Goal: Information Seeking & Learning: Learn about a topic

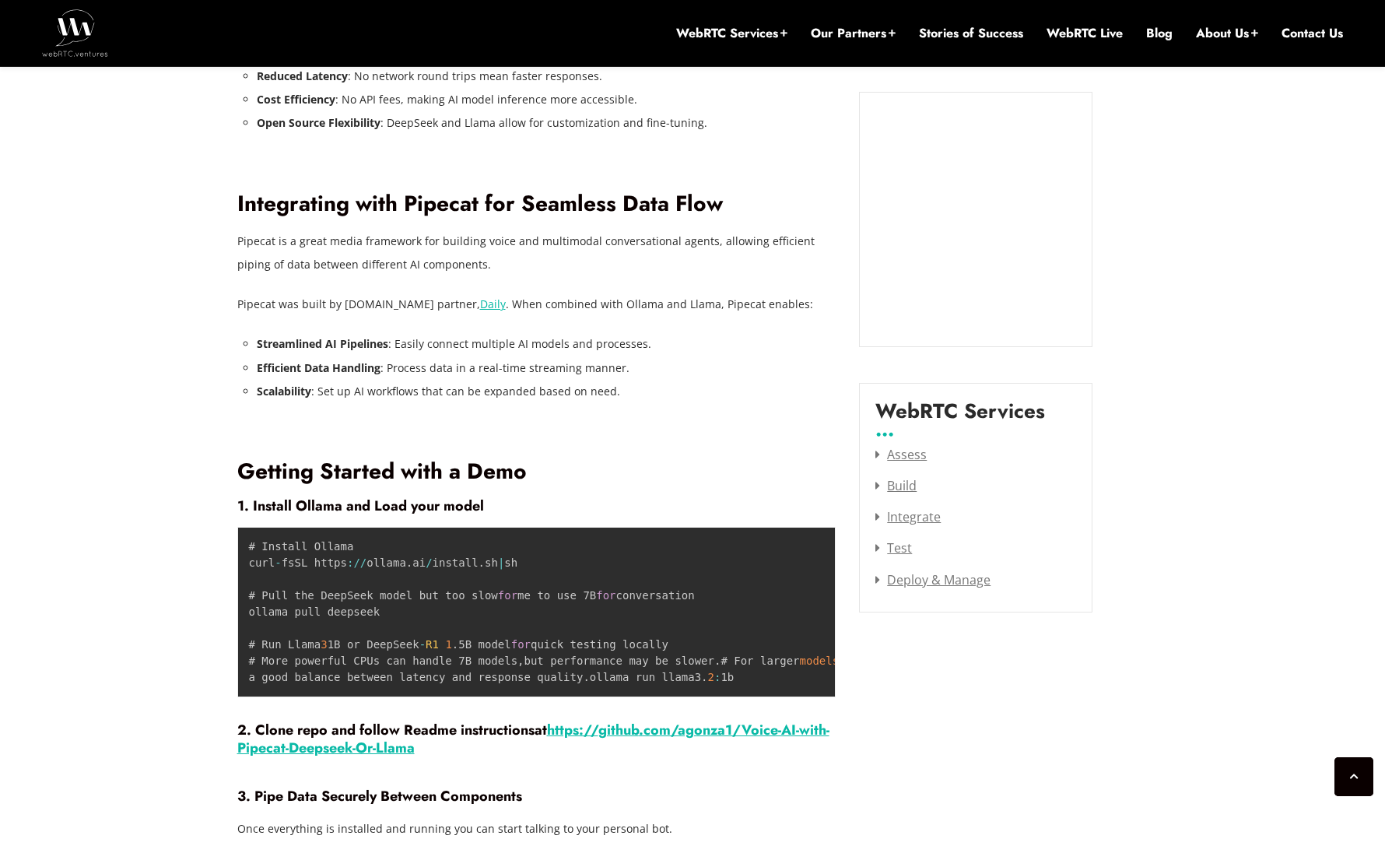
scroll to position [1725, 0]
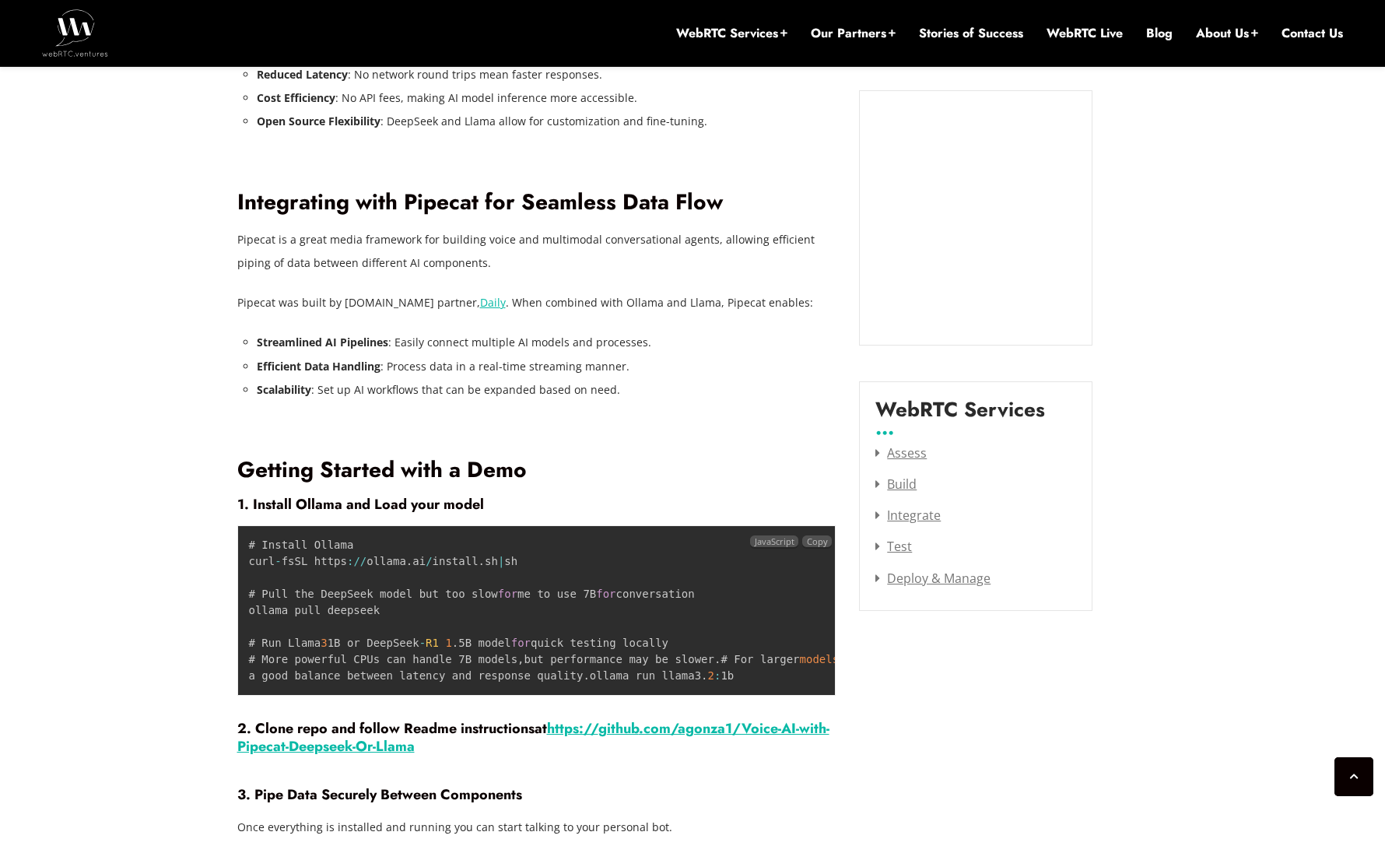
click at [324, 650] on pre "# Install Ollama curl - fsSL https : / / ollama . ai / install . sh | sh # Pull…" at bounding box center [536, 610] width 599 height 170
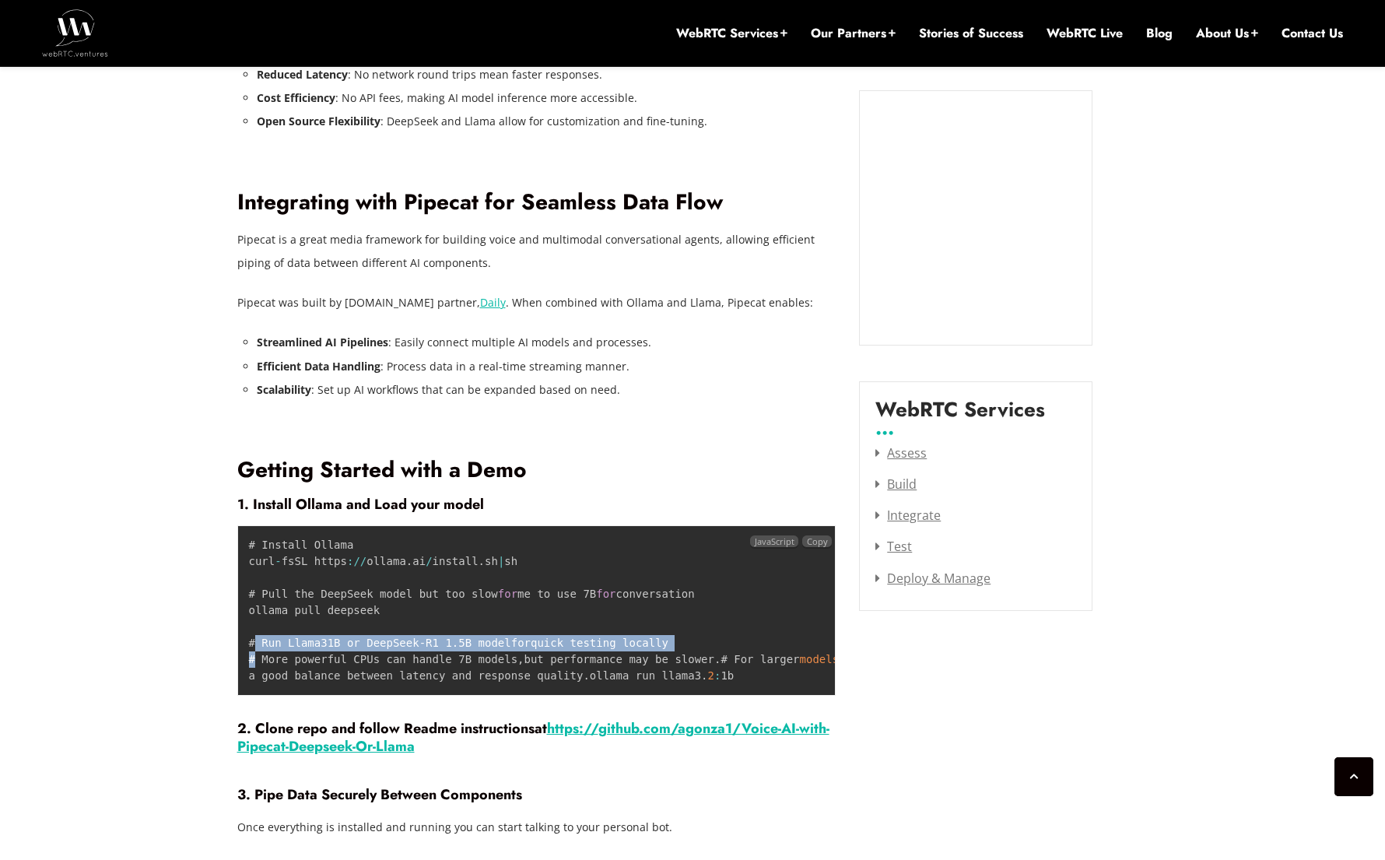
click at [324, 650] on pre "# Install Ollama curl - fsSL https : / / ollama . ai / install . sh | sh # Pull…" at bounding box center [536, 610] width 599 height 170
click at [550, 661] on code "# Install Ollama curl - fsSL https : / / ollama . ai / install . sh | sh # Pull…" at bounding box center [728, 609] width 958 height 143
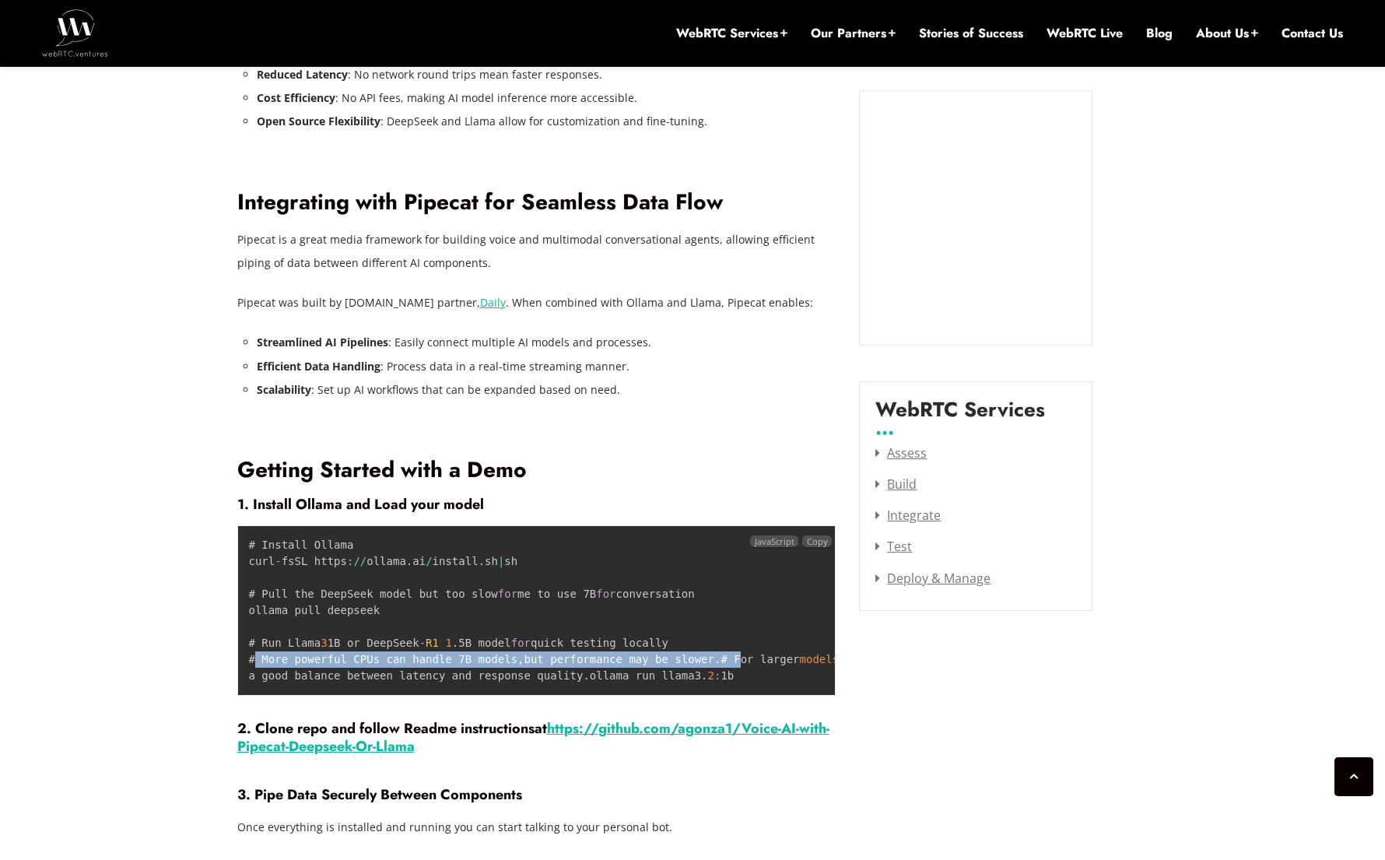
click at [550, 661] on code "# Install Ollama curl - fsSL https : / / ollama . ai / install . sh | sh # Pull…" at bounding box center [728, 609] width 958 height 143
click at [963, 665] on span "GPU" at bounding box center [972, 659] width 19 height 12
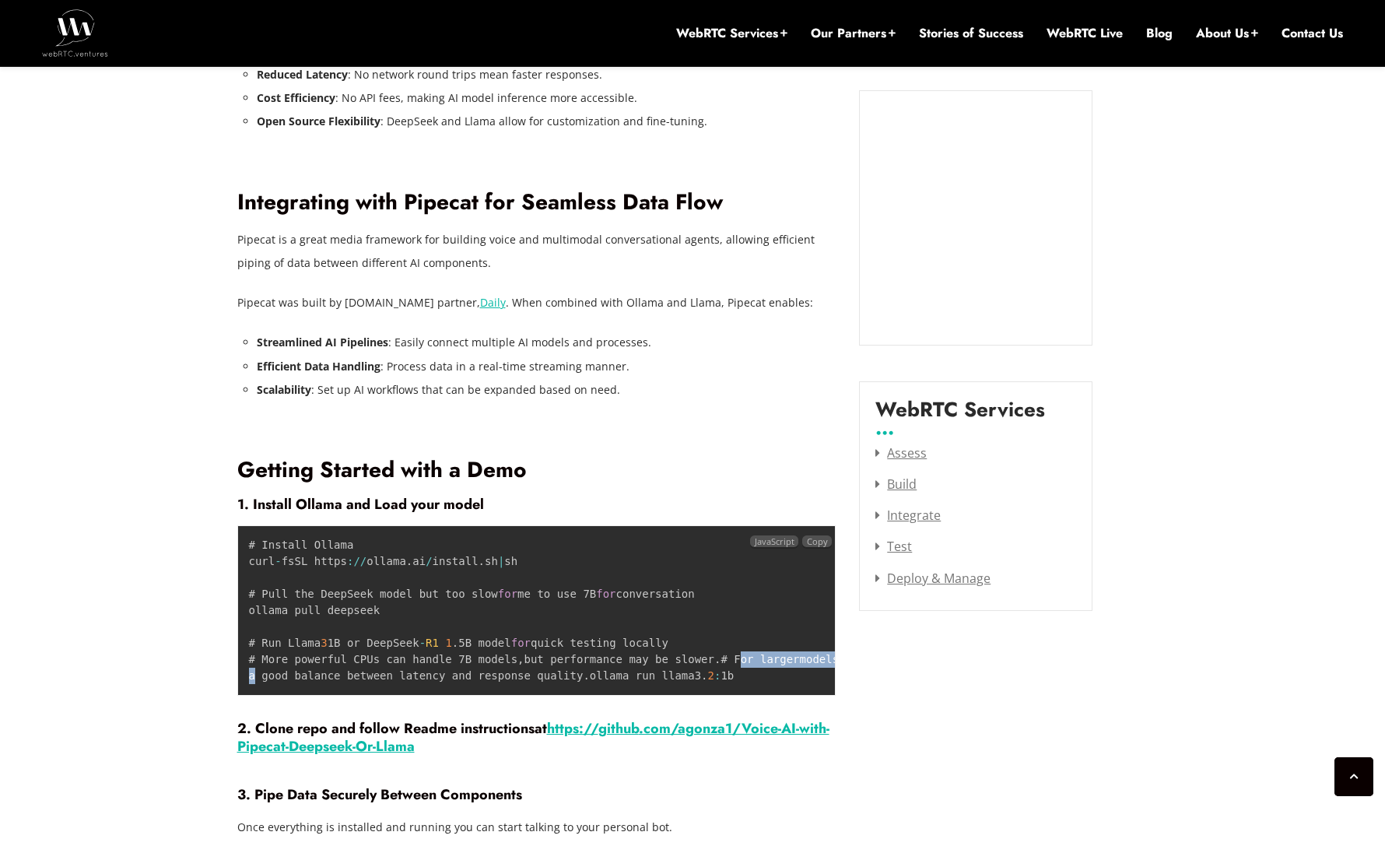
click at [574, 673] on code "# Install Ollama curl - fsSL https : / / ollama . ai / install . sh | sh # Pull…" at bounding box center [728, 609] width 958 height 143
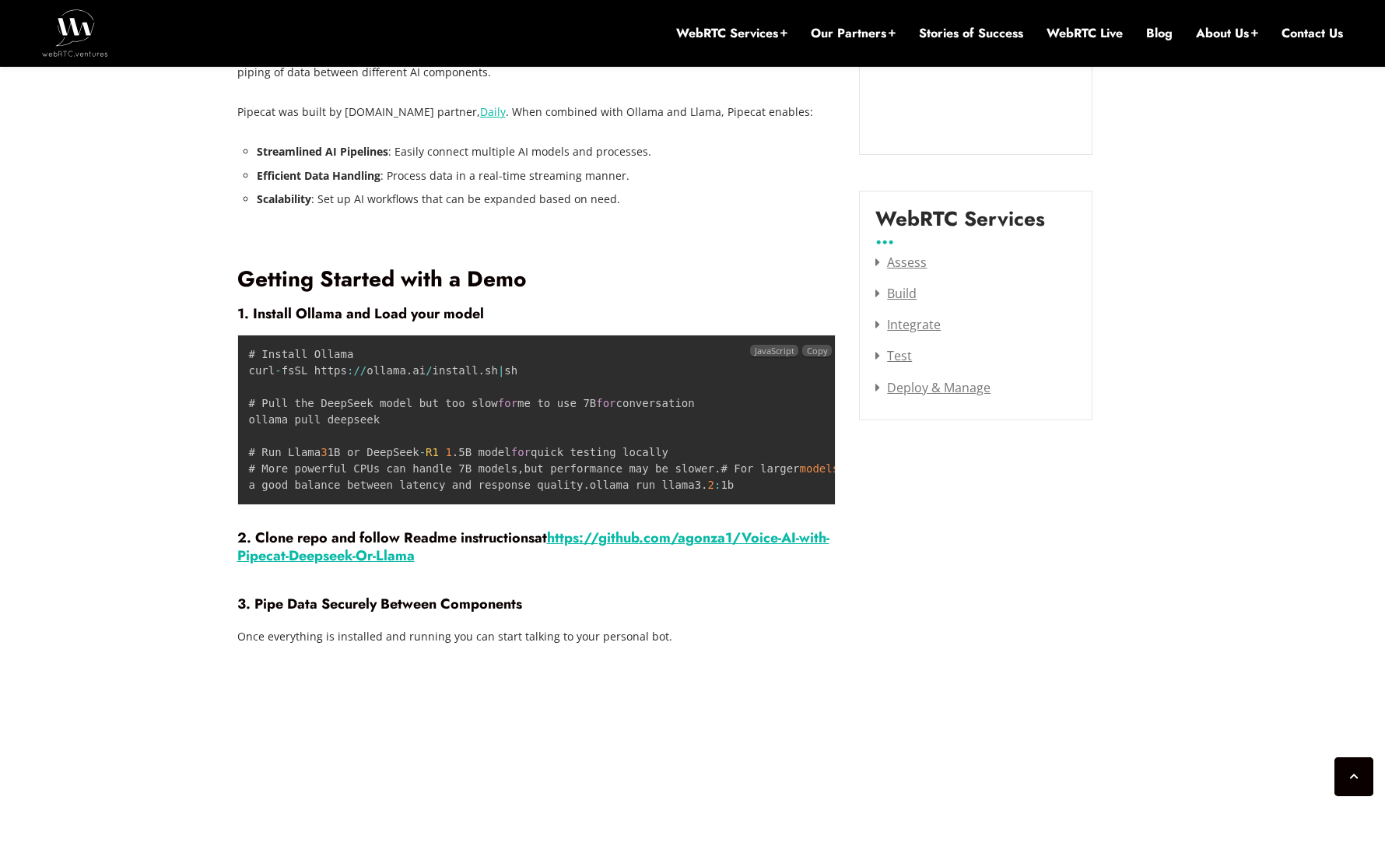
scroll to position [1996, 0]
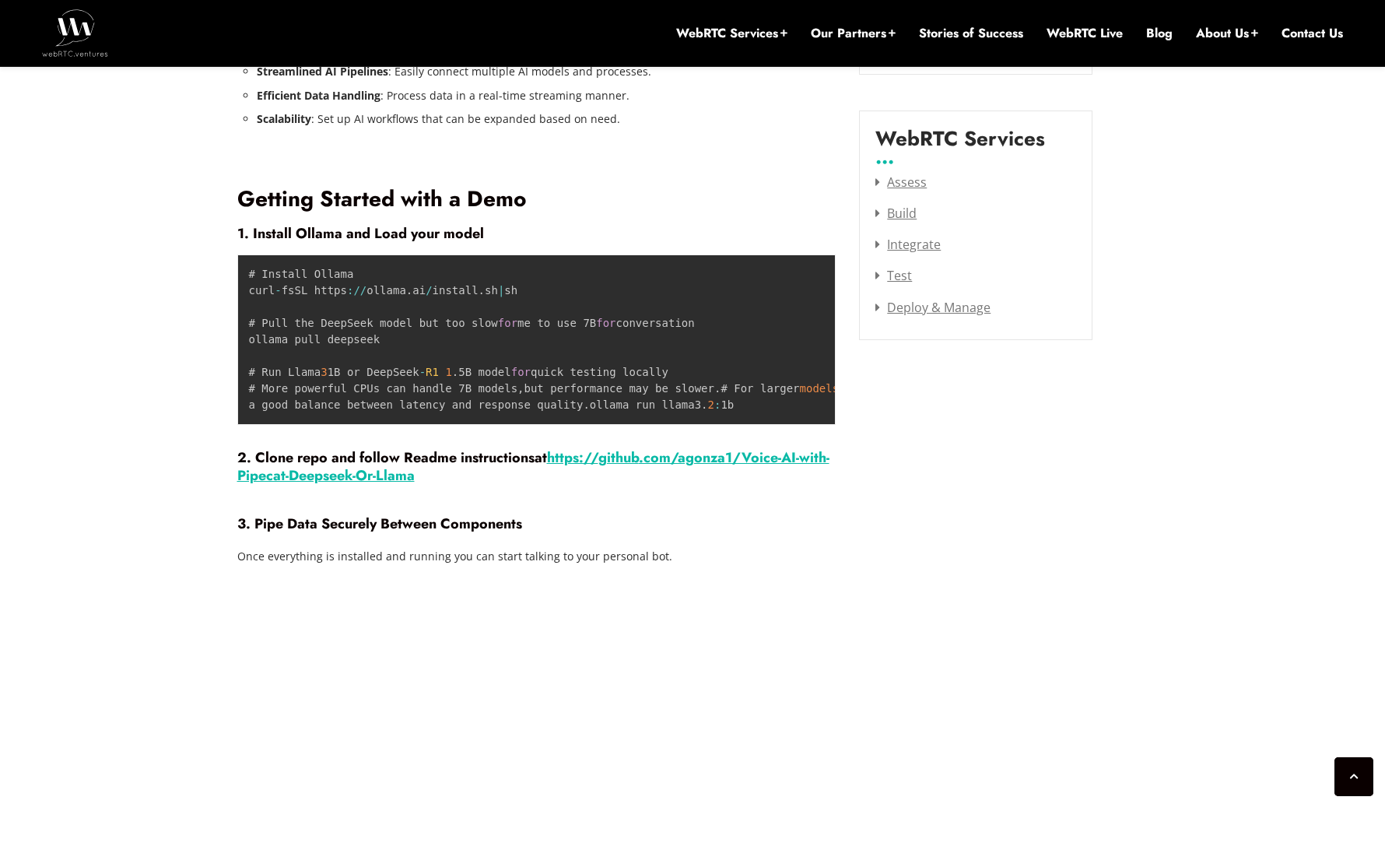
click at [638, 532] on h4 "3. Pipe Data Securely Between Components" at bounding box center [536, 523] width 599 height 17
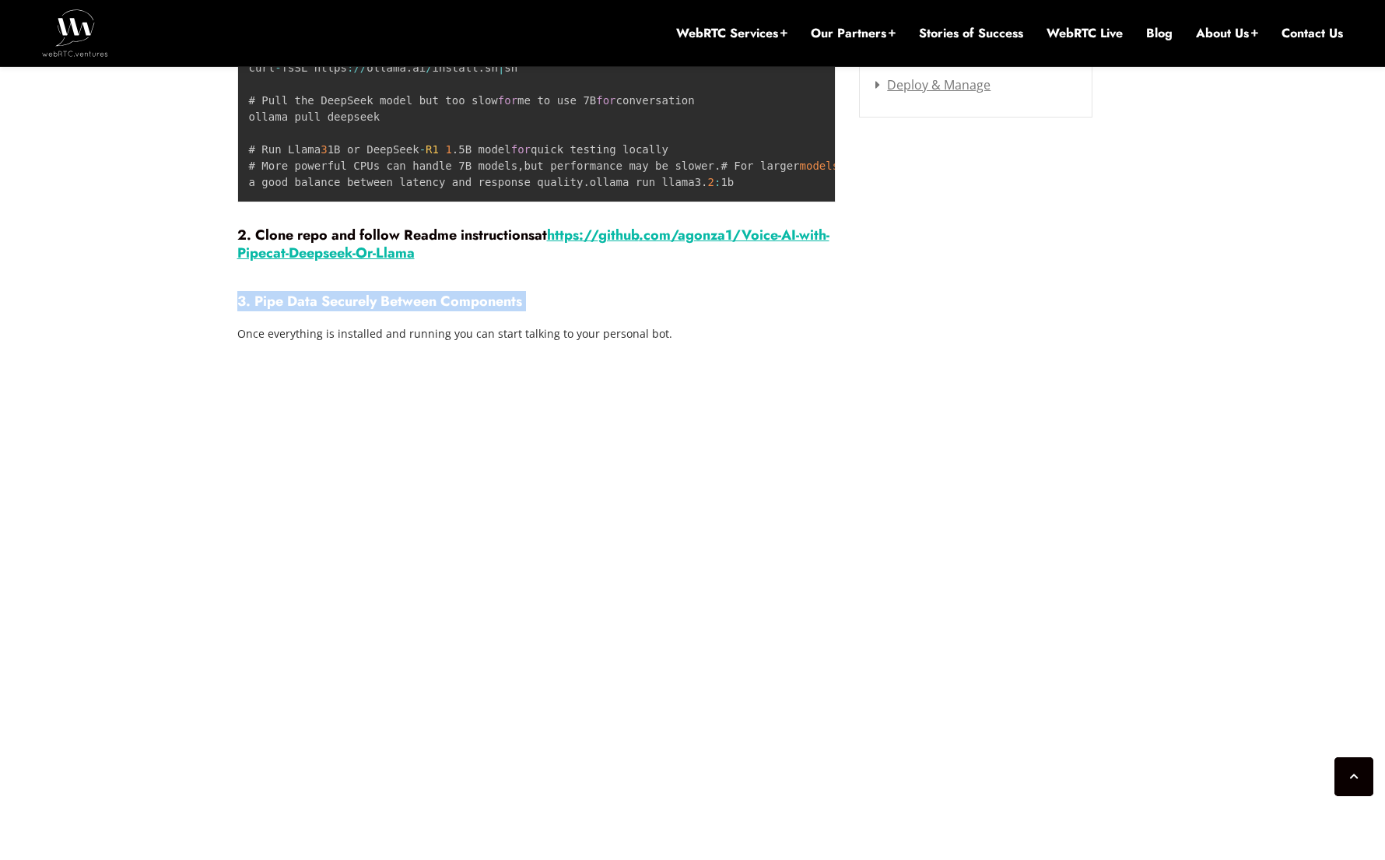
scroll to position [2358, 0]
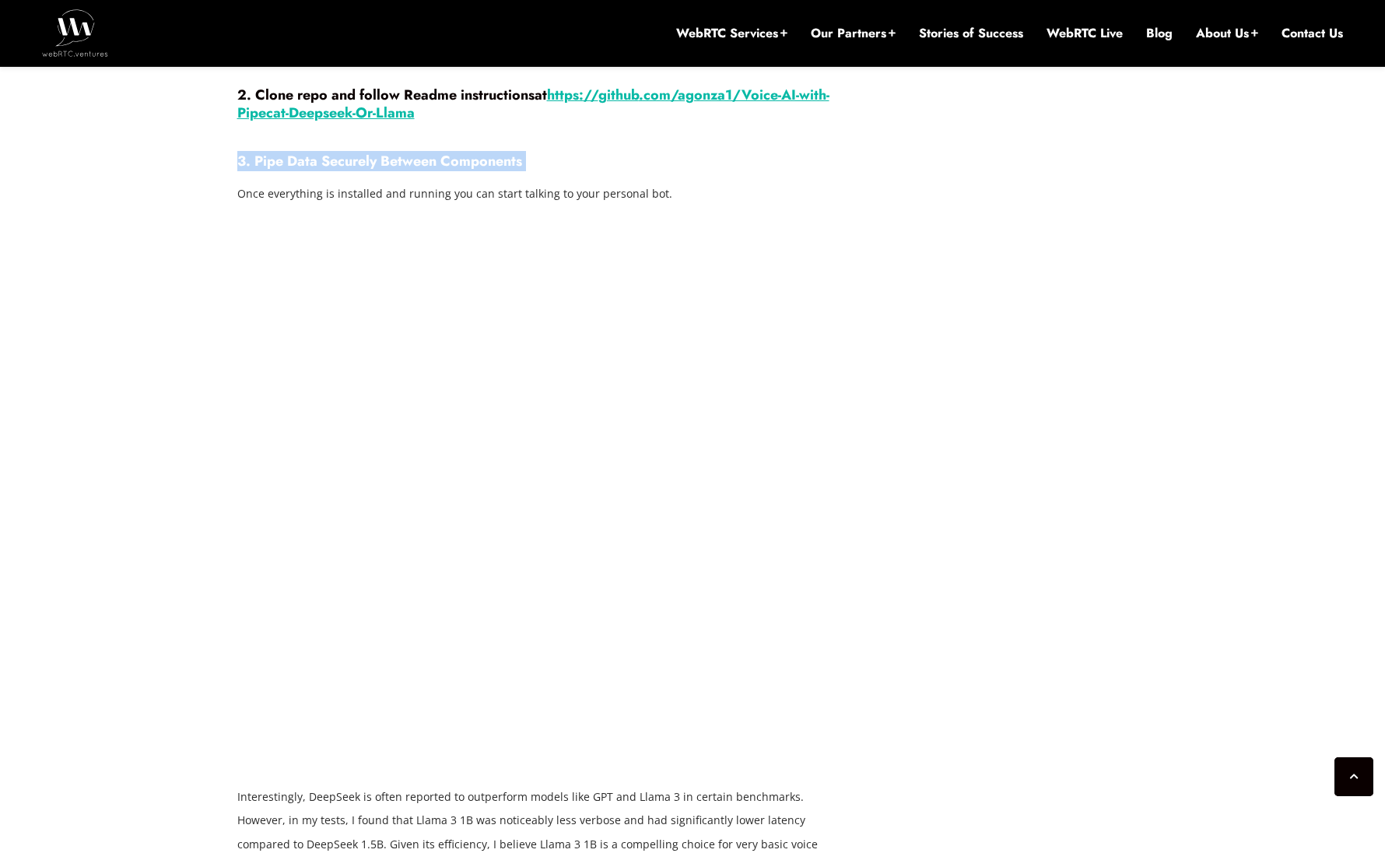
click at [571, 205] on p "Once everything is installed and running you can start talking to your personal…" at bounding box center [536, 193] width 599 height 23
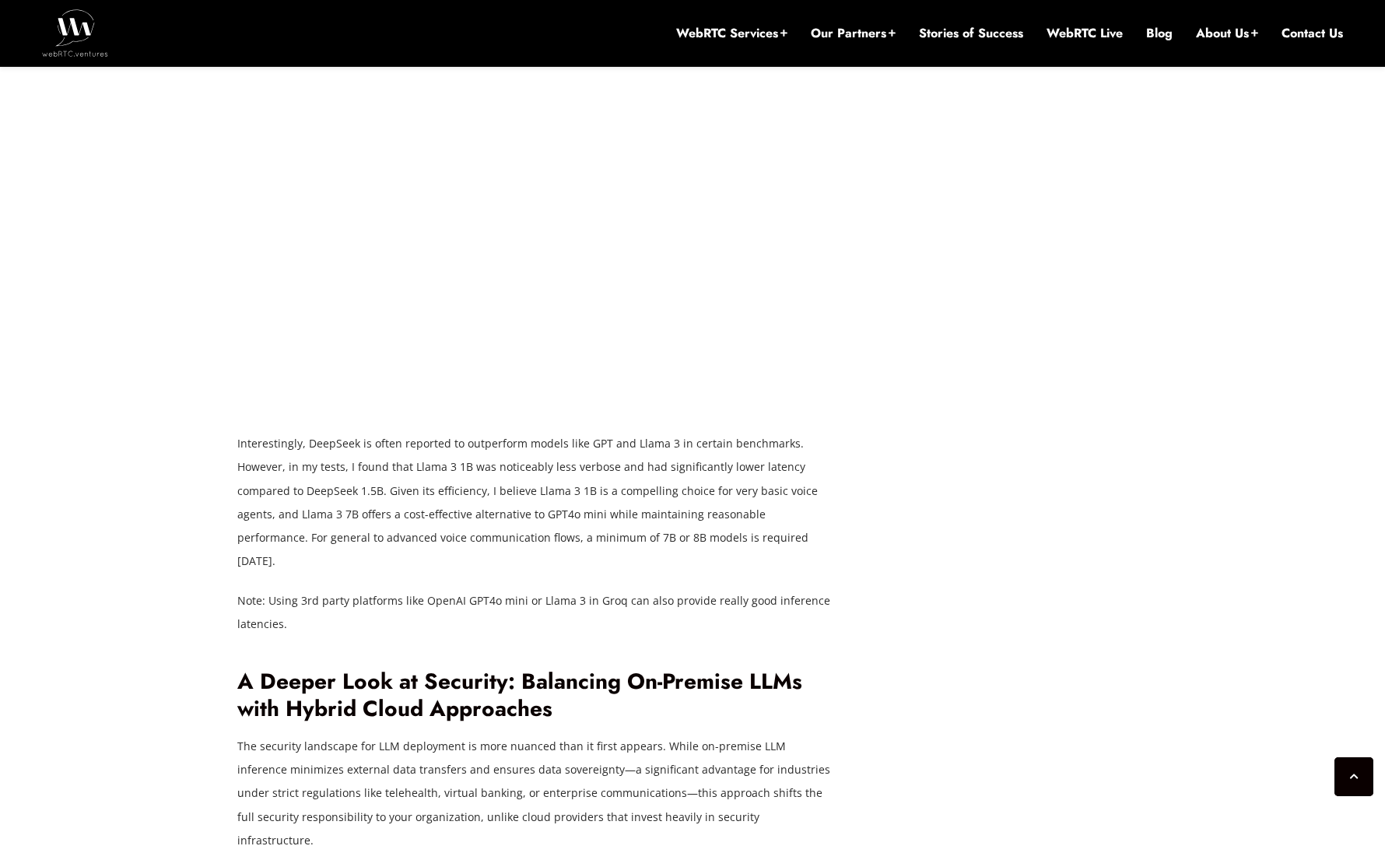
scroll to position [2715, 0]
click at [369, 456] on div "Imagine having a conversation with a sophisticated AI assistant or agent withou…" at bounding box center [536, 77] width 599 height 3212
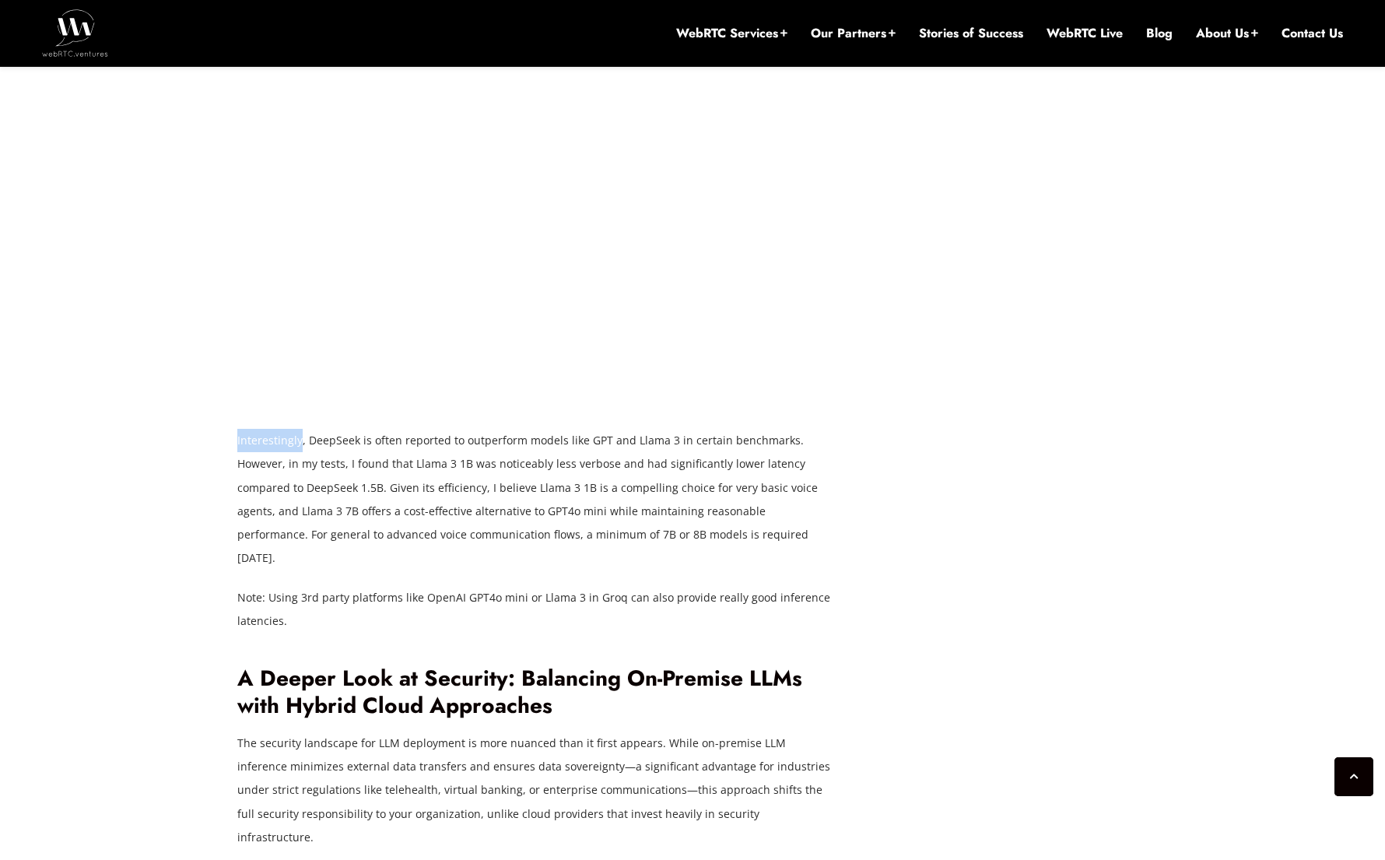
click at [369, 456] on div "Imagine having a conversation with a sophisticated AI assistant or agent withou…" at bounding box center [536, 77] width 599 height 3212
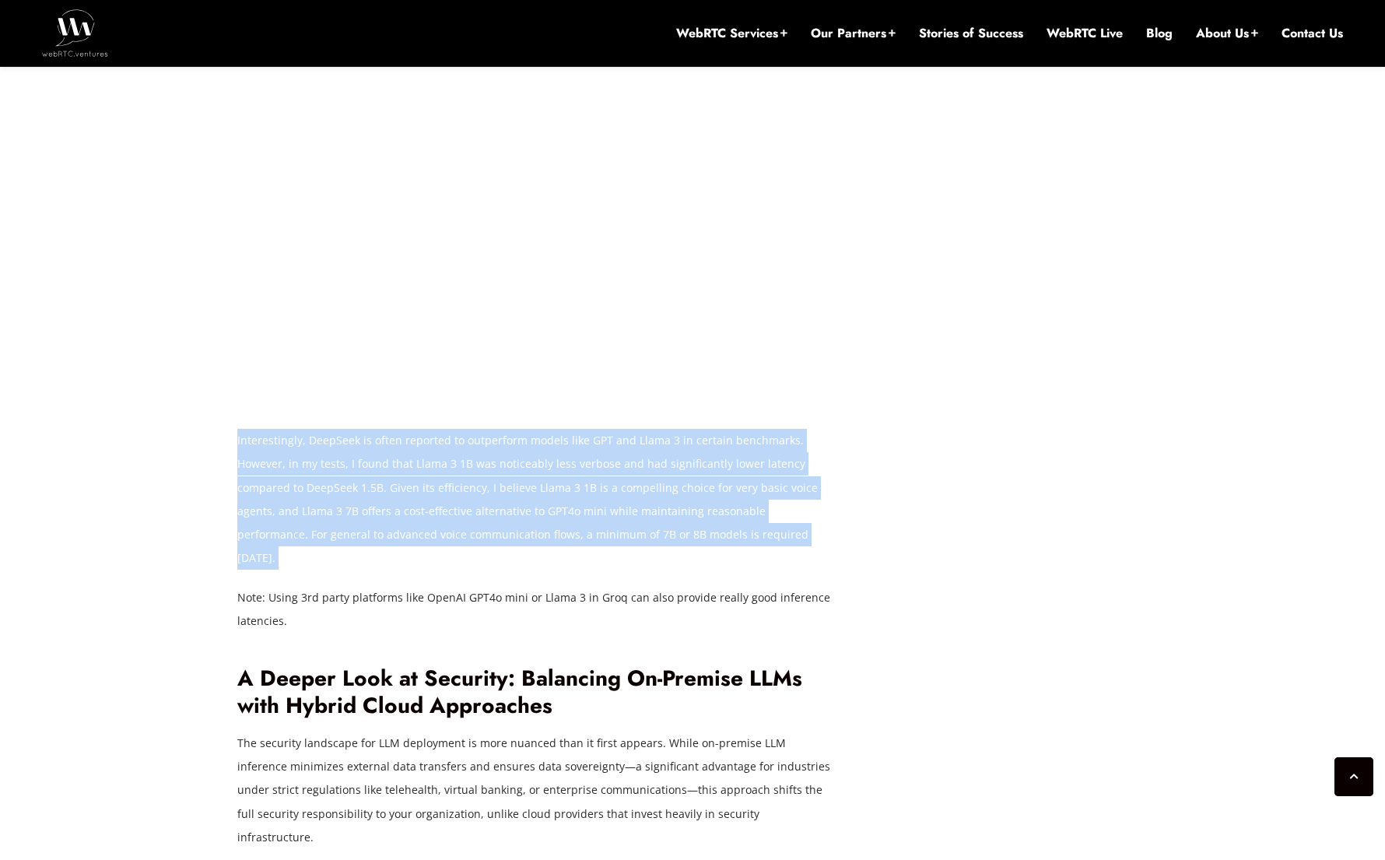
click at [508, 504] on p "Interestingly, DeepSeek is often reported to outperform models like GPT and Lla…" at bounding box center [536, 499] width 599 height 141
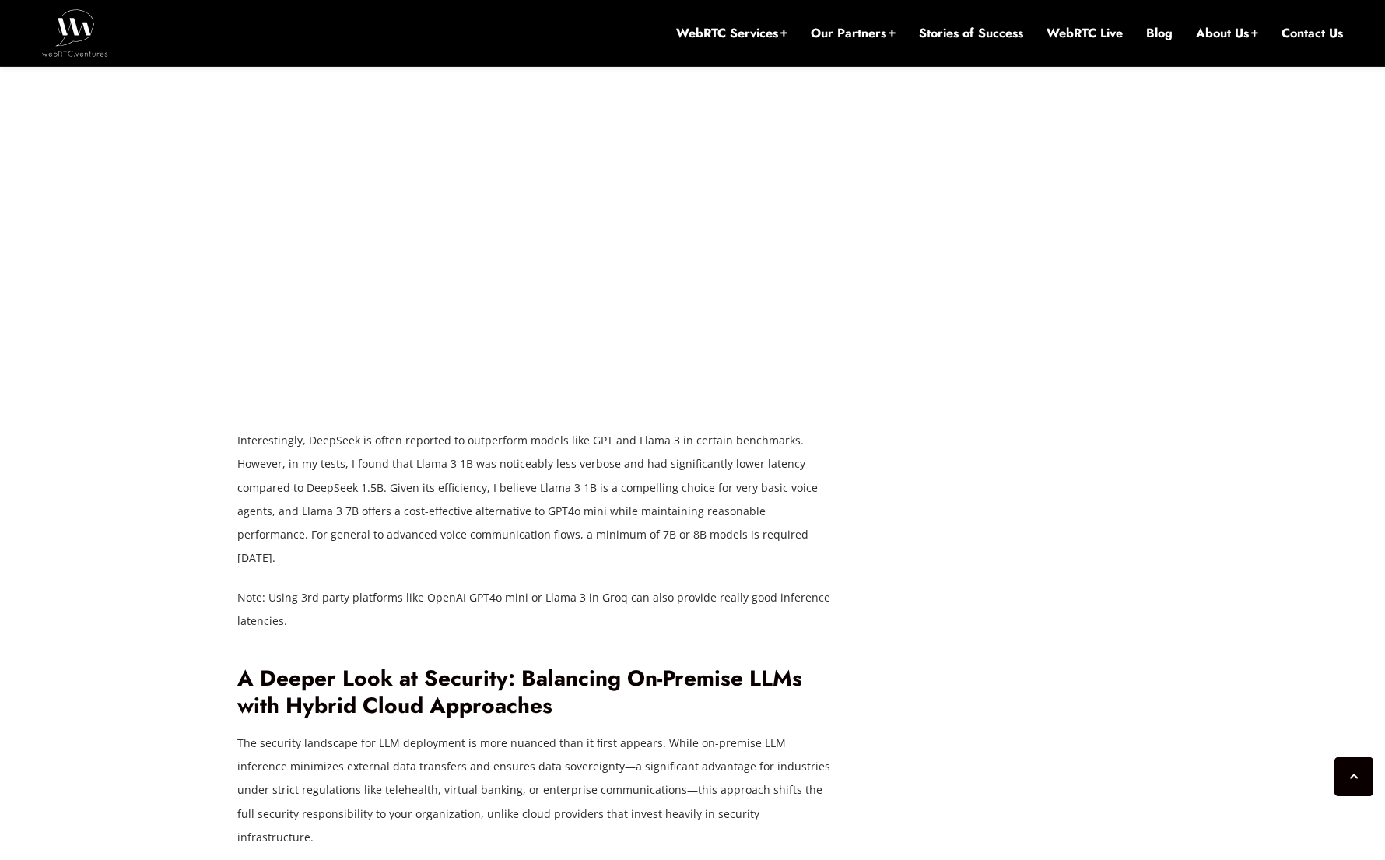
click at [508, 504] on p "Interestingly, DeepSeek is often reported to outperform models like GPT and Lla…" at bounding box center [536, 499] width 599 height 141
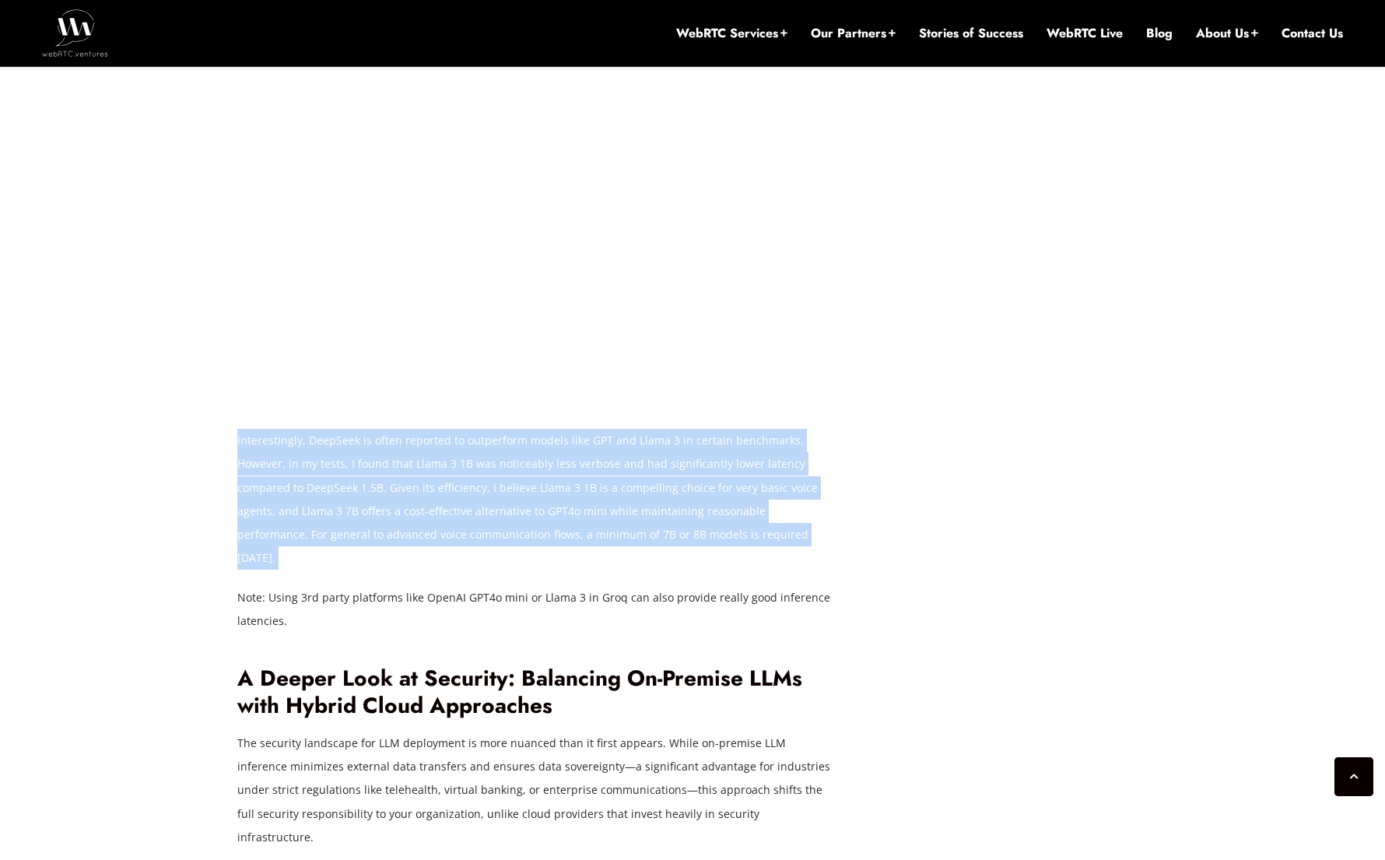
click at [538, 497] on p "Interestingly, DeepSeek is often reported to outperform models like GPT and Lla…" at bounding box center [536, 499] width 599 height 141
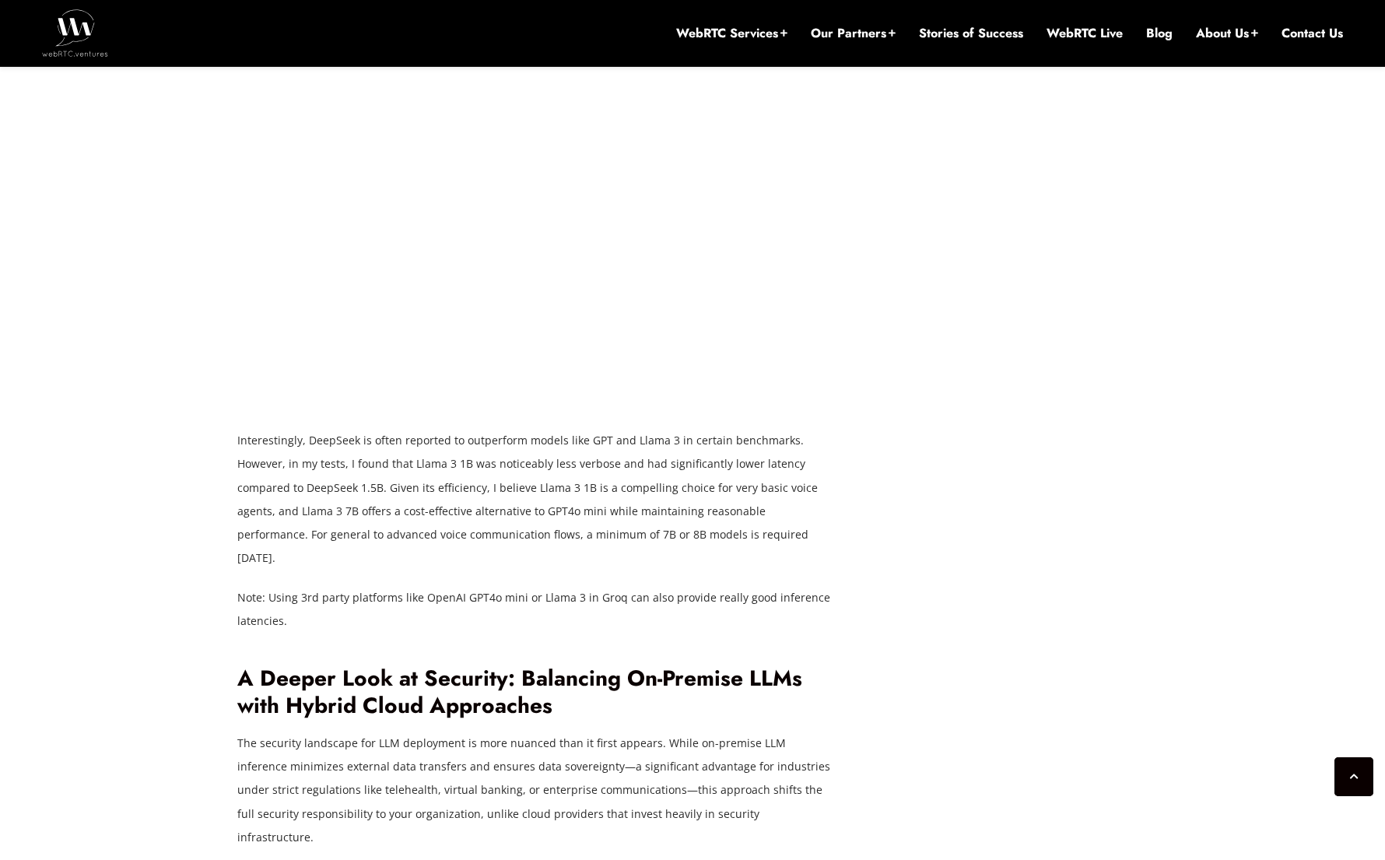
click at [538, 497] on p "Interestingly, DeepSeek is often reported to outperform models like GPT and Lla…" at bounding box center [536, 499] width 599 height 141
click at [753, 492] on p "Interestingly, DeepSeek is often reported to outperform models like GPT and Lla…" at bounding box center [536, 499] width 599 height 141
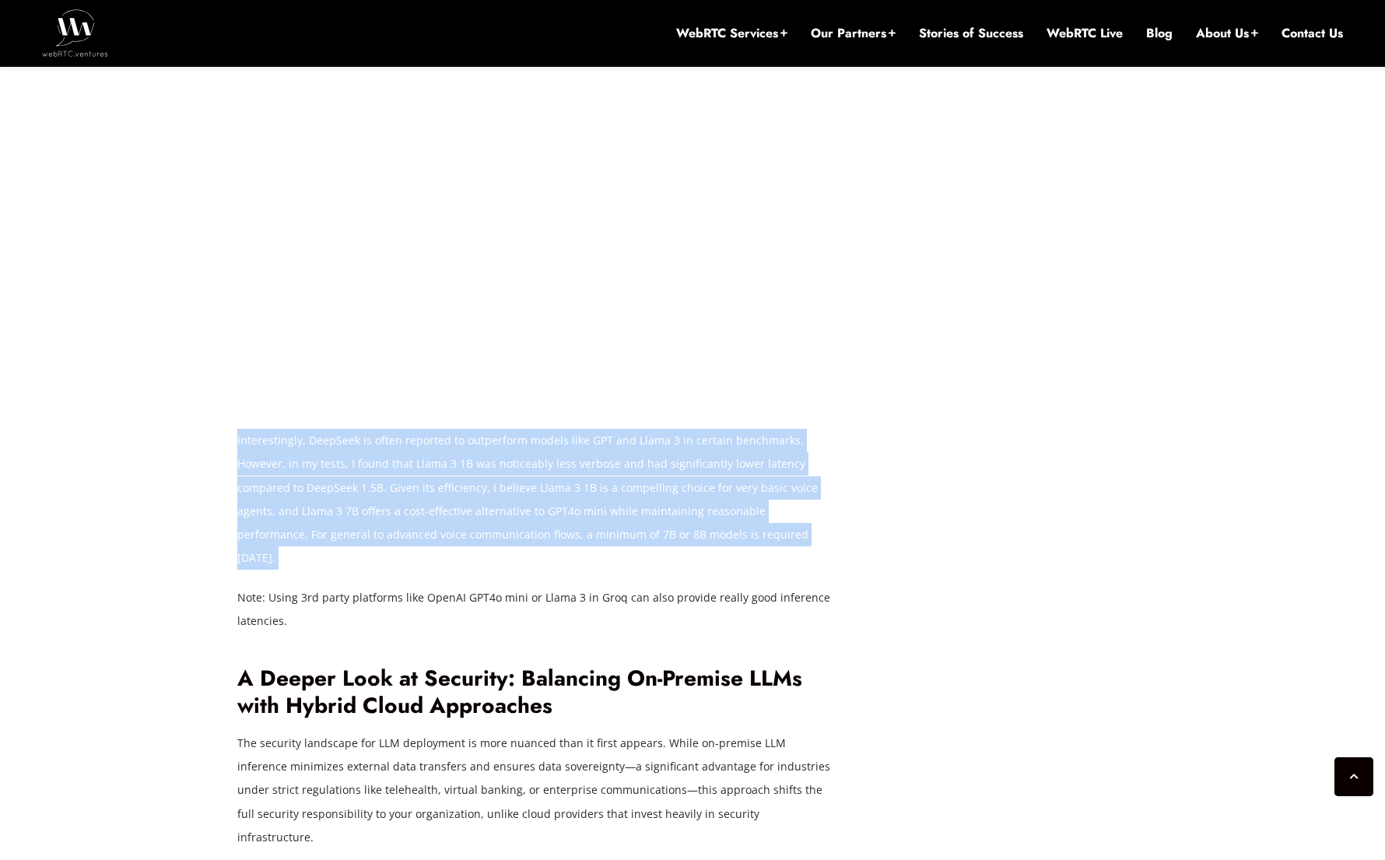
click at [481, 517] on p "Interestingly, DeepSeek is often reported to outperform models like GPT and Lla…" at bounding box center [536, 499] width 599 height 141
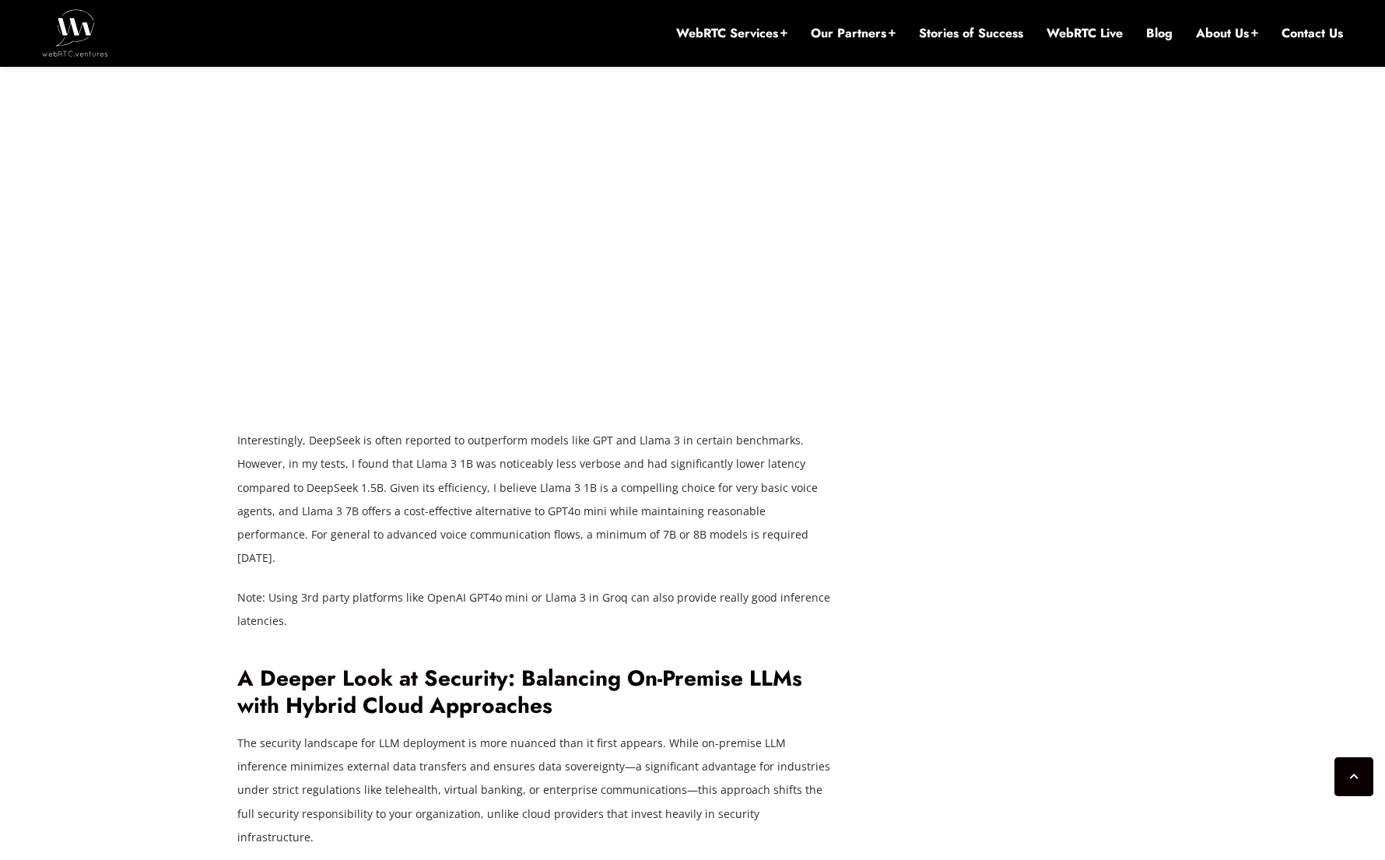
click at [481, 517] on p "Interestingly, DeepSeek is often reported to outperform models like GPT and Lla…" at bounding box center [536, 499] width 599 height 141
click at [565, 517] on p "Interestingly, DeepSeek is often reported to outperform models like GPT and Lla…" at bounding box center [536, 499] width 599 height 141
click at [590, 521] on p "Interestingly, DeepSeek is often reported to outperform models like GPT and Lla…" at bounding box center [536, 499] width 599 height 141
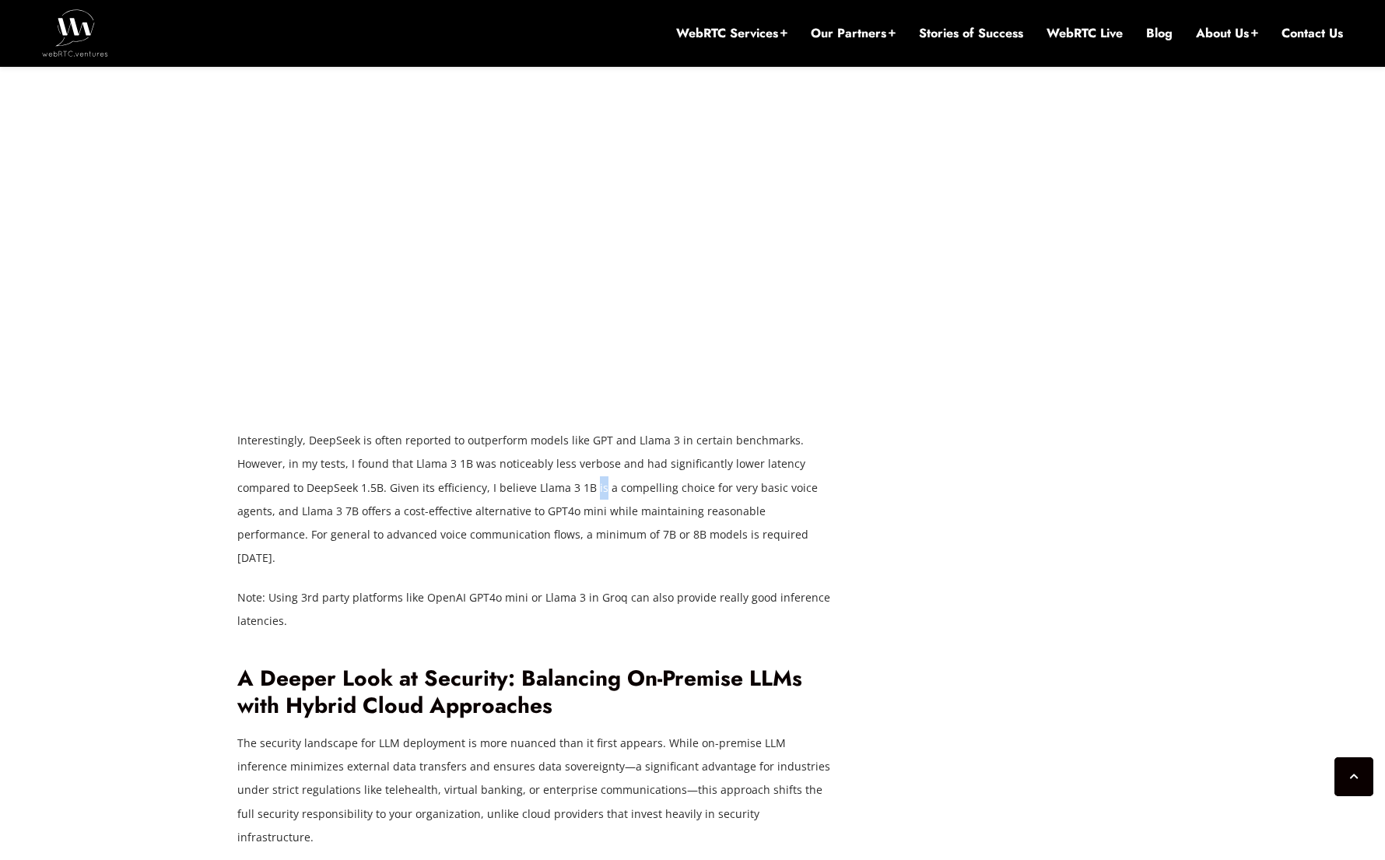
click at [634, 517] on p "Interestingly, DeepSeek is often reported to outperform models like GPT and Lla…" at bounding box center [536, 499] width 599 height 141
click at [391, 549] on p "Interestingly, DeepSeek is often reported to outperform models like GPT and Lla…" at bounding box center [536, 499] width 599 height 141
click at [612, 547] on p "Interestingly, DeepSeek is often reported to outperform models like GPT and Lla…" at bounding box center [536, 499] width 599 height 141
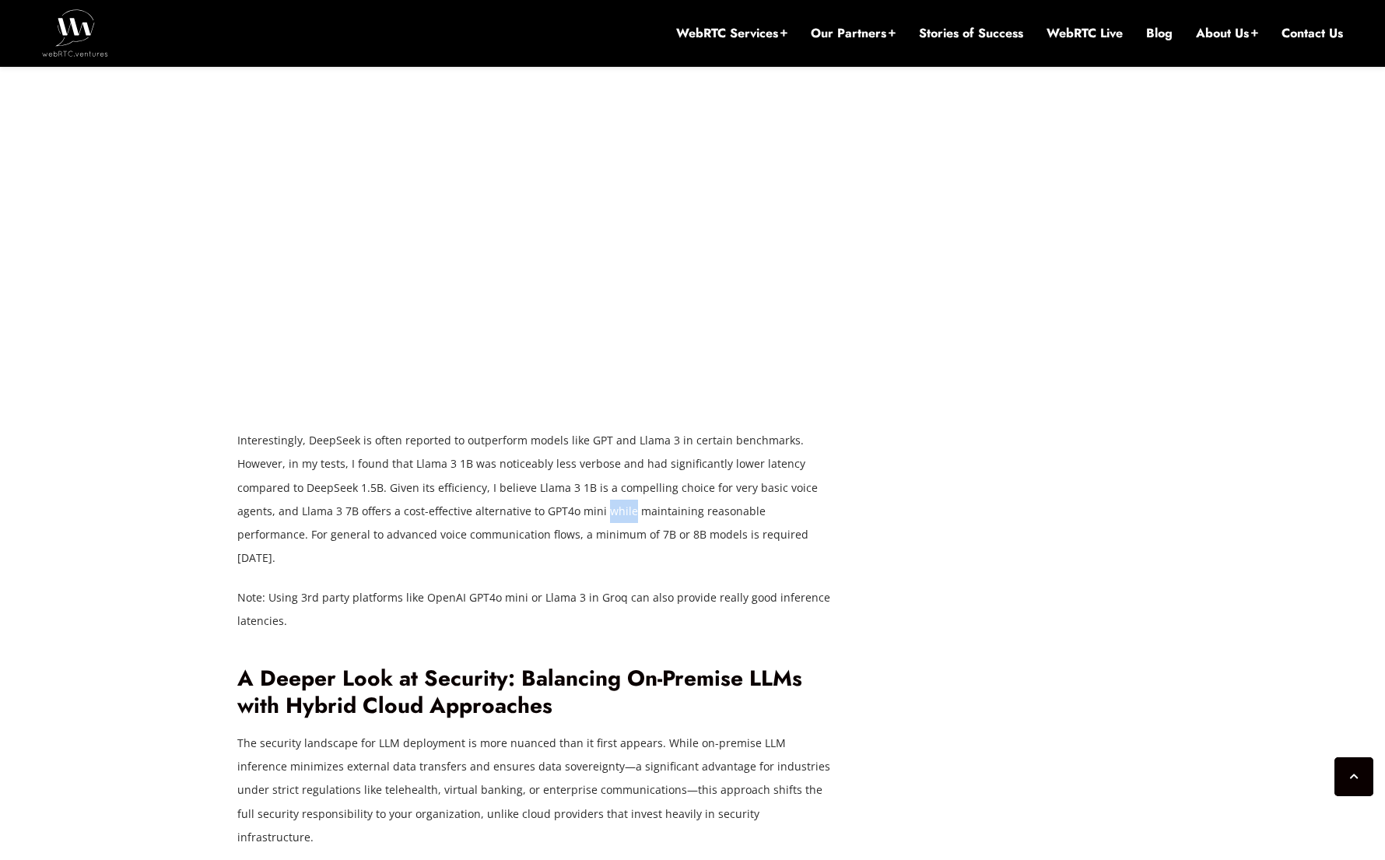
click at [612, 547] on p "Interestingly, DeepSeek is often reported to outperform models like GPT and Lla…" at bounding box center [536, 499] width 599 height 141
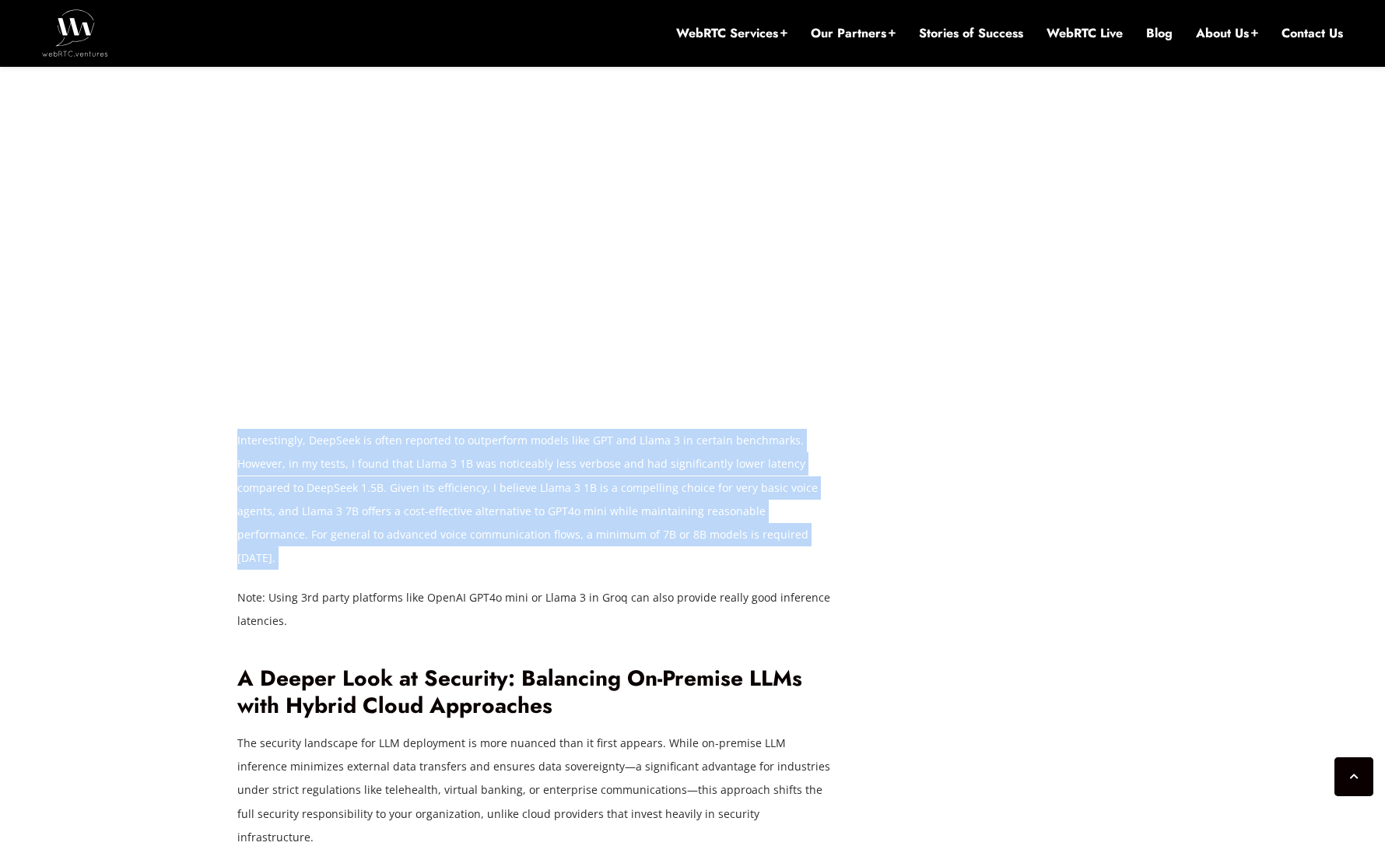
click at [469, 565] on p "Interestingly, DeepSeek is often reported to outperform models like GPT and Lla…" at bounding box center [536, 499] width 599 height 141
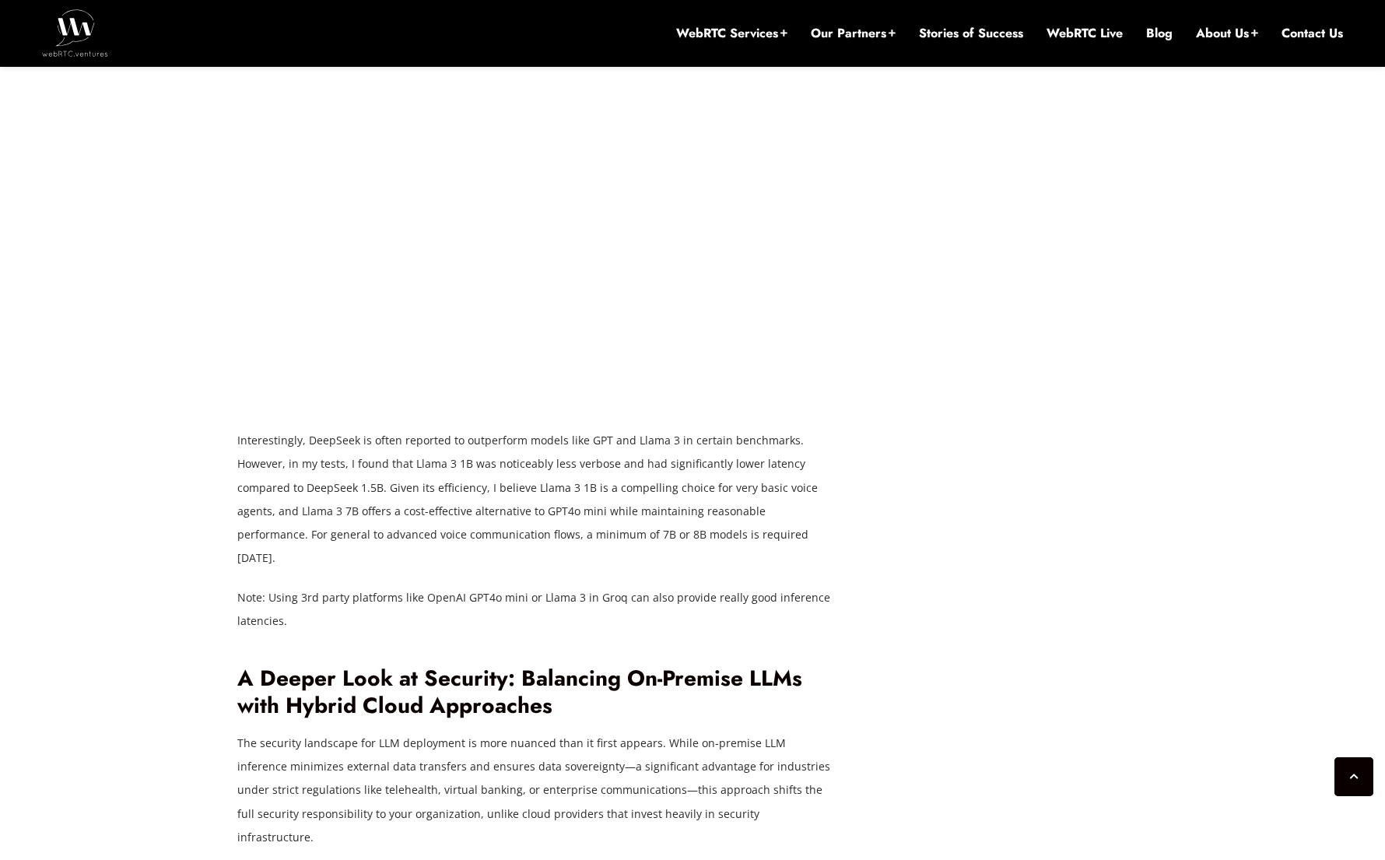
click at [469, 565] on p "Interestingly, DeepSeek is often reported to outperform models like GPT and Lla…" at bounding box center [536, 499] width 599 height 141
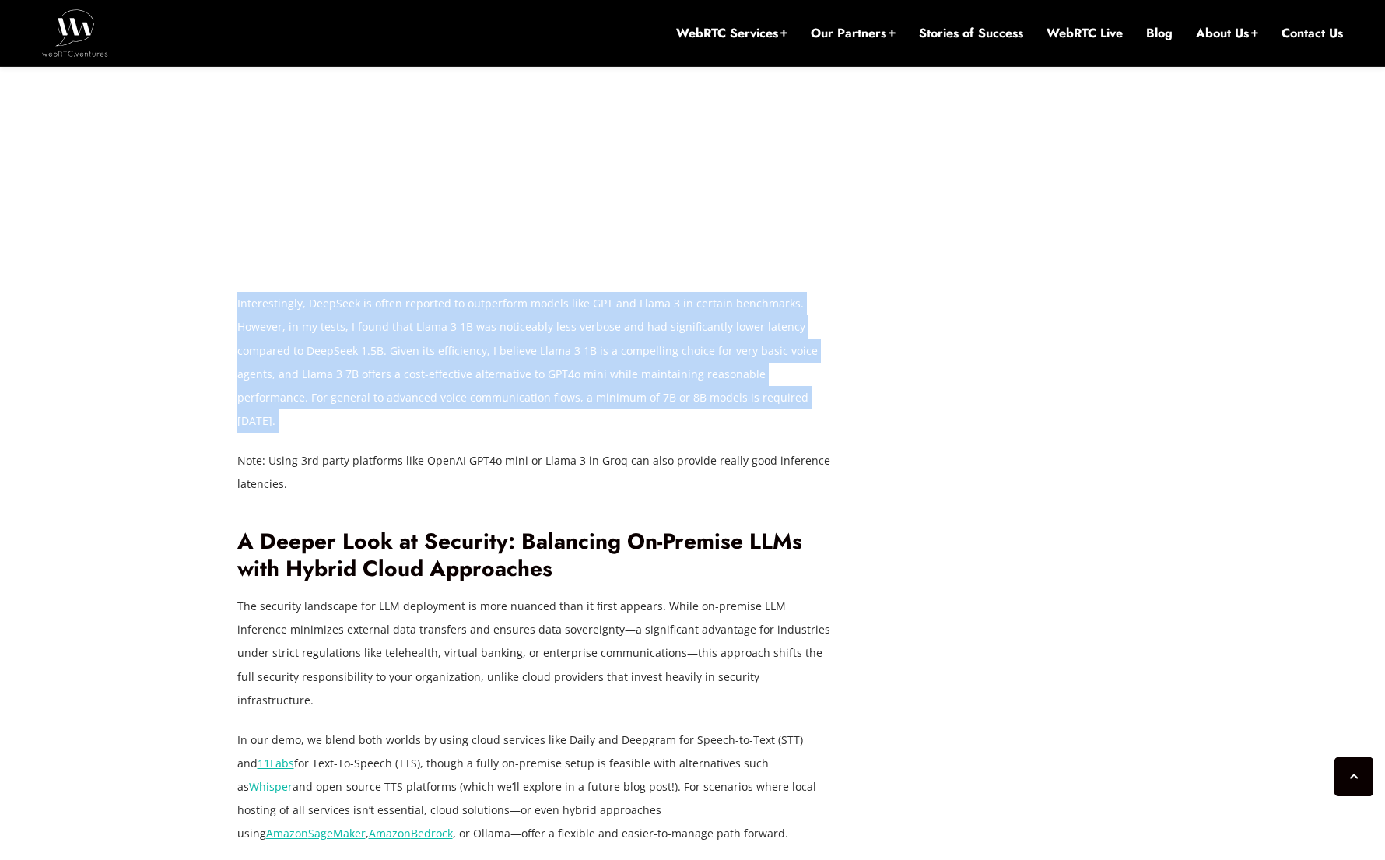
scroll to position [2853, 0]
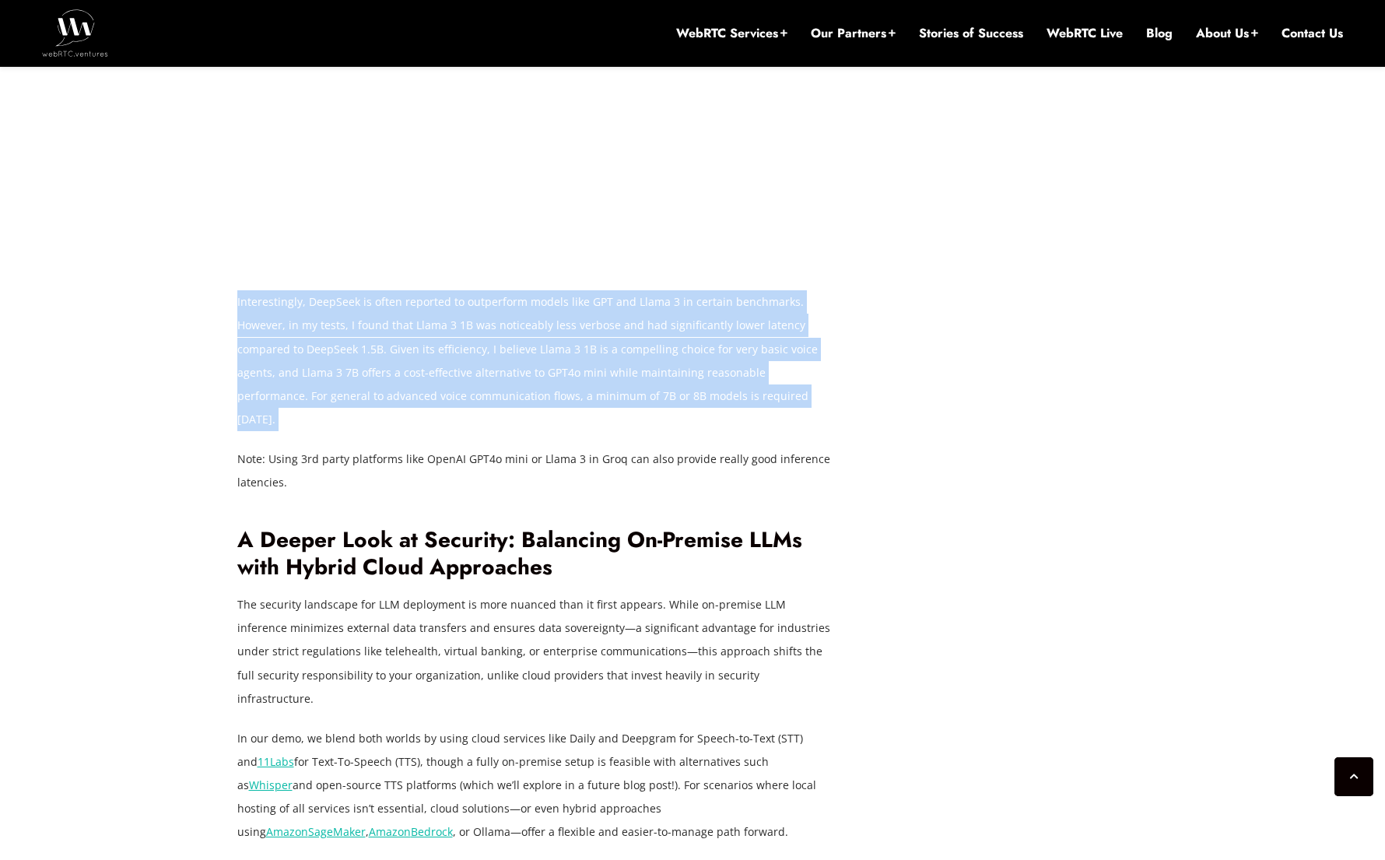
click at [403, 538] on h2 "A Deeper Look at Security: Balancing On-Premise LLMs with Hybrid Cloud Approach…" at bounding box center [536, 554] width 599 height 54
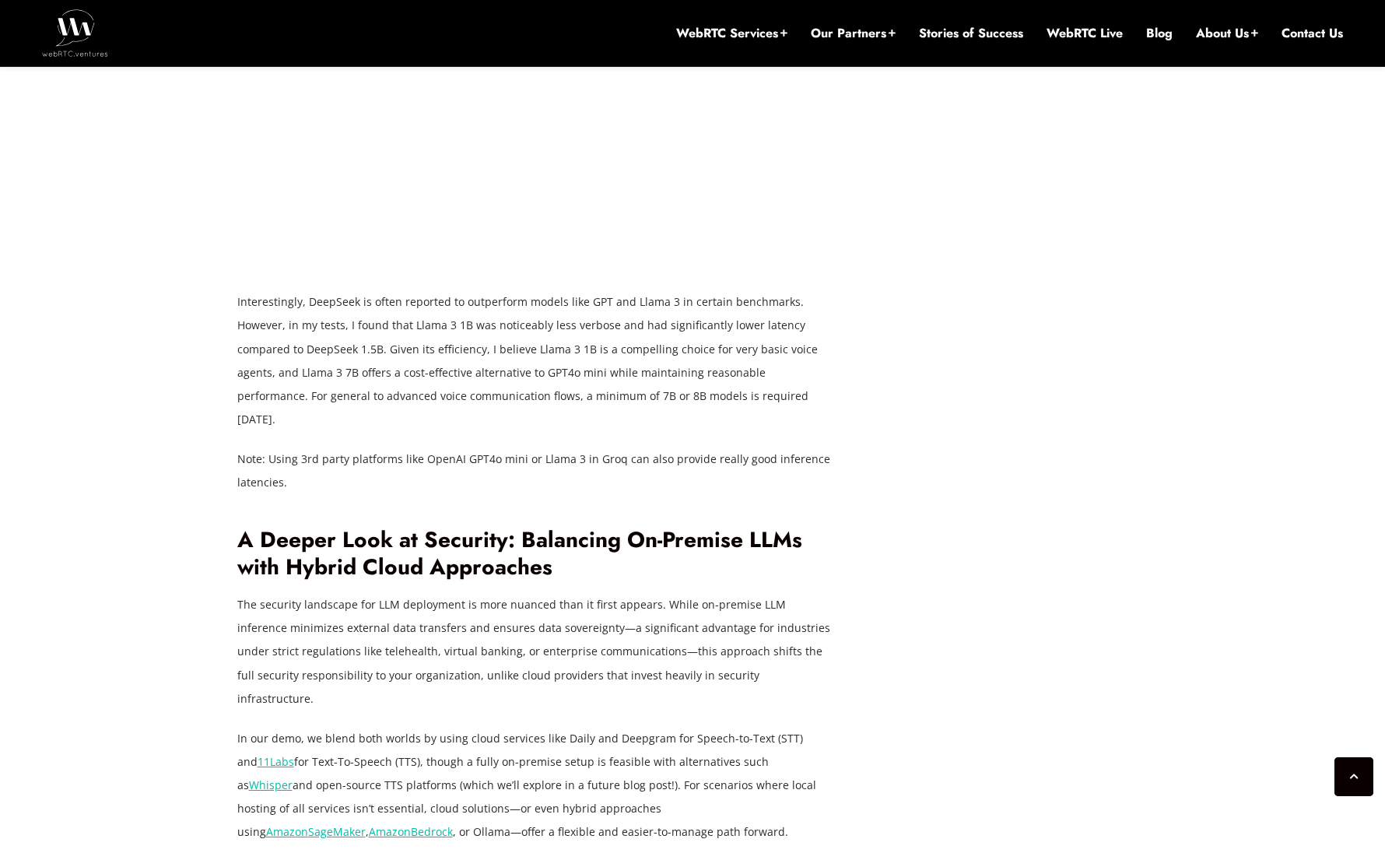
click at [403, 538] on h2 "A Deeper Look at Security: Balancing On-Premise LLMs with Hybrid Cloud Approach…" at bounding box center [536, 554] width 599 height 54
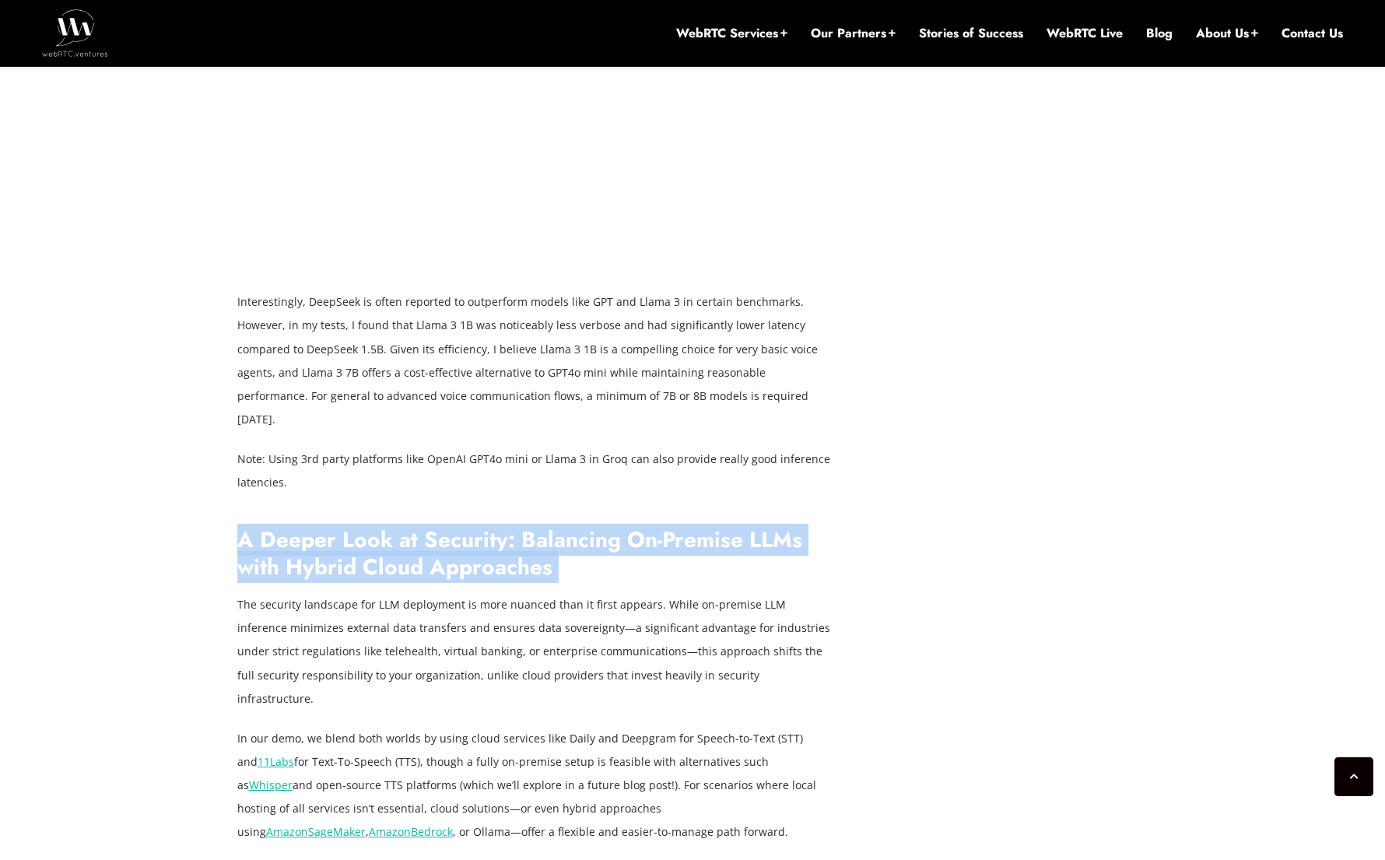
click at [478, 546] on h2 "A Deeper Look at Security: Balancing On-Premise LLMs with Hybrid Cloud Approach…" at bounding box center [536, 554] width 599 height 54
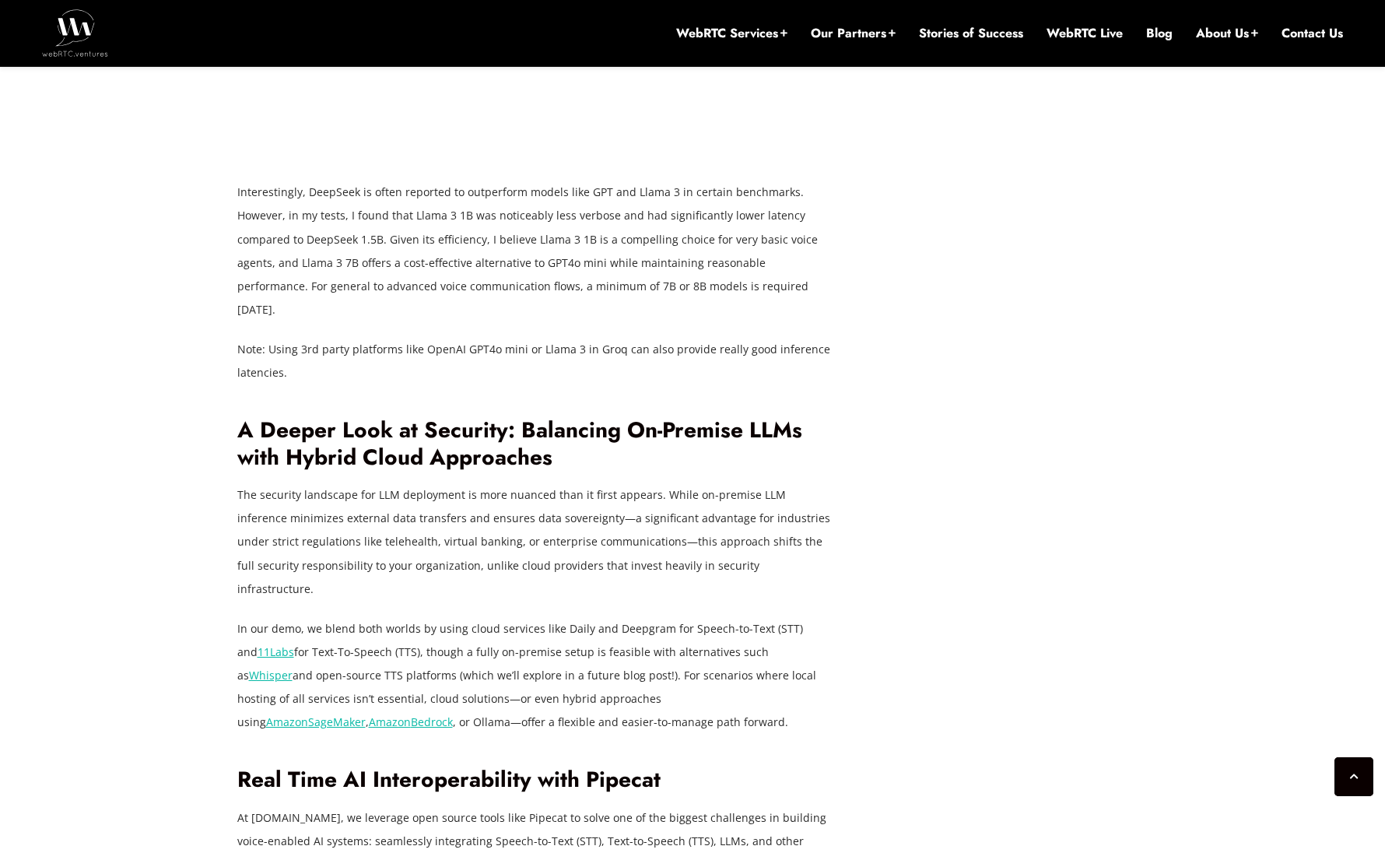
scroll to position [2999, 0]
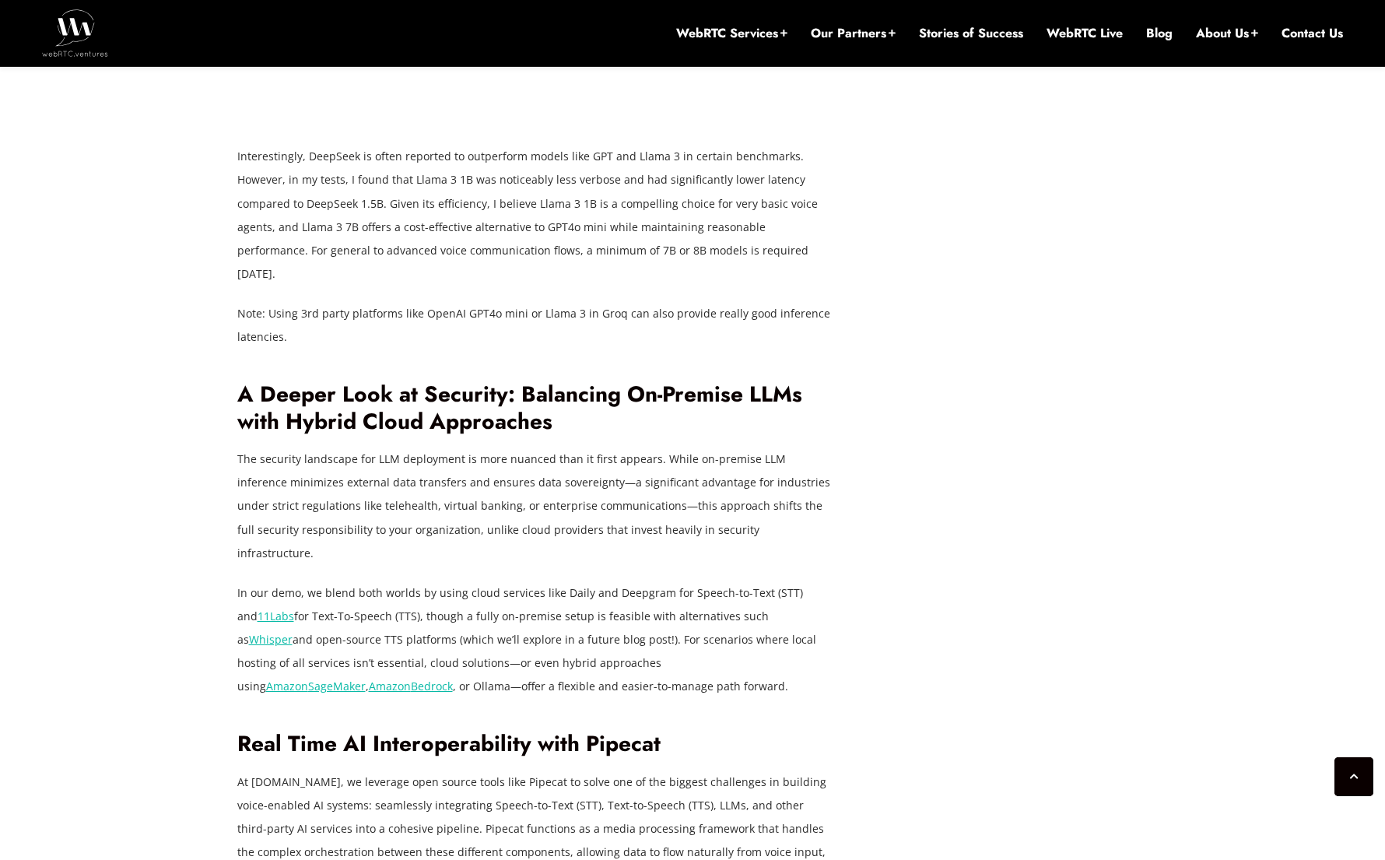
click at [437, 429] on h2 "A Deeper Look at Security: Balancing On-Premise LLMs with Hybrid Cloud Approach…" at bounding box center [536, 408] width 599 height 54
click at [437, 431] on h2 "A Deeper Look at Security: Balancing On-Premise LLMs with Hybrid Cloud Approach…" at bounding box center [536, 408] width 599 height 54
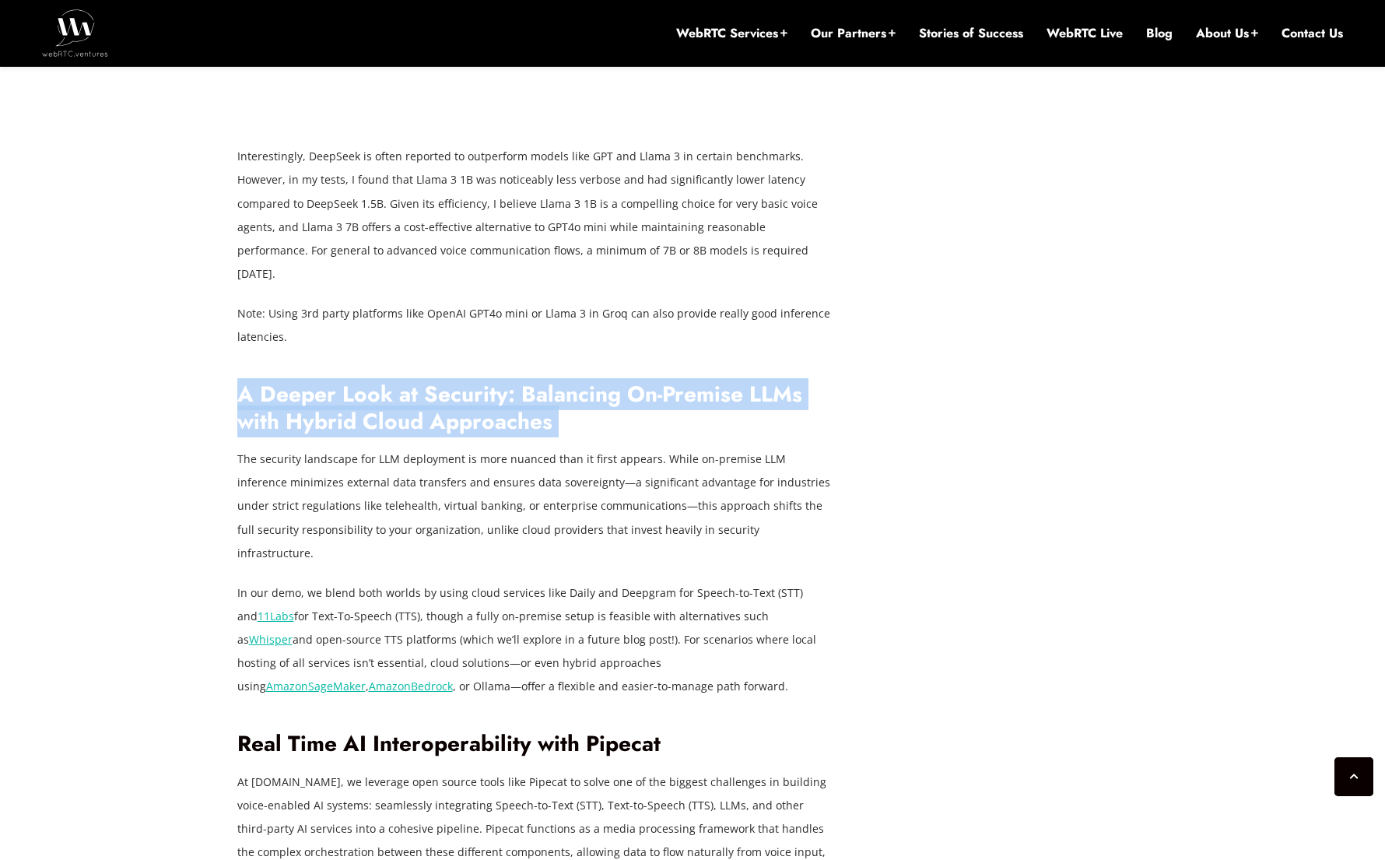
click at [533, 590] on p "In our demo, we blend both worlds by using cloud services like Daily and Deepgr…" at bounding box center [536, 639] width 599 height 117
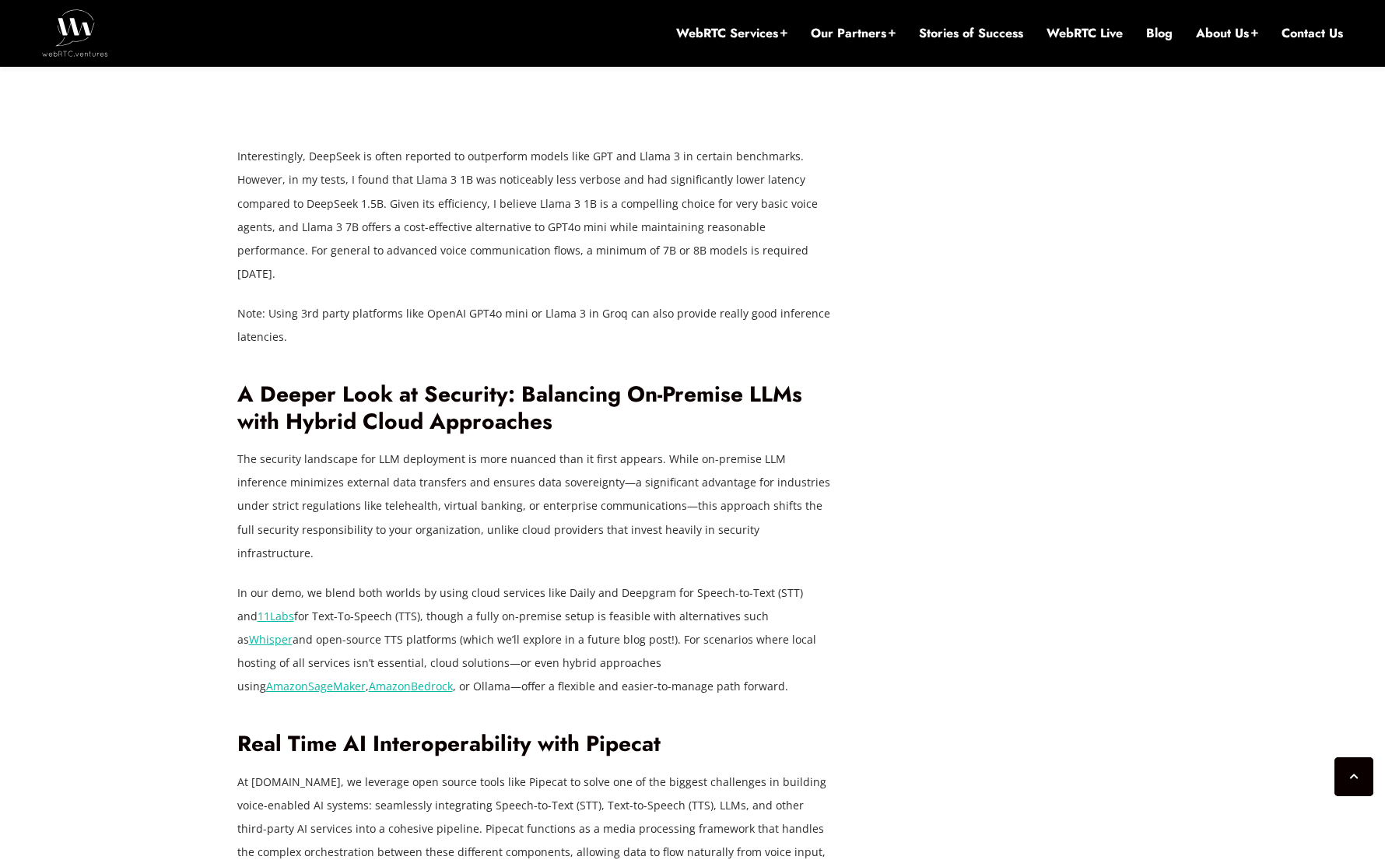
click at [533, 590] on p "In our demo, we blend both worlds by using cloud services like Daily and Deepgr…" at bounding box center [536, 639] width 599 height 117
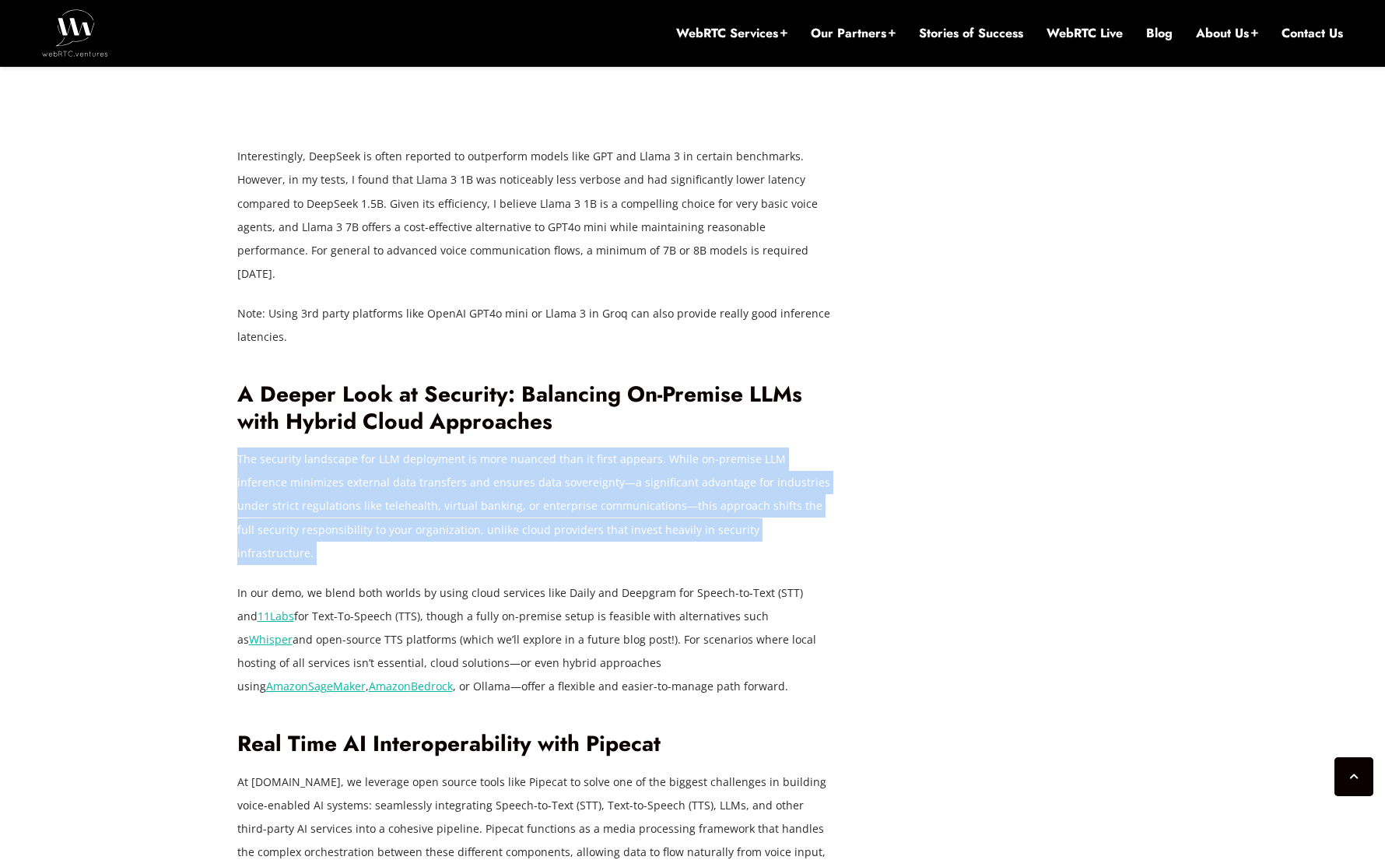
click at [419, 391] on h2 "A Deeper Look at Security: Balancing On-Premise LLMs with Hybrid Cloud Approach…" at bounding box center [536, 408] width 599 height 54
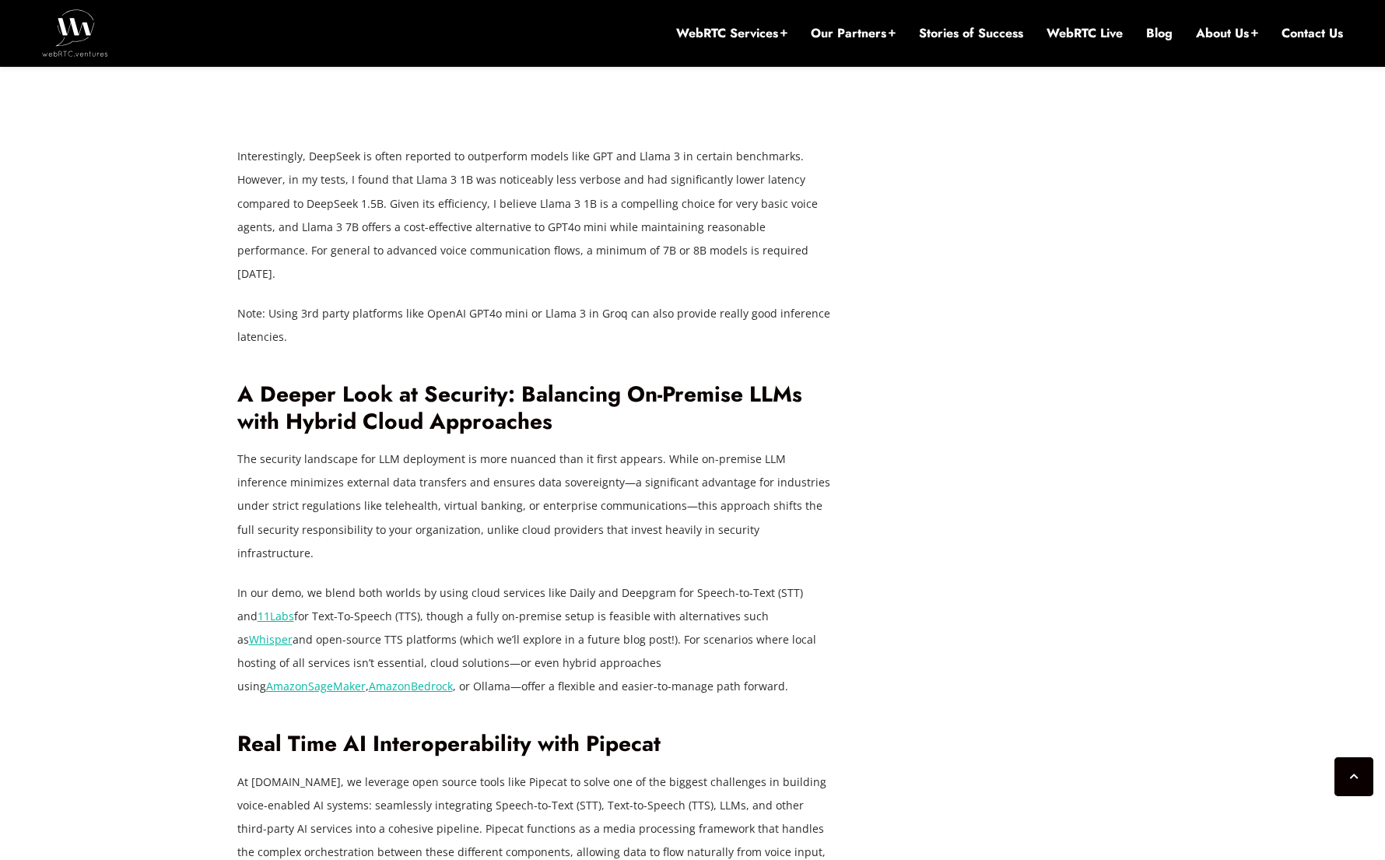
click at [419, 391] on h2 "A Deeper Look at Security: Balancing On-Premise LLMs with Hybrid Cloud Approach…" at bounding box center [536, 408] width 599 height 54
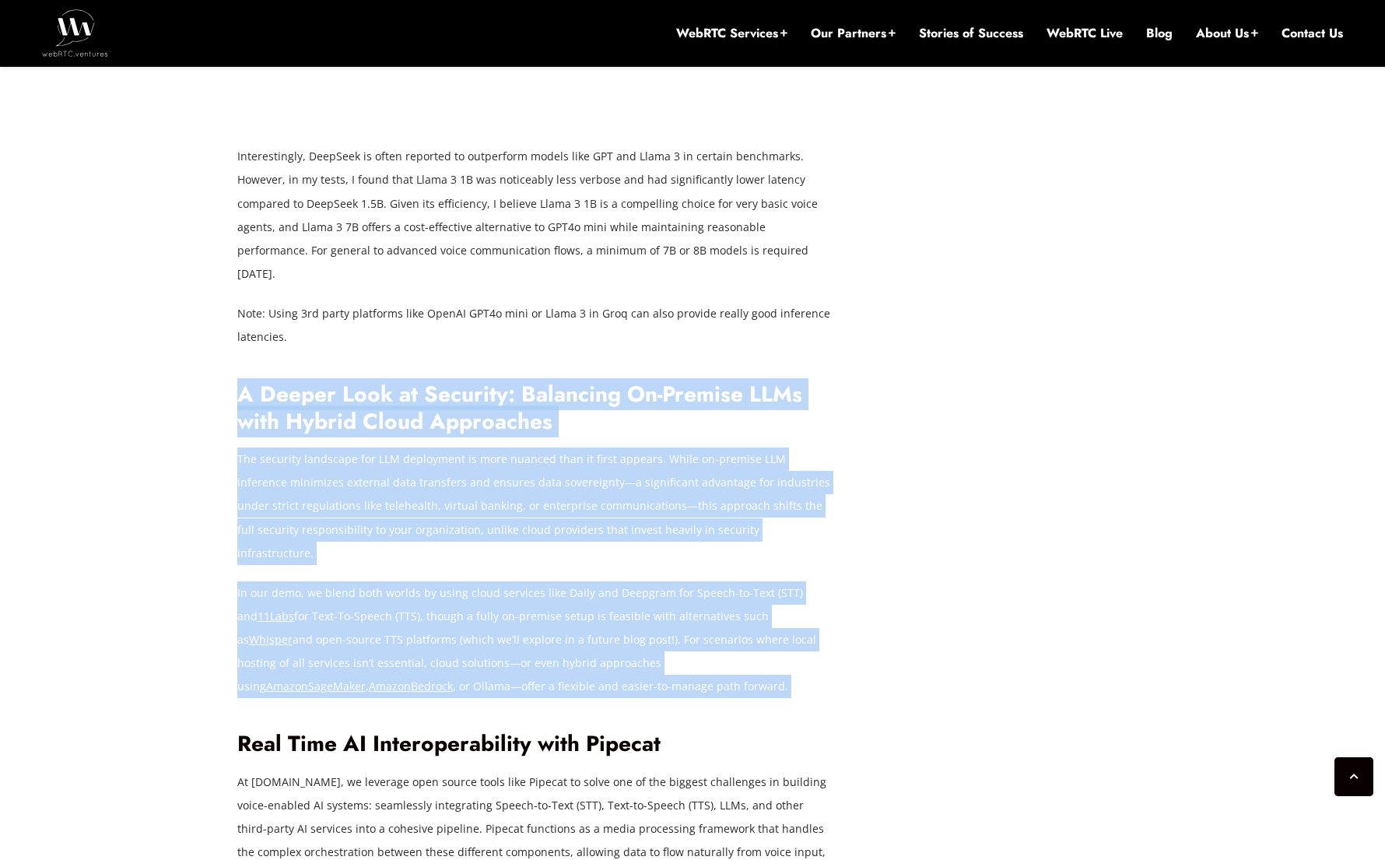
drag, startPoint x: 419, startPoint y: 391, endPoint x: 358, endPoint y: 634, distance: 251.0
click at [357, 635] on p "In our demo, we blend both worlds by using cloud services like Daily and Deepgr…" at bounding box center [536, 639] width 599 height 117
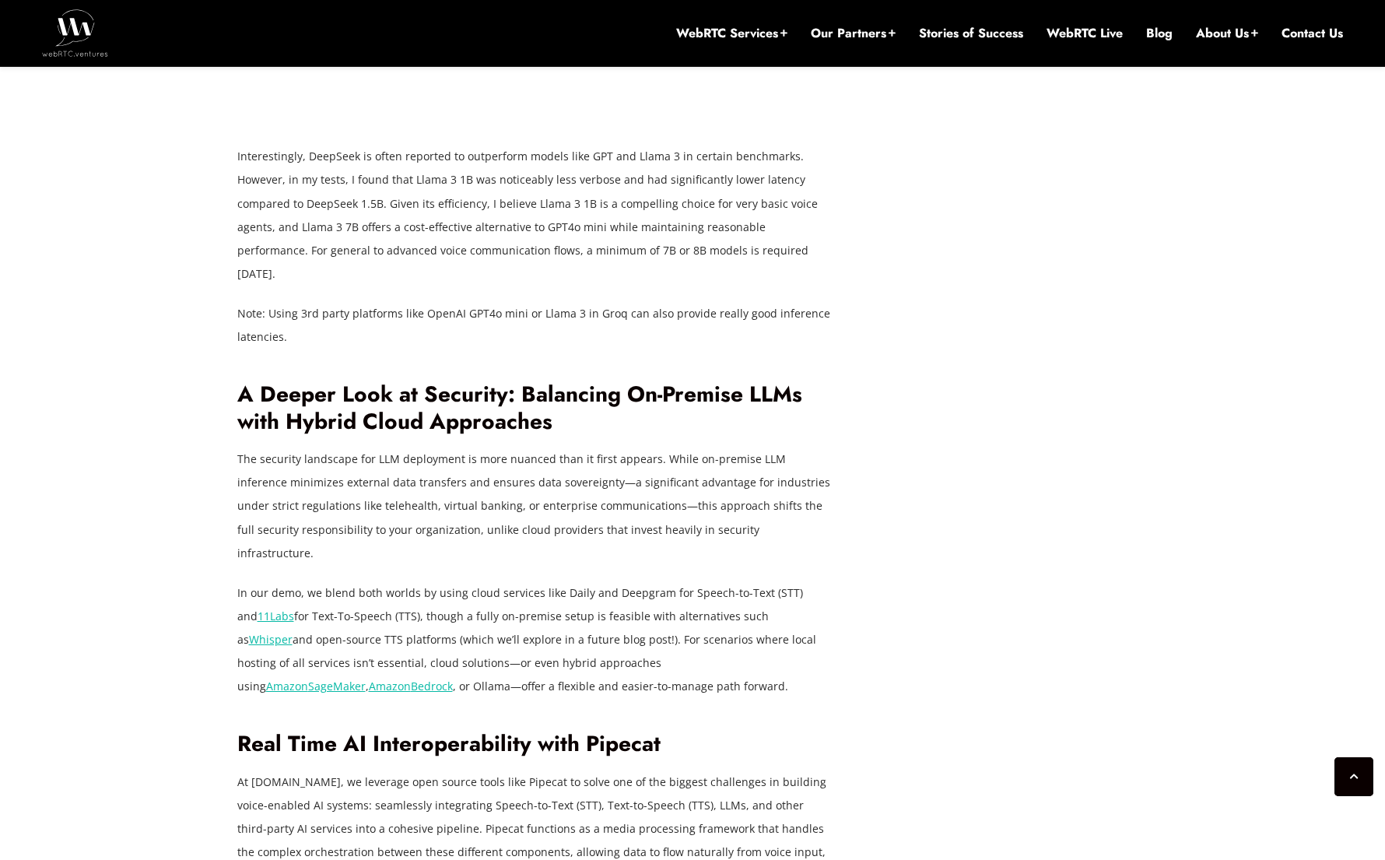
click at [486, 591] on p "In our demo, we blend both worlds by using cloud services like Daily and Deepgr…" at bounding box center [536, 639] width 599 height 117
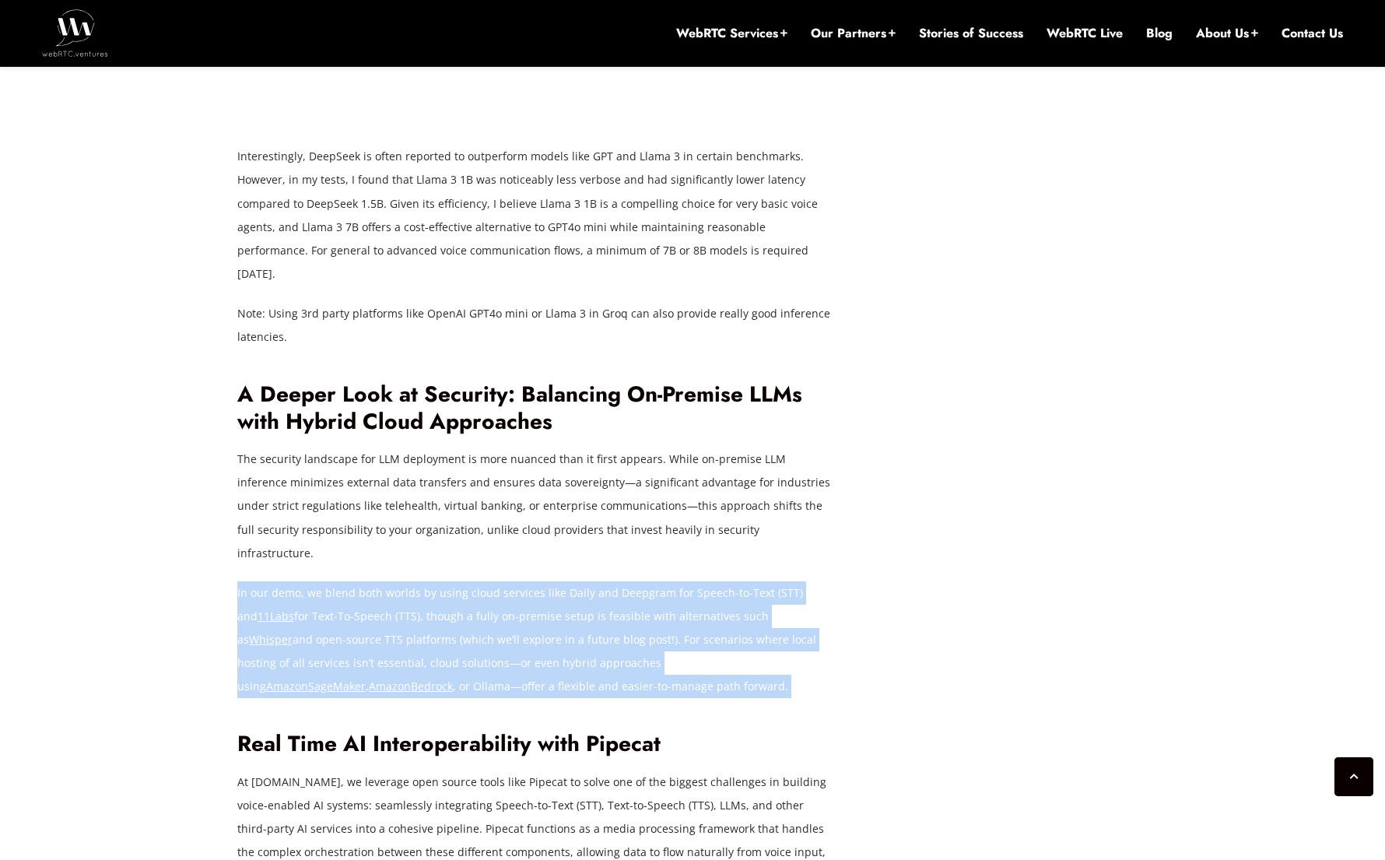
click at [566, 595] on p "In our demo, we blend both worlds by using cloud services like Daily and Deepgr…" at bounding box center [536, 639] width 599 height 117
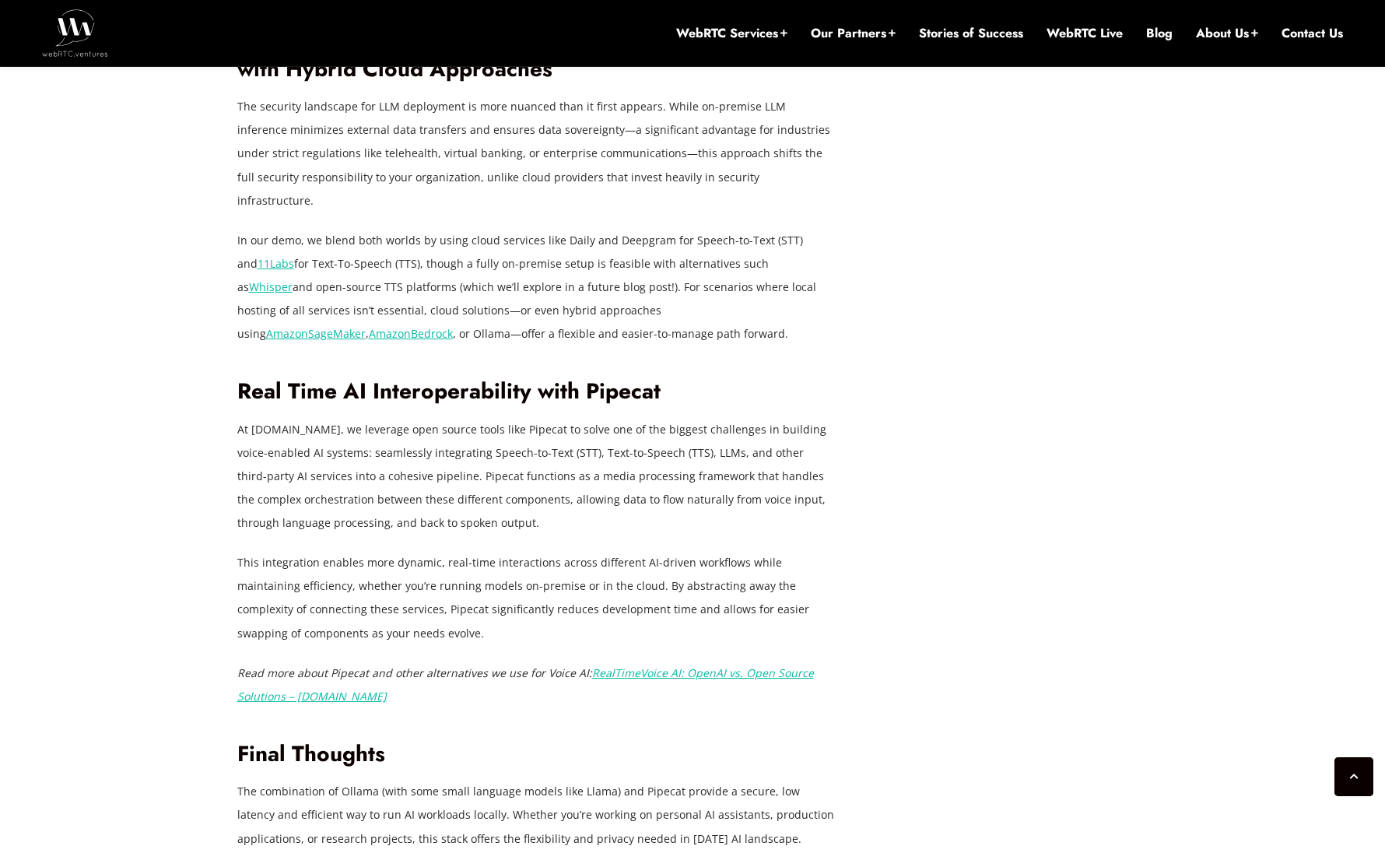
scroll to position [3352, 0]
click at [615, 447] on p "At [DOMAIN_NAME], we leverage open source tools like Pipecat to solve one of th…" at bounding box center [536, 475] width 599 height 117
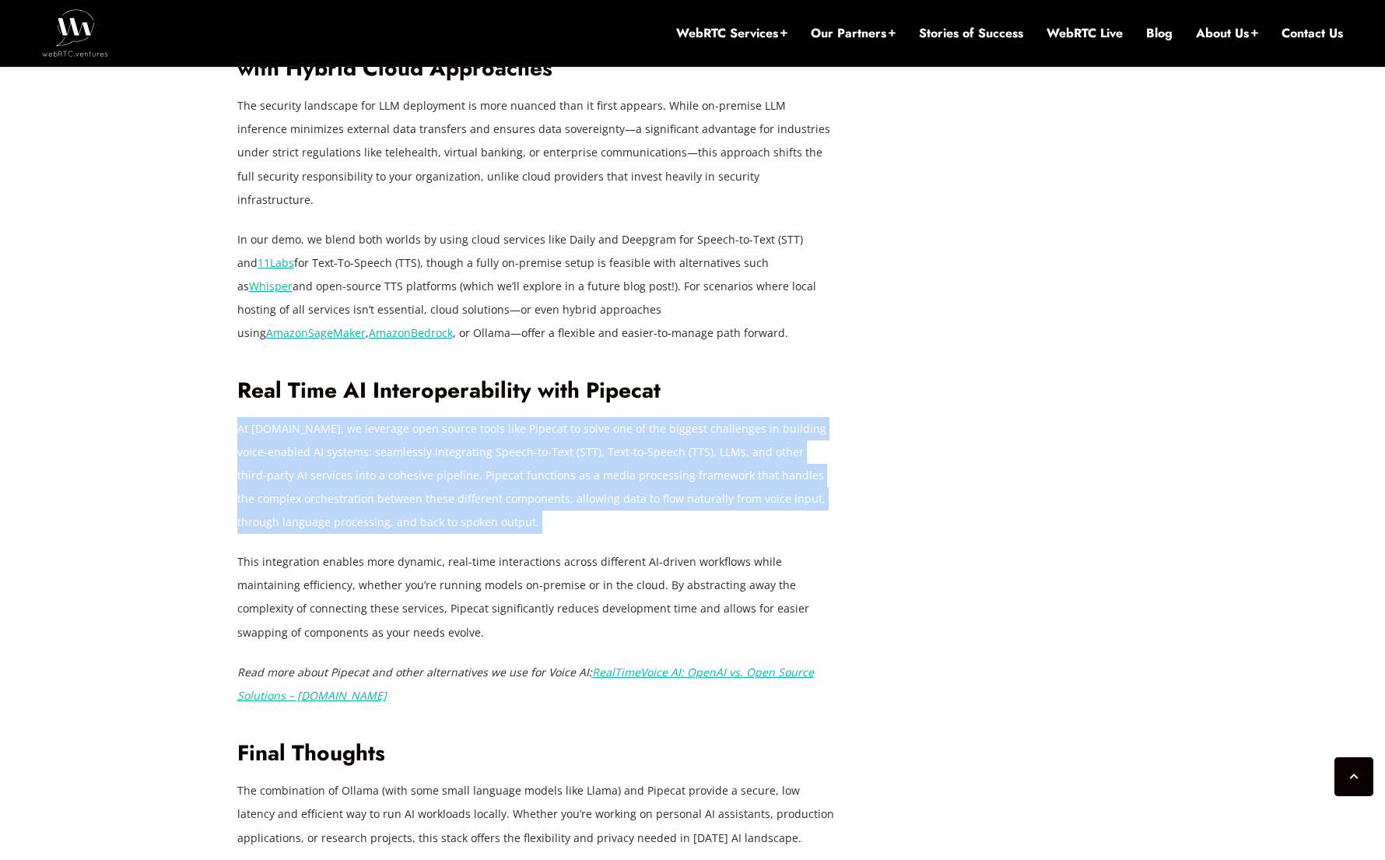
click at [483, 456] on p "At [DOMAIN_NAME], we leverage open source tools like Pipecat to solve one of th…" at bounding box center [536, 475] width 599 height 117
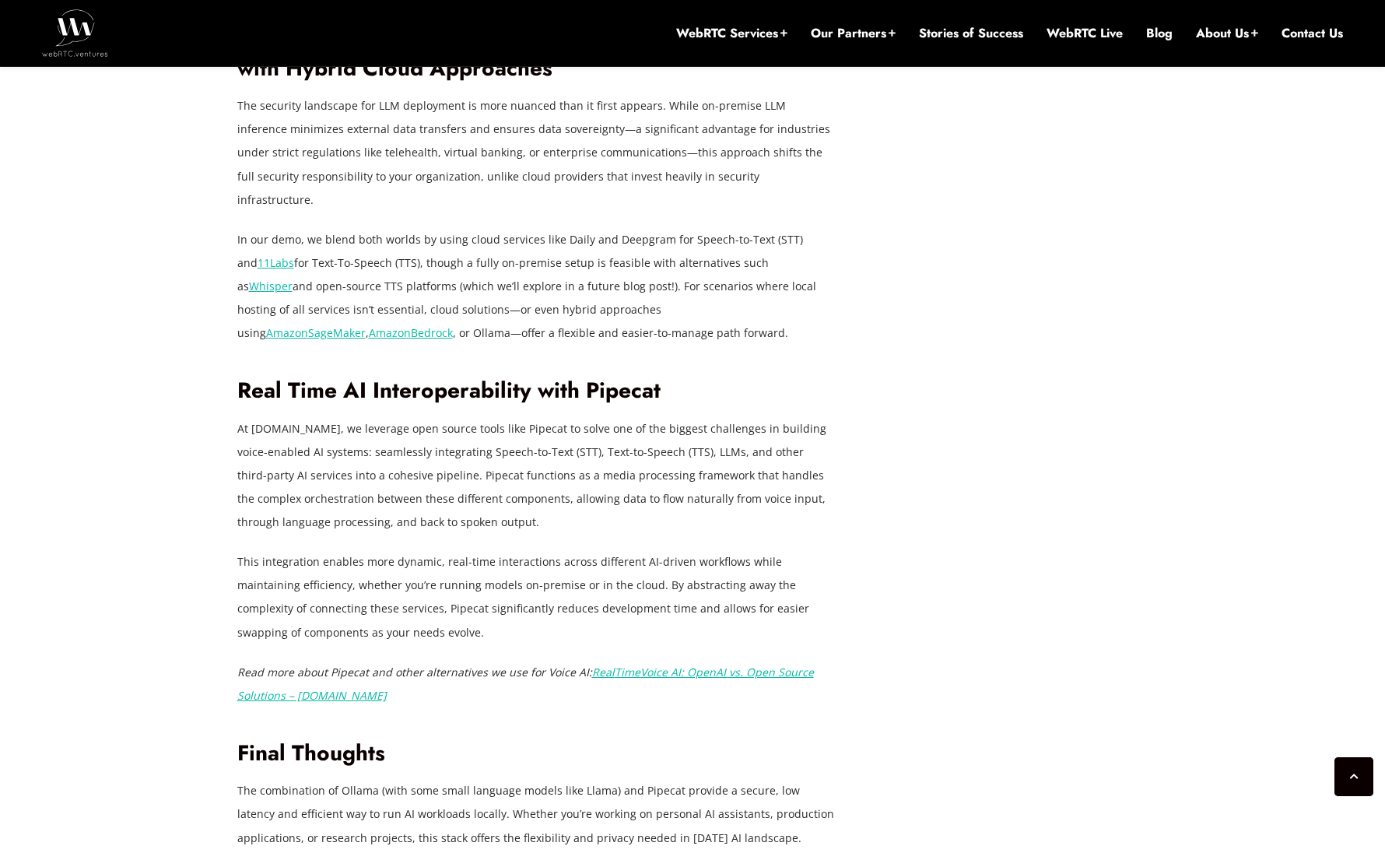
click at [483, 456] on p "At [DOMAIN_NAME], we leverage open source tools like Pipecat to solve one of th…" at bounding box center [536, 475] width 599 height 117
click at [488, 456] on p "At [DOMAIN_NAME], we leverage open source tools like Pipecat to solve one of th…" at bounding box center [536, 475] width 599 height 117
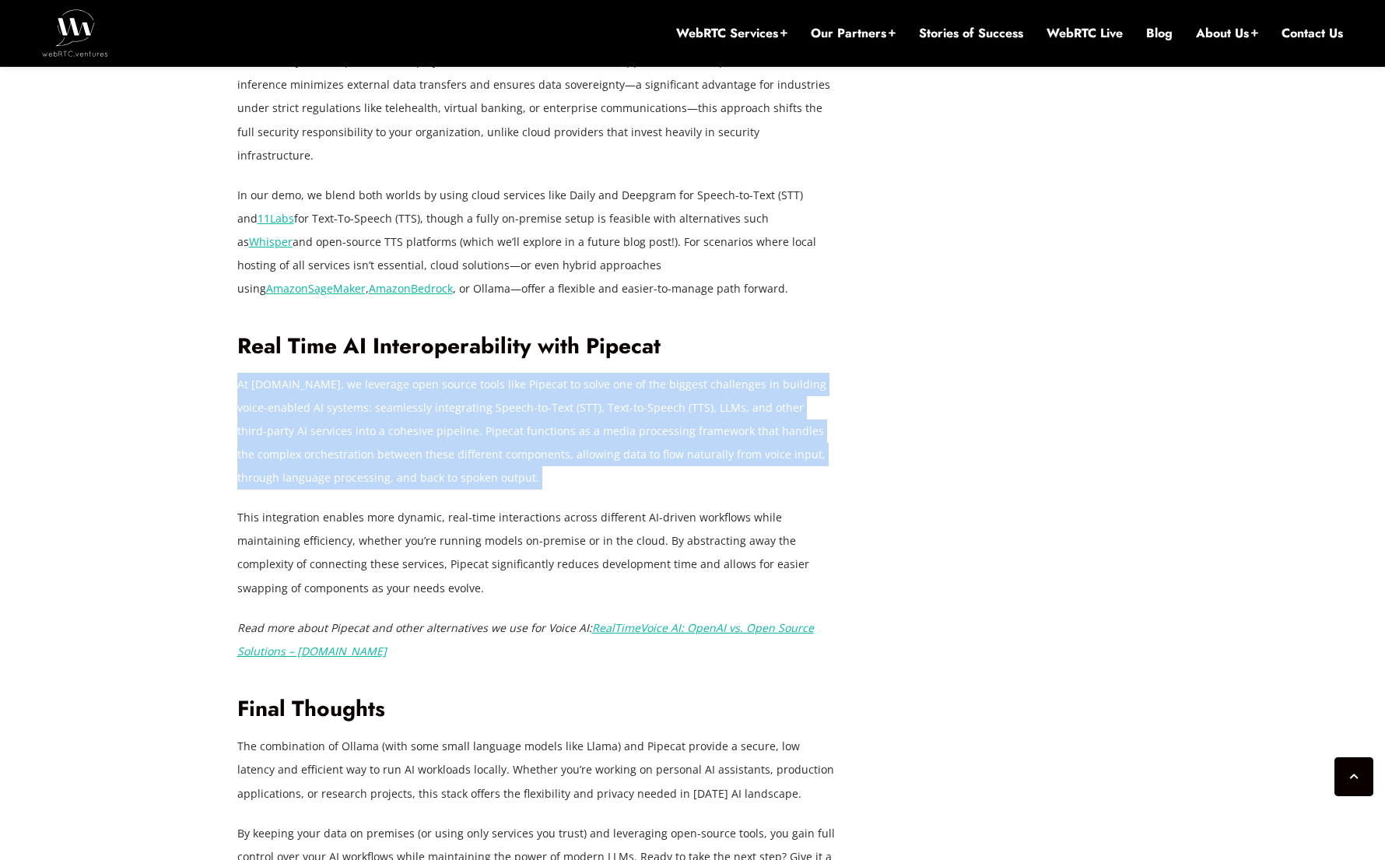
scroll to position [3398, 0]
click at [476, 517] on p "This integration enables more dynamic, real-time interactions across different …" at bounding box center [536, 550] width 599 height 93
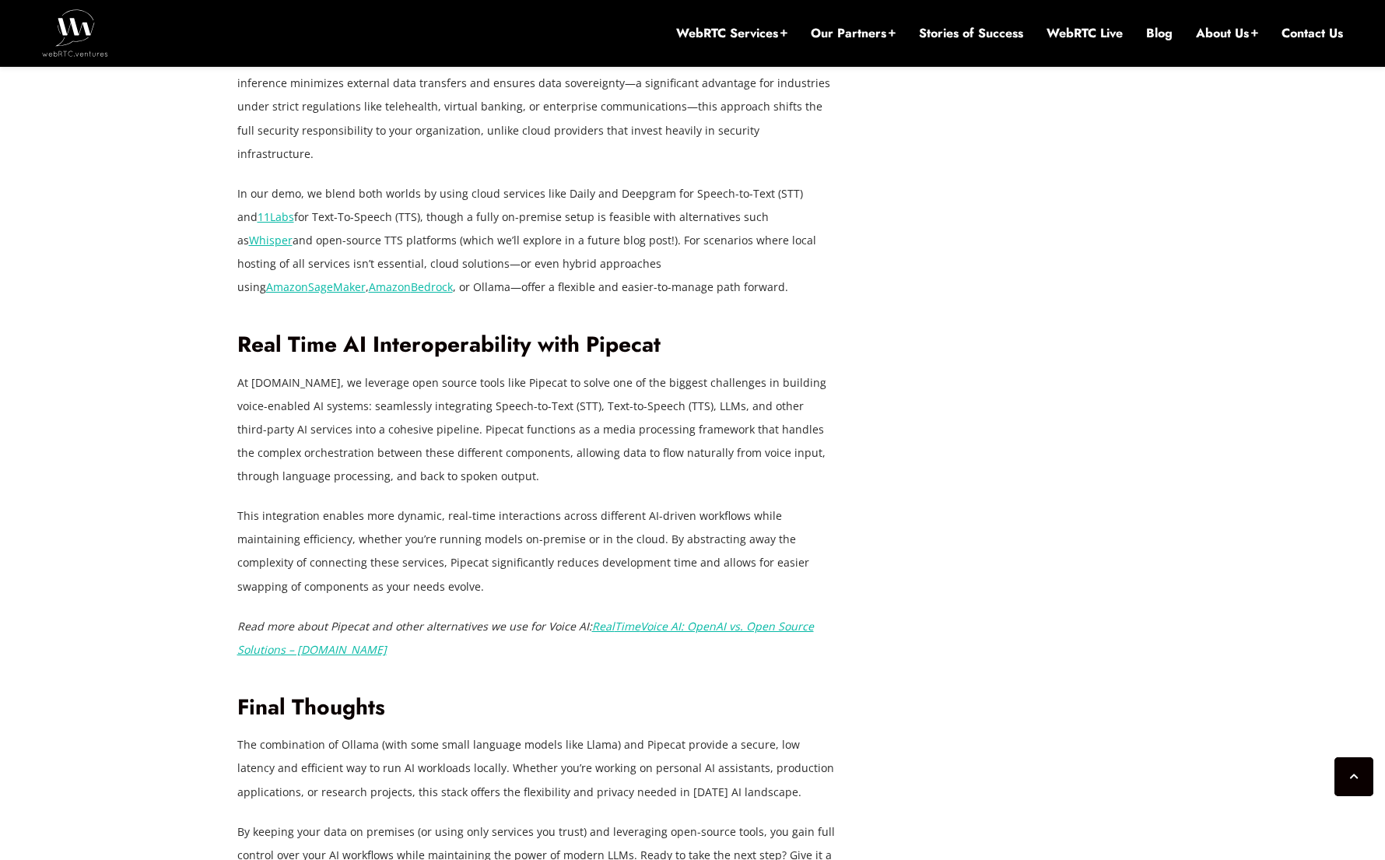
click at [476, 517] on p "This integration enables more dynamic, real-time interactions across different …" at bounding box center [536, 550] width 599 height 93
click at [570, 470] on p "At [DOMAIN_NAME], we leverage open source tools like Pipecat to solve one of th…" at bounding box center [536, 429] width 599 height 117
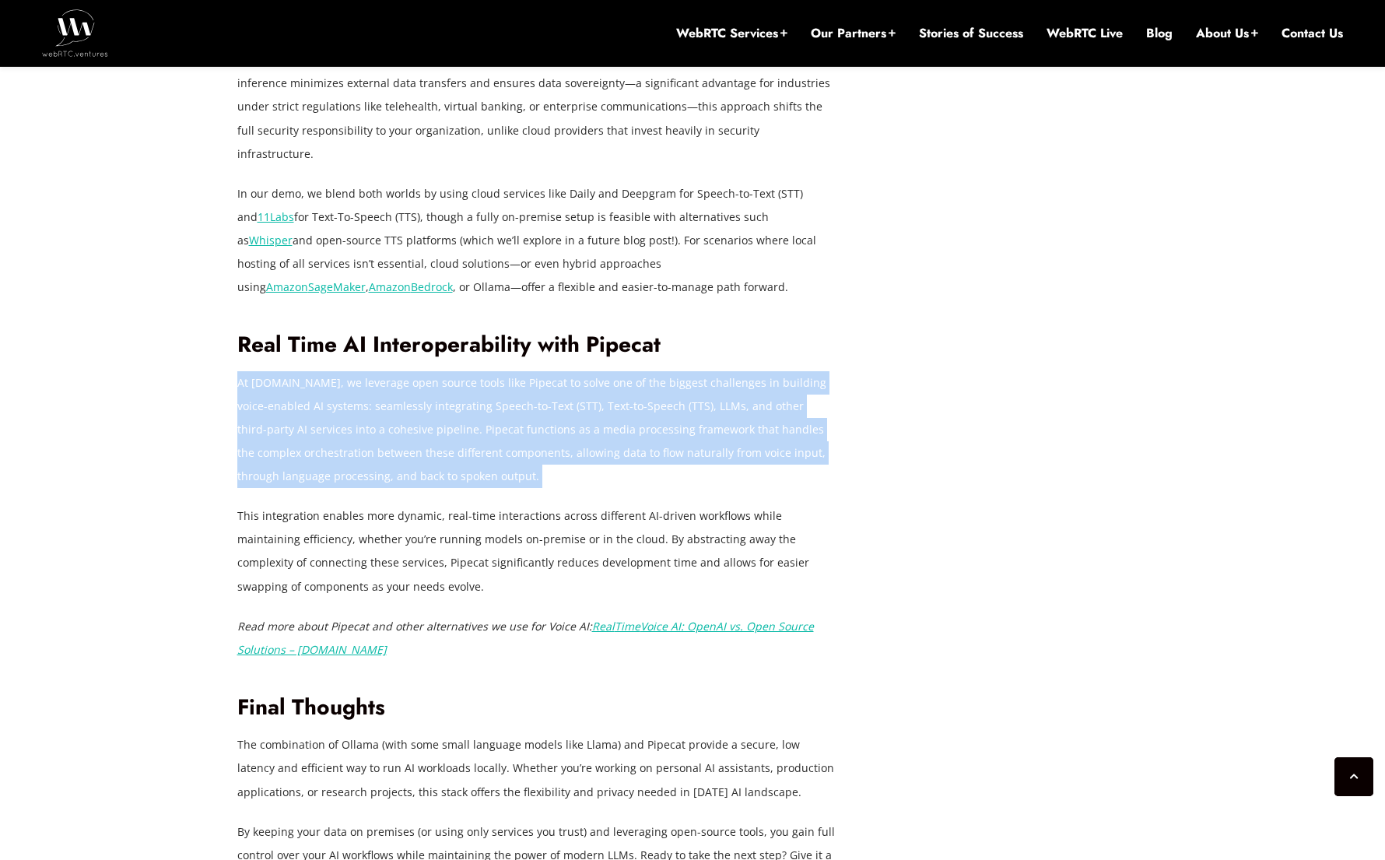
click at [482, 509] on p "This integration enables more dynamic, real-time interactions across different …" at bounding box center [536, 550] width 599 height 93
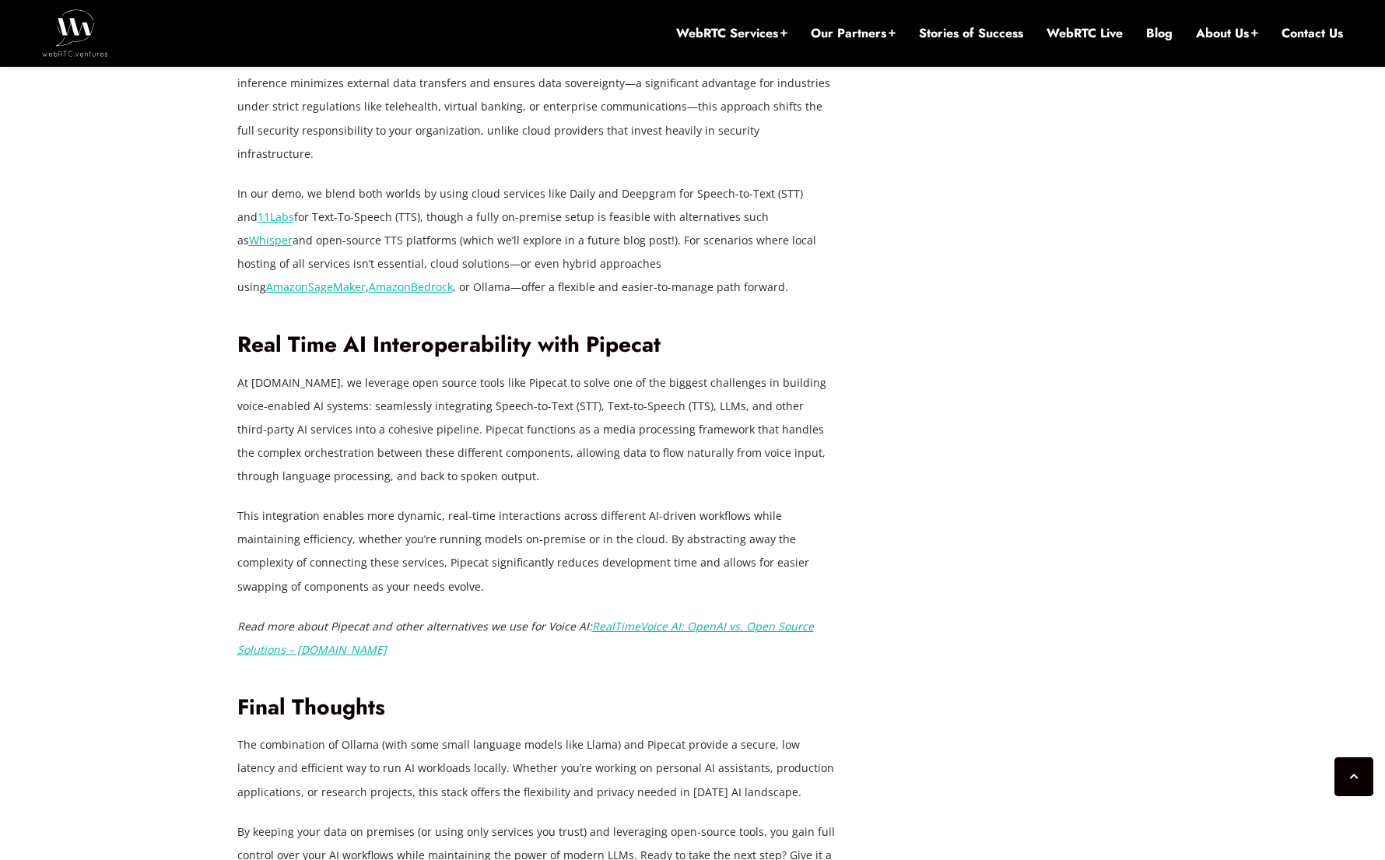
click at [482, 509] on p "This integration enables more dynamic, real-time interactions across different …" at bounding box center [536, 550] width 599 height 93
click at [503, 513] on p "This integration enables more dynamic, real-time interactions across different …" at bounding box center [536, 550] width 599 height 93
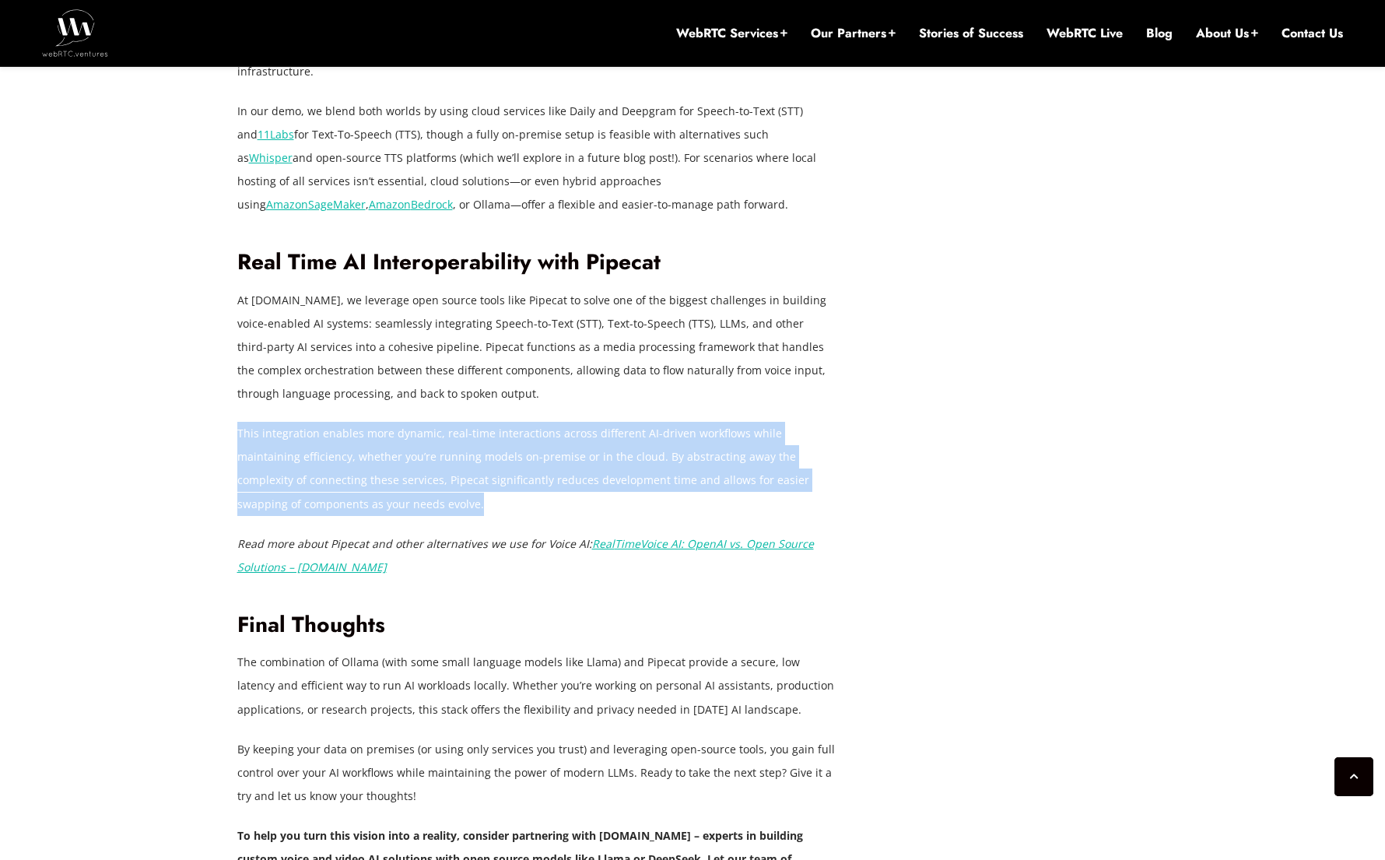
scroll to position [3503, 0]
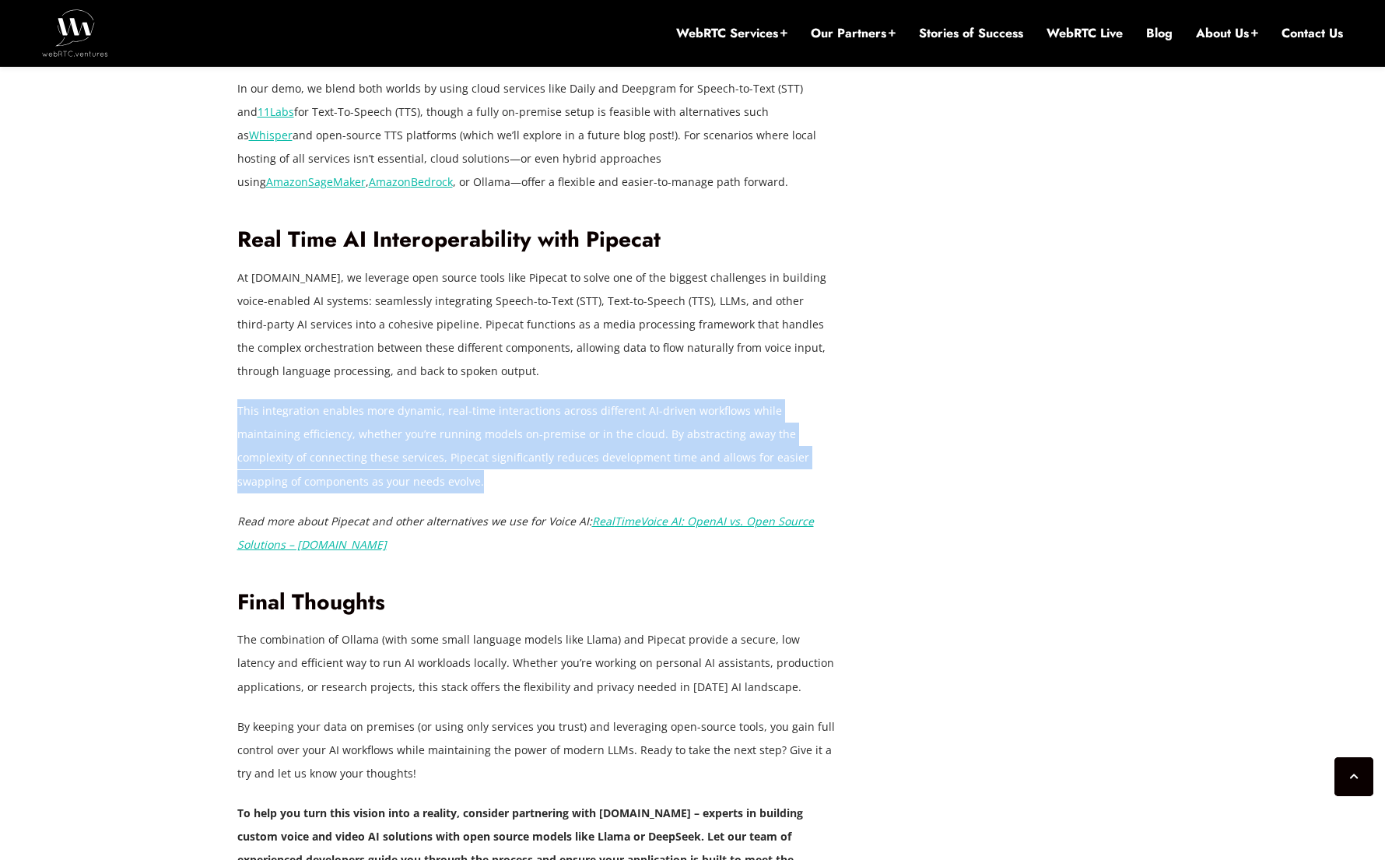
click at [454, 628] on p "The combination of Ollama (with some small language models like Llama) and Pipe…" at bounding box center [536, 663] width 599 height 70
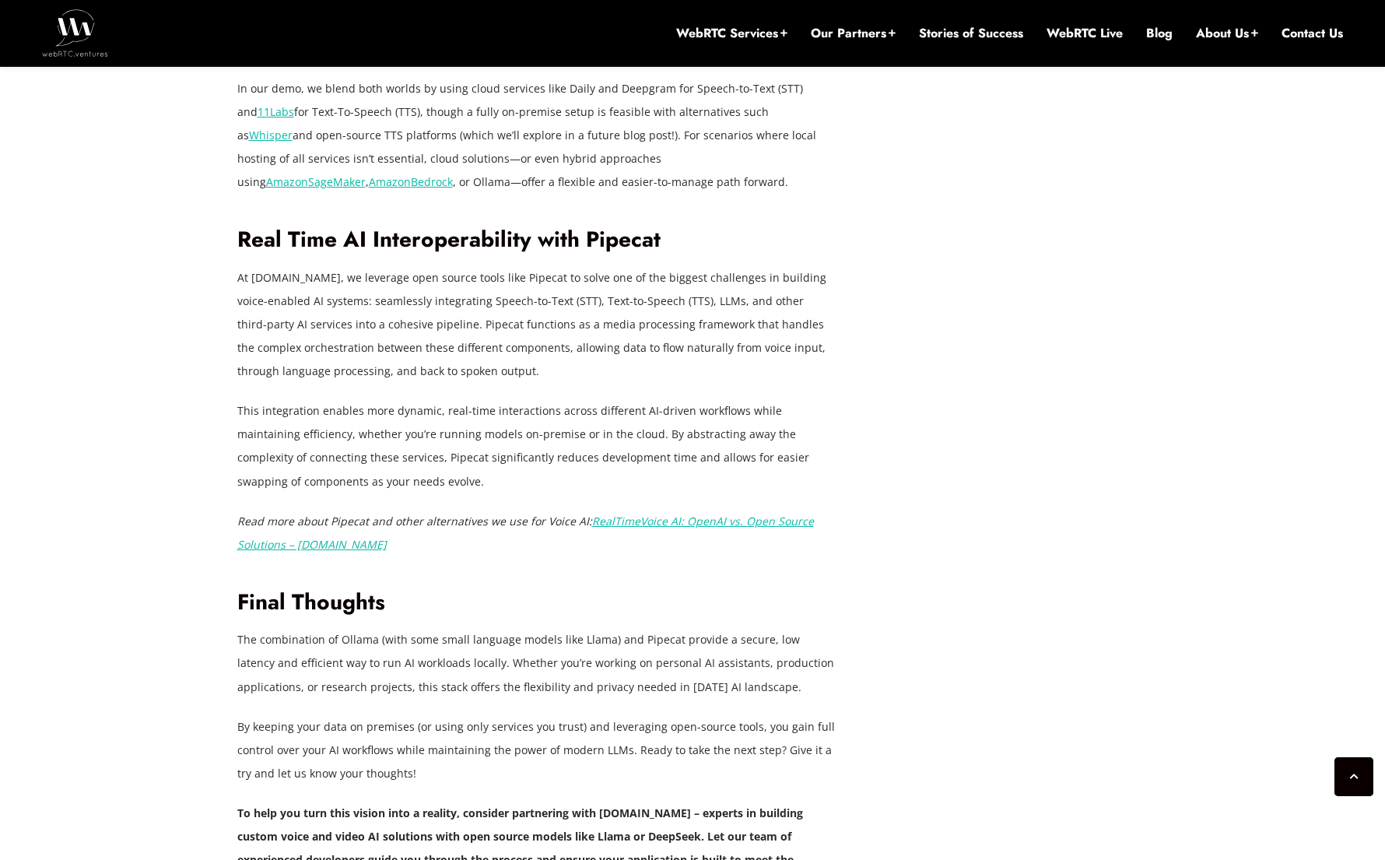
click at [454, 628] on p "The combination of Ollama (with some small language models like Llama) and Pipe…" at bounding box center [536, 663] width 599 height 70
click at [397, 628] on p "The combination of Ollama (with some small language models like Llama) and Pipe…" at bounding box center [536, 663] width 599 height 70
click at [510, 628] on p "The combination of Ollama (with some small language models like Llama) and Pipe…" at bounding box center [536, 663] width 599 height 70
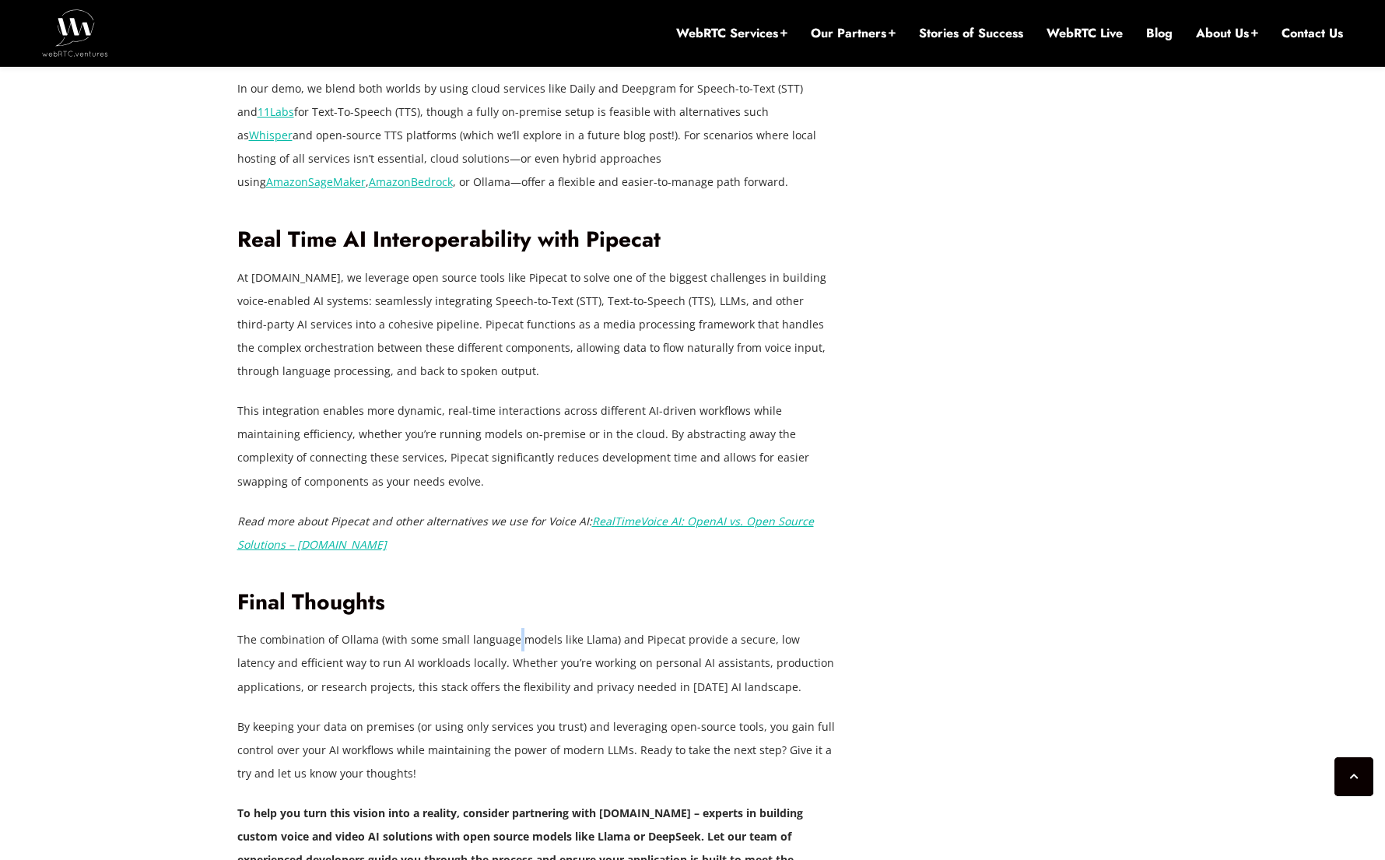
click at [681, 640] on p "The combination of Ollama (with some small language models like Llama) and Pipe…" at bounding box center [536, 663] width 599 height 70
click at [766, 628] on p "The combination of Ollama (with some small language models like Llama) and Pipe…" at bounding box center [536, 663] width 599 height 70
click at [372, 650] on p "The combination of Ollama (with some small language models like Llama) and Pipe…" at bounding box center [536, 663] width 599 height 70
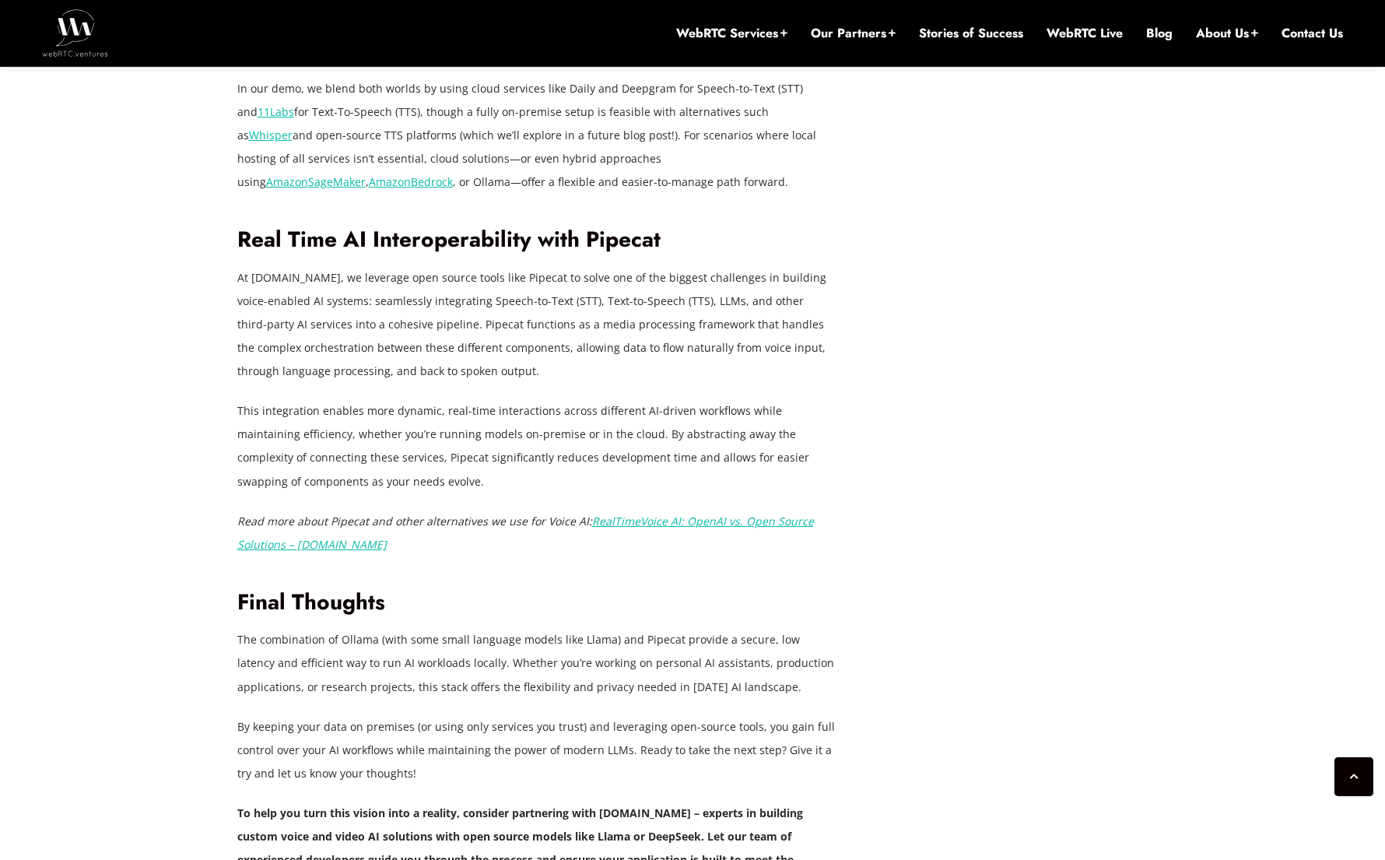
click at [372, 650] on p "The combination of Ollama (with some small language models like Llama) and Pipe…" at bounding box center [536, 663] width 599 height 70
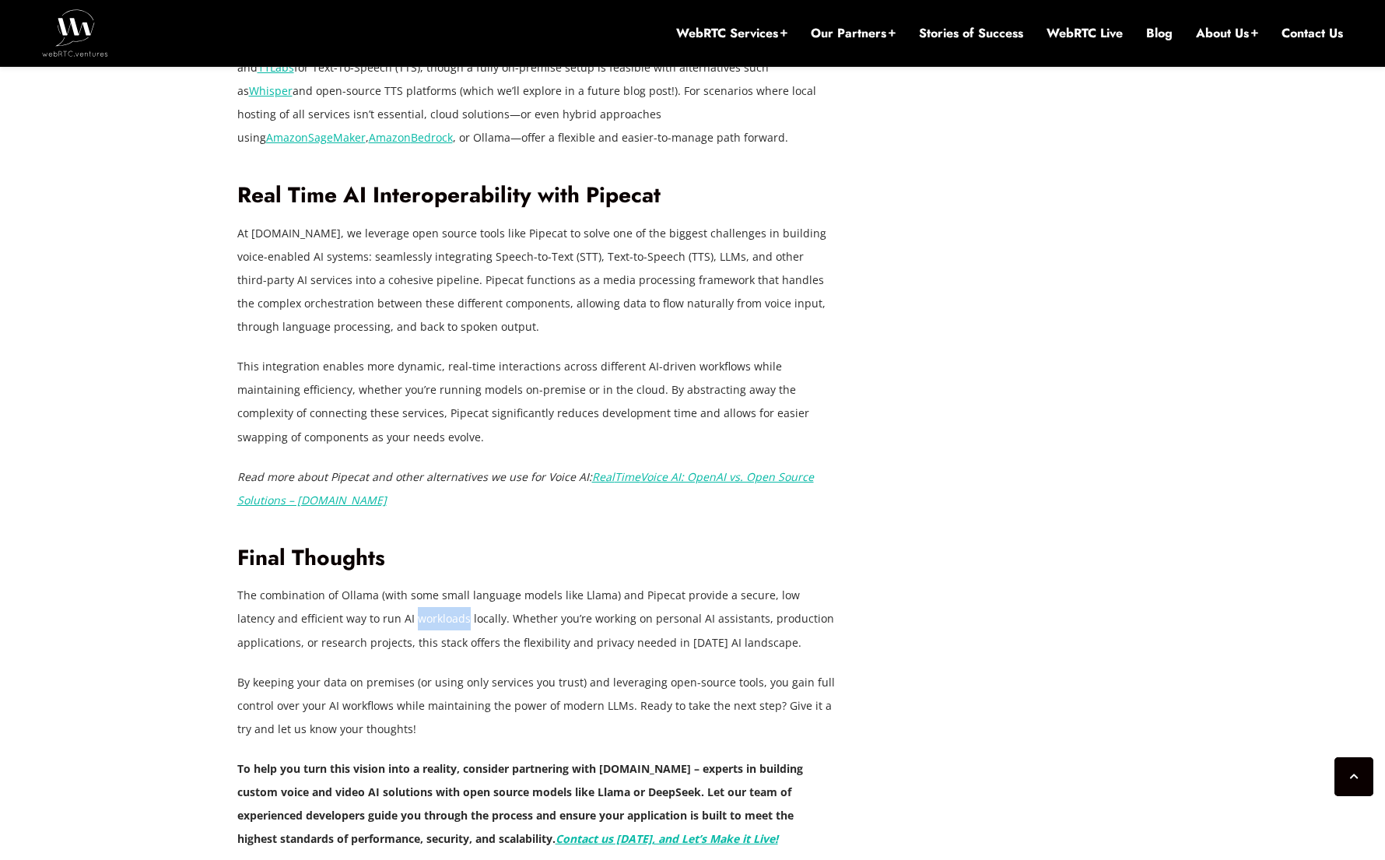
scroll to position [3548, 0]
click at [486, 584] on p "The combination of Ollama (with some small language models like Llama) and Pipe…" at bounding box center [536, 618] width 599 height 70
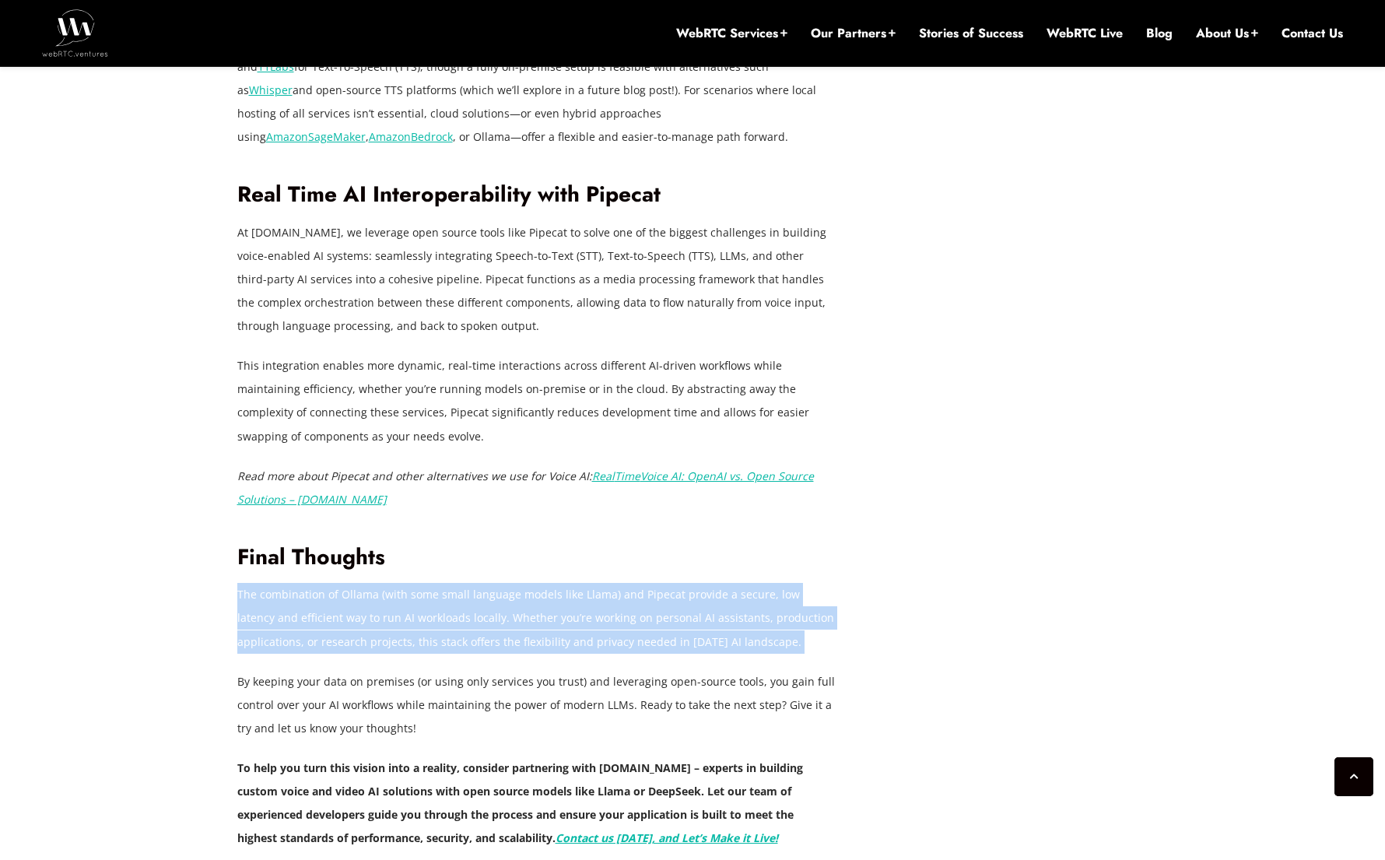
click at [605, 601] on p "The combination of Ollama (with some small language models like Llama) and Pipe…" at bounding box center [536, 618] width 599 height 70
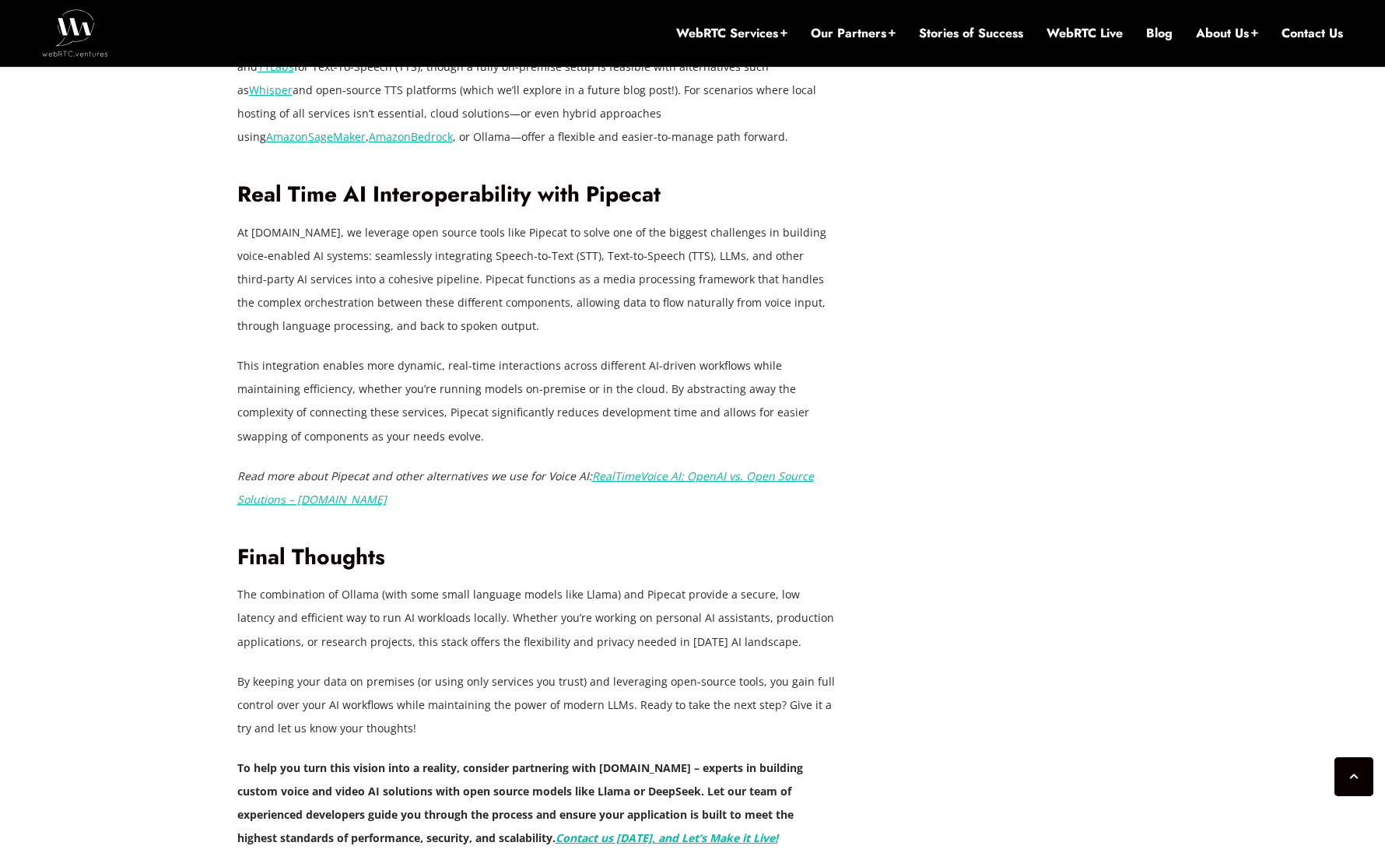
click at [605, 601] on p "The combination of Ollama (with some small language models like Llama) and Pipe…" at bounding box center [536, 618] width 599 height 70
click at [369, 627] on p "The combination of Ollama (with some small language models like Llama) and Pipe…" at bounding box center [536, 618] width 599 height 70
click at [498, 625] on p "The combination of Ollama (with some small language models like Llama) and Pipe…" at bounding box center [536, 618] width 599 height 70
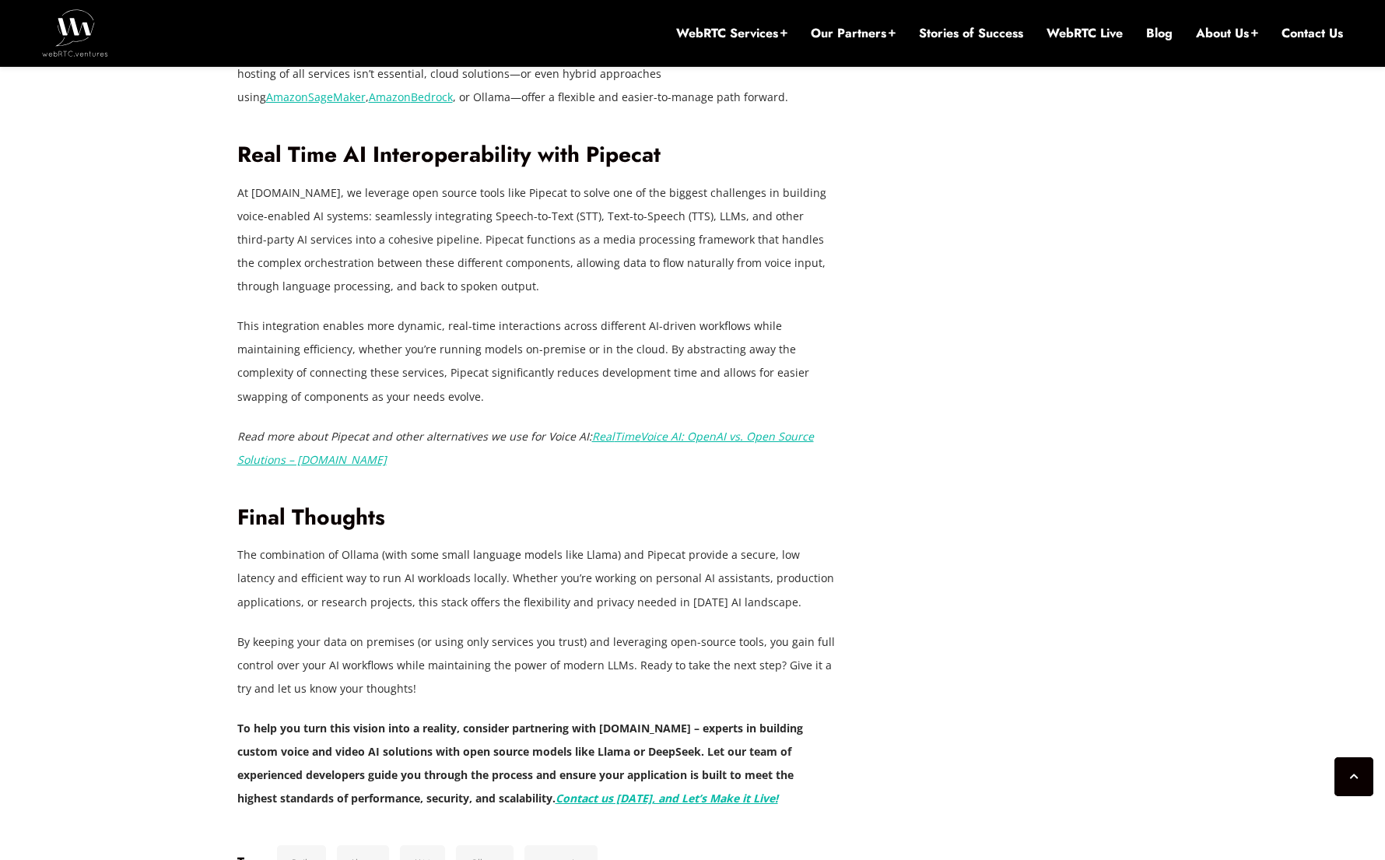
scroll to position [3589, 0]
click at [498, 629] on p "By keeping your data on premises (or using only services you trust) and leverag…" at bounding box center [536, 664] width 599 height 70
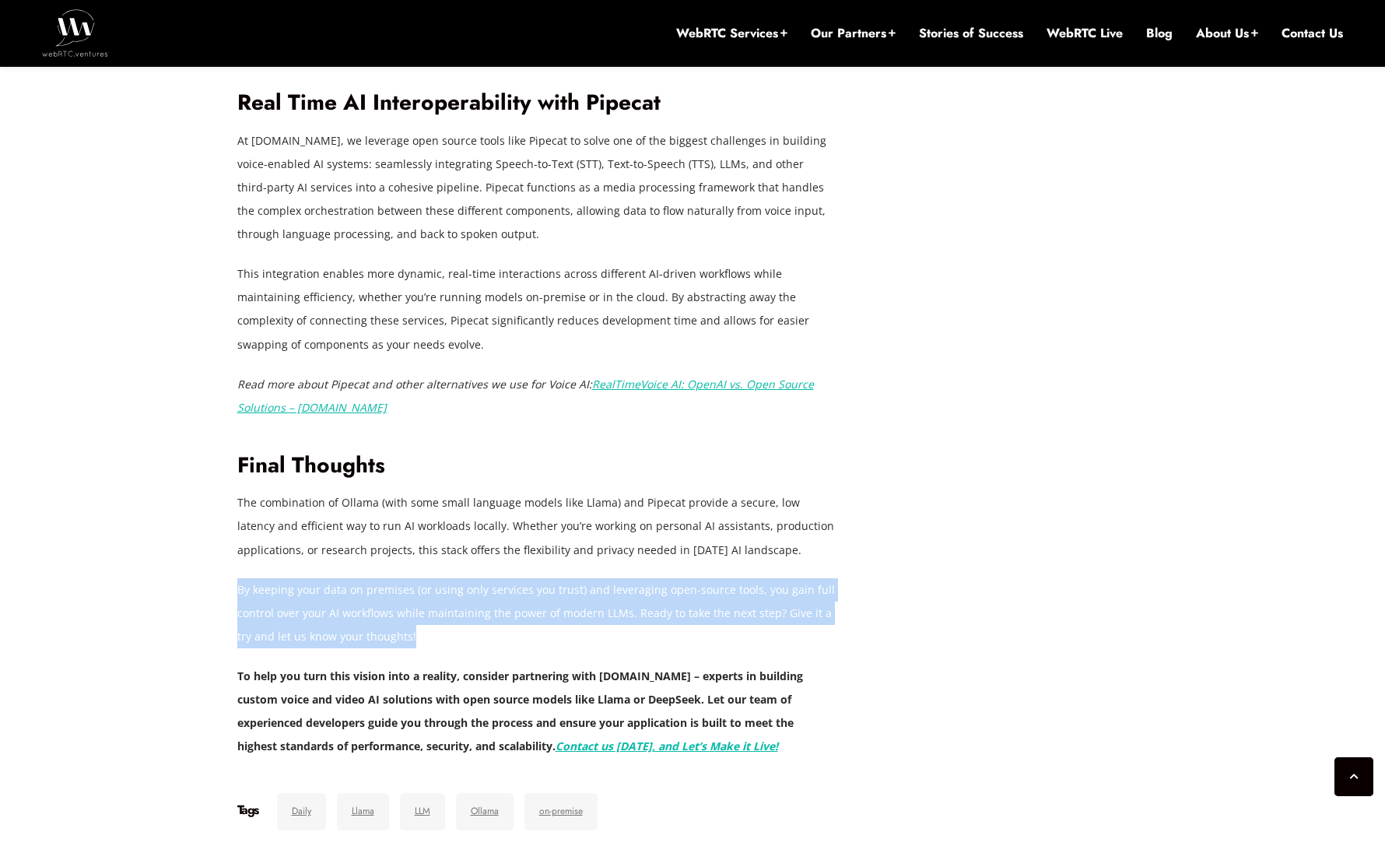
scroll to position [3642, 0]
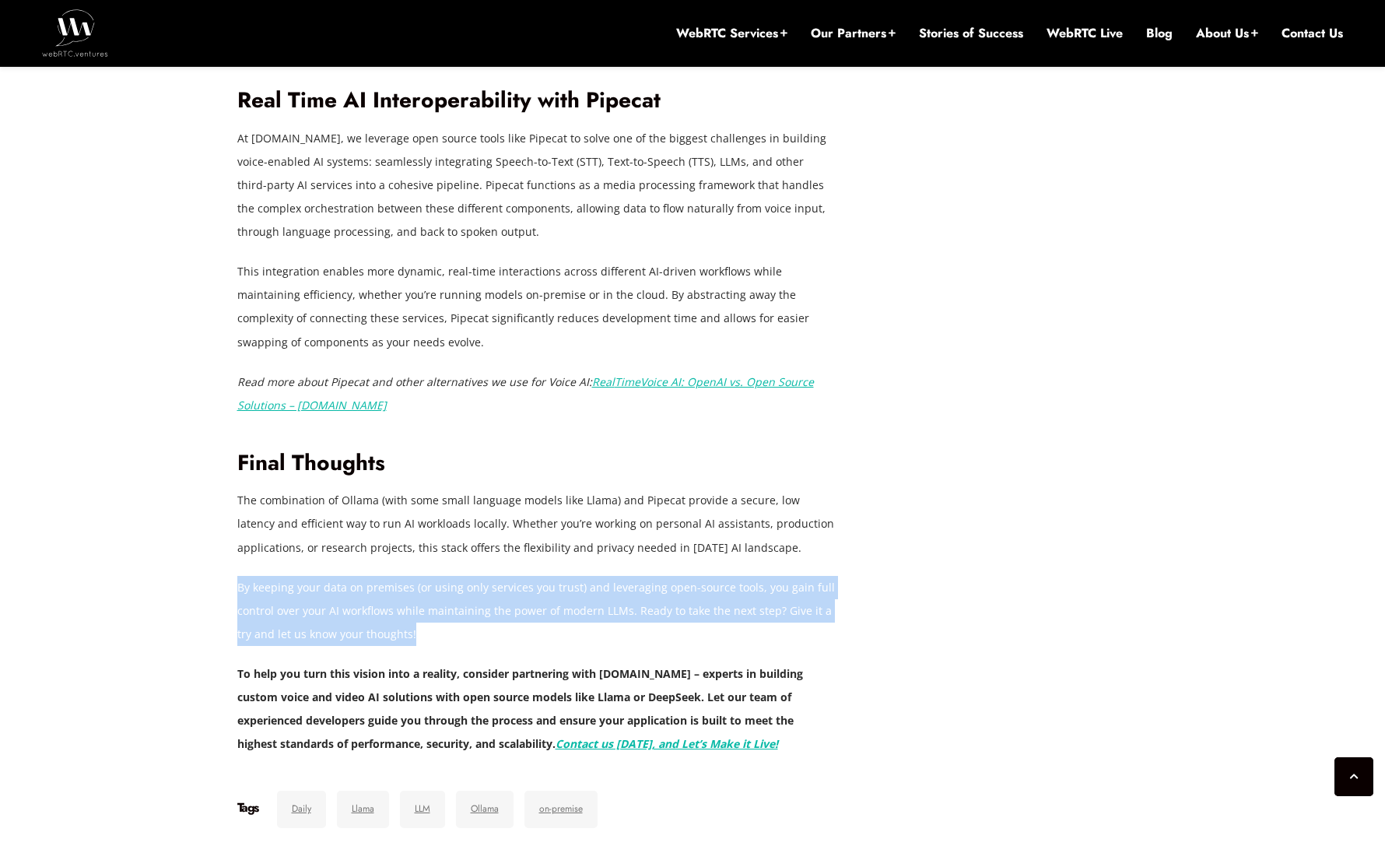
click at [479, 681] on strong "To help you turn this vision into a reality, consider partnering with [DOMAIN_N…" at bounding box center [520, 708] width 566 height 85
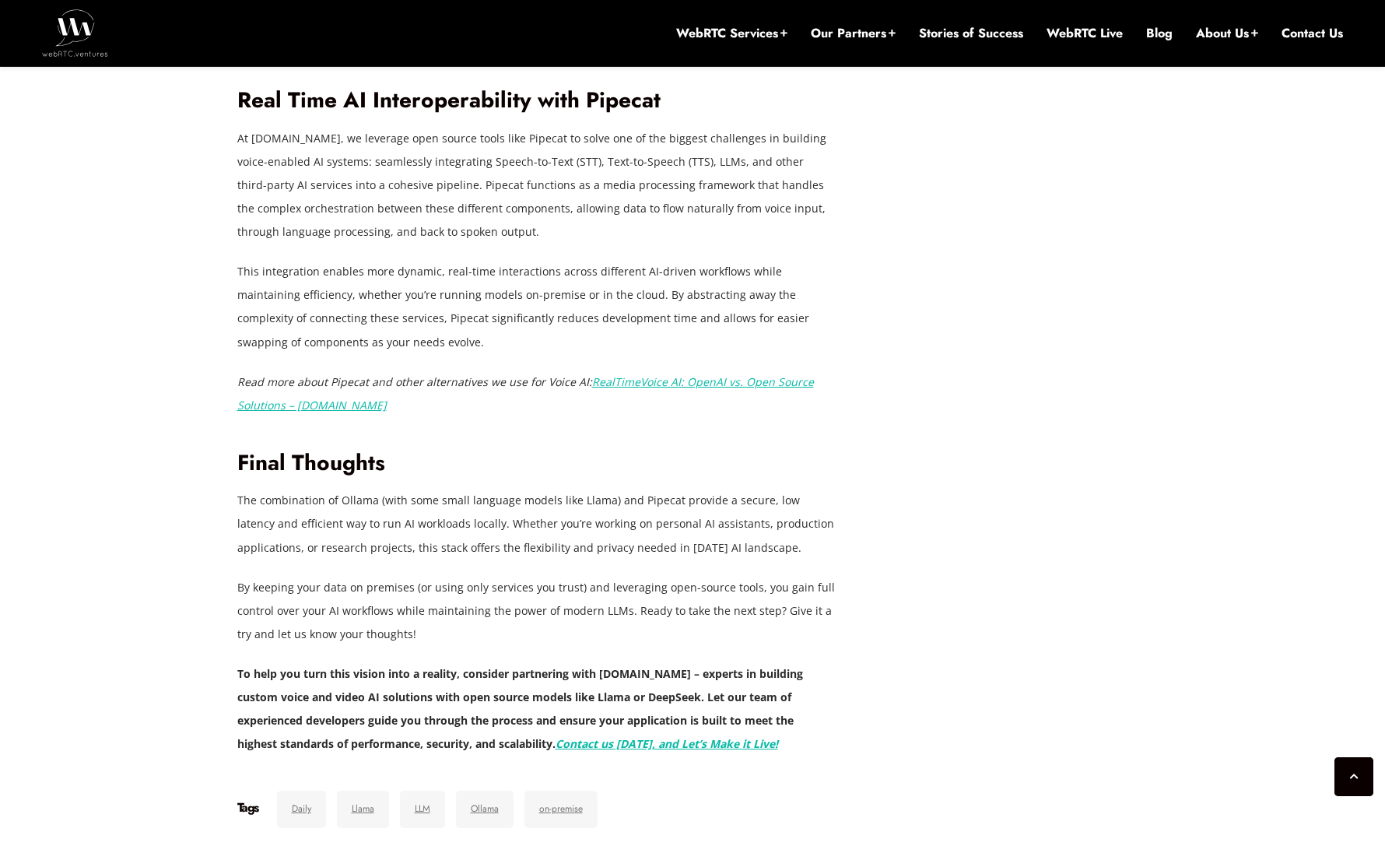
click at [479, 681] on strong "To help you turn this vision into a reality, consider partnering with [DOMAIN_N…" at bounding box center [520, 708] width 566 height 85
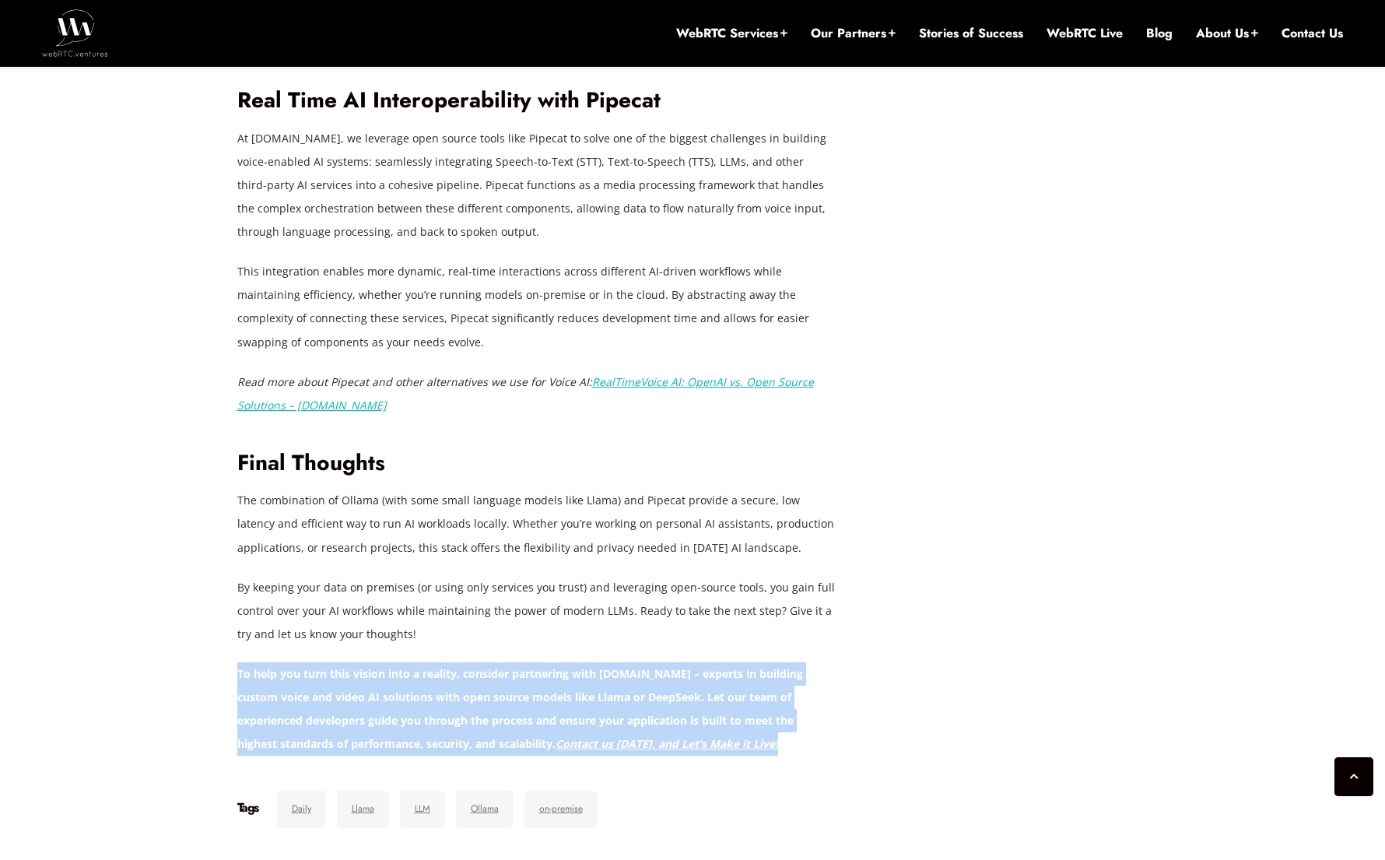
click at [503, 693] on p "To help you turn this vision into a reality, consider partnering with [DOMAIN_N…" at bounding box center [536, 708] width 599 height 93
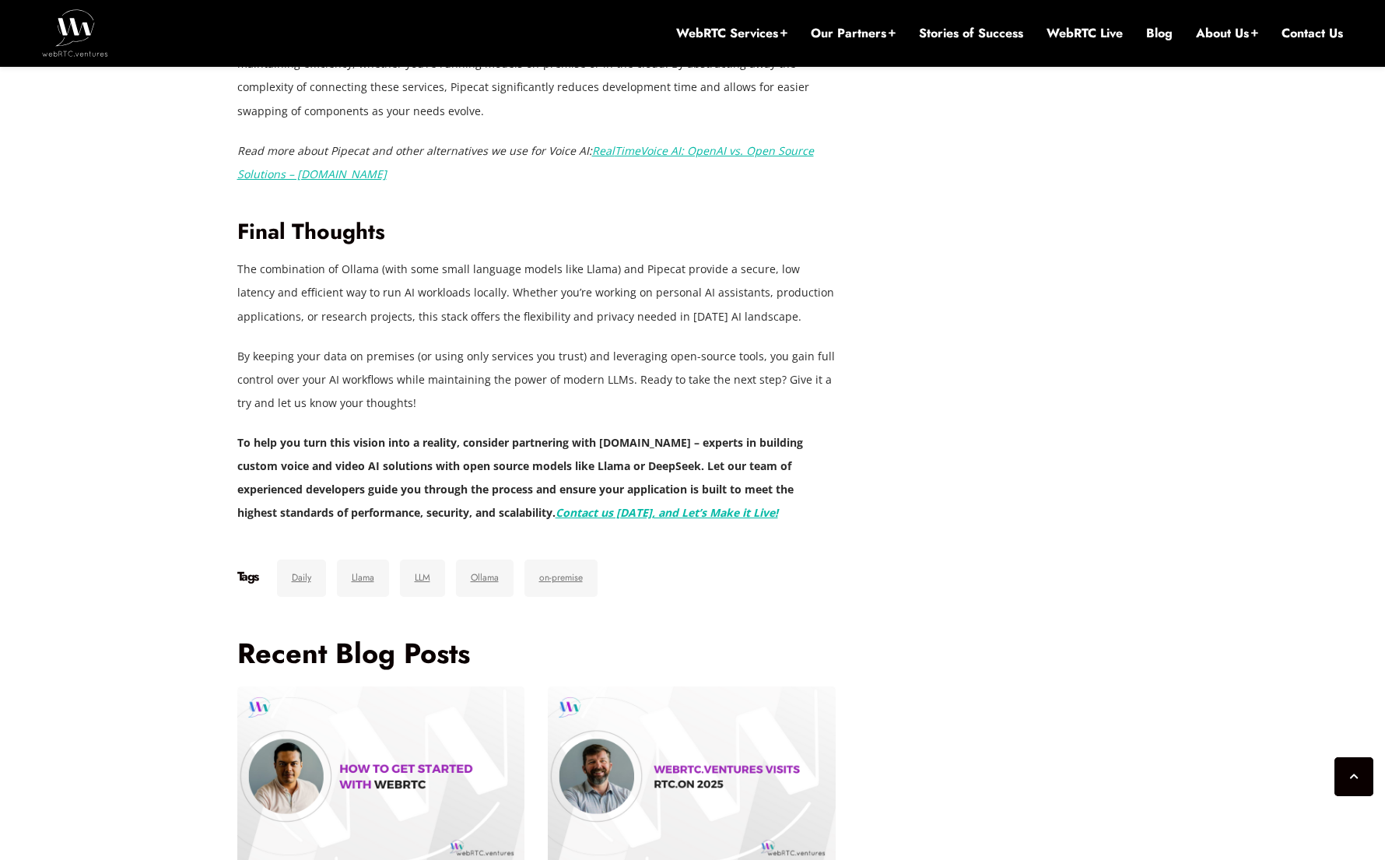
scroll to position [3891, 0]
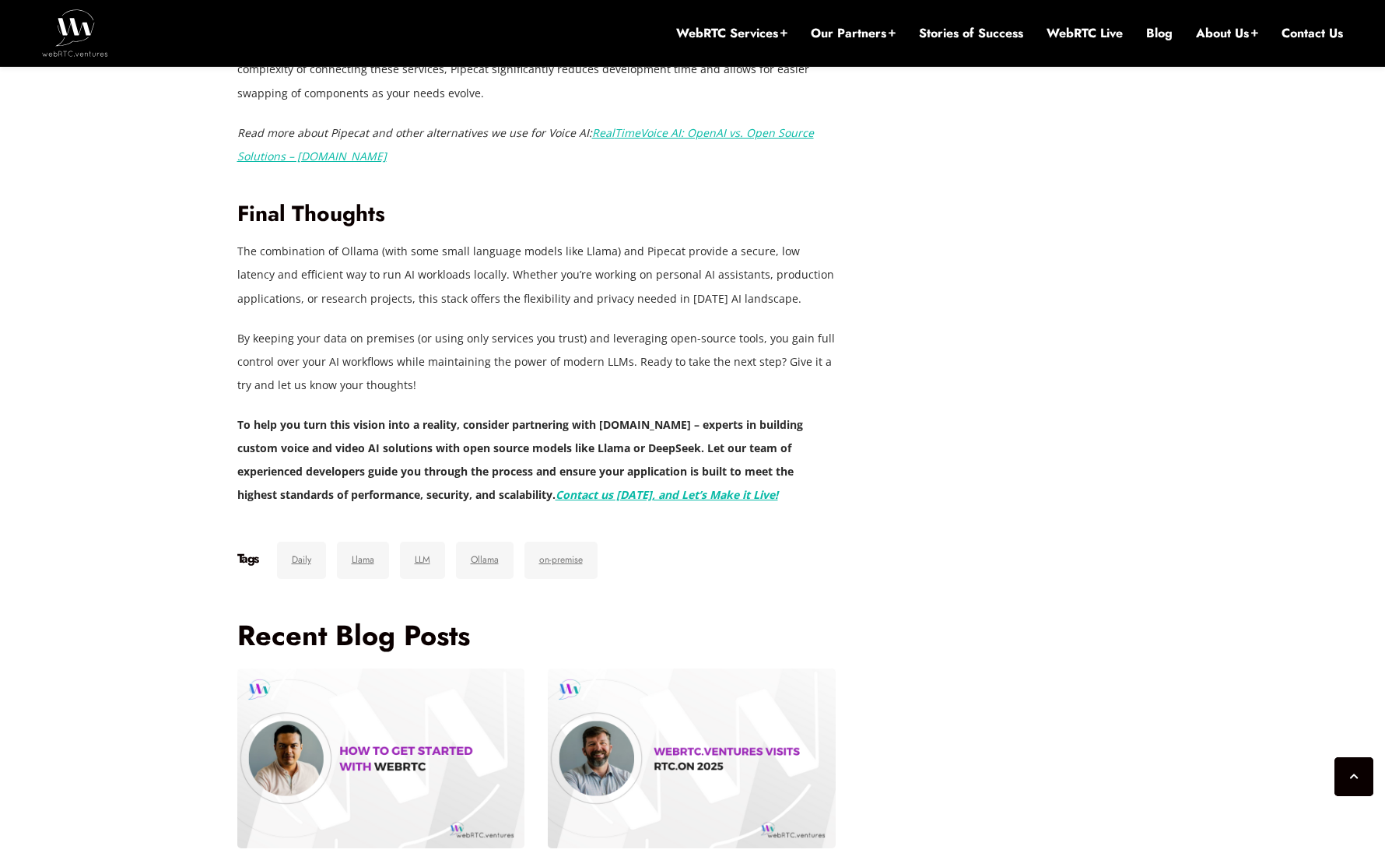
click at [412, 618] on h3 "Recent Blog Posts" at bounding box center [536, 635] width 599 height 34
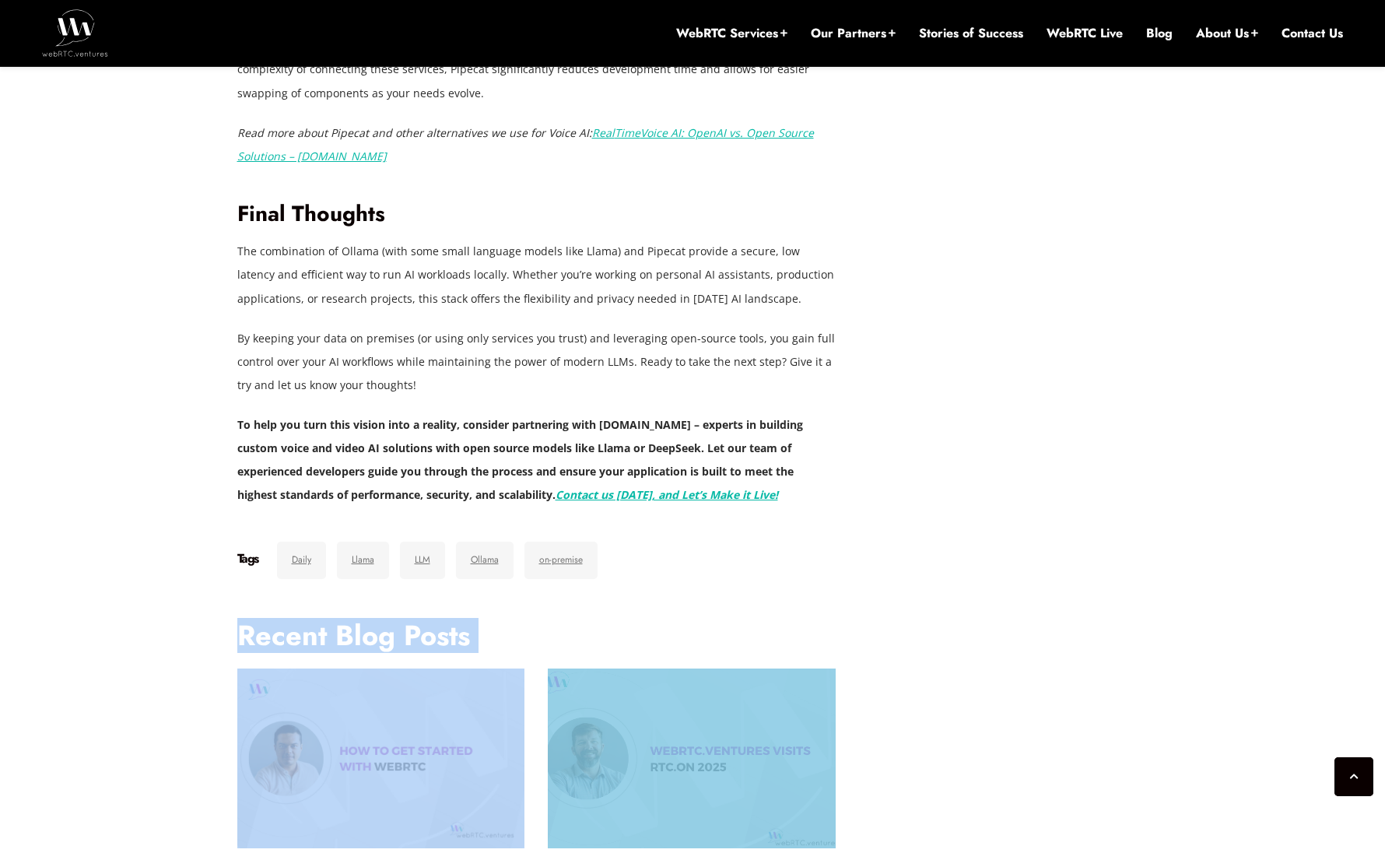
drag, startPoint x: 412, startPoint y: 617, endPoint x: 676, endPoint y: 708, distance: 279.8
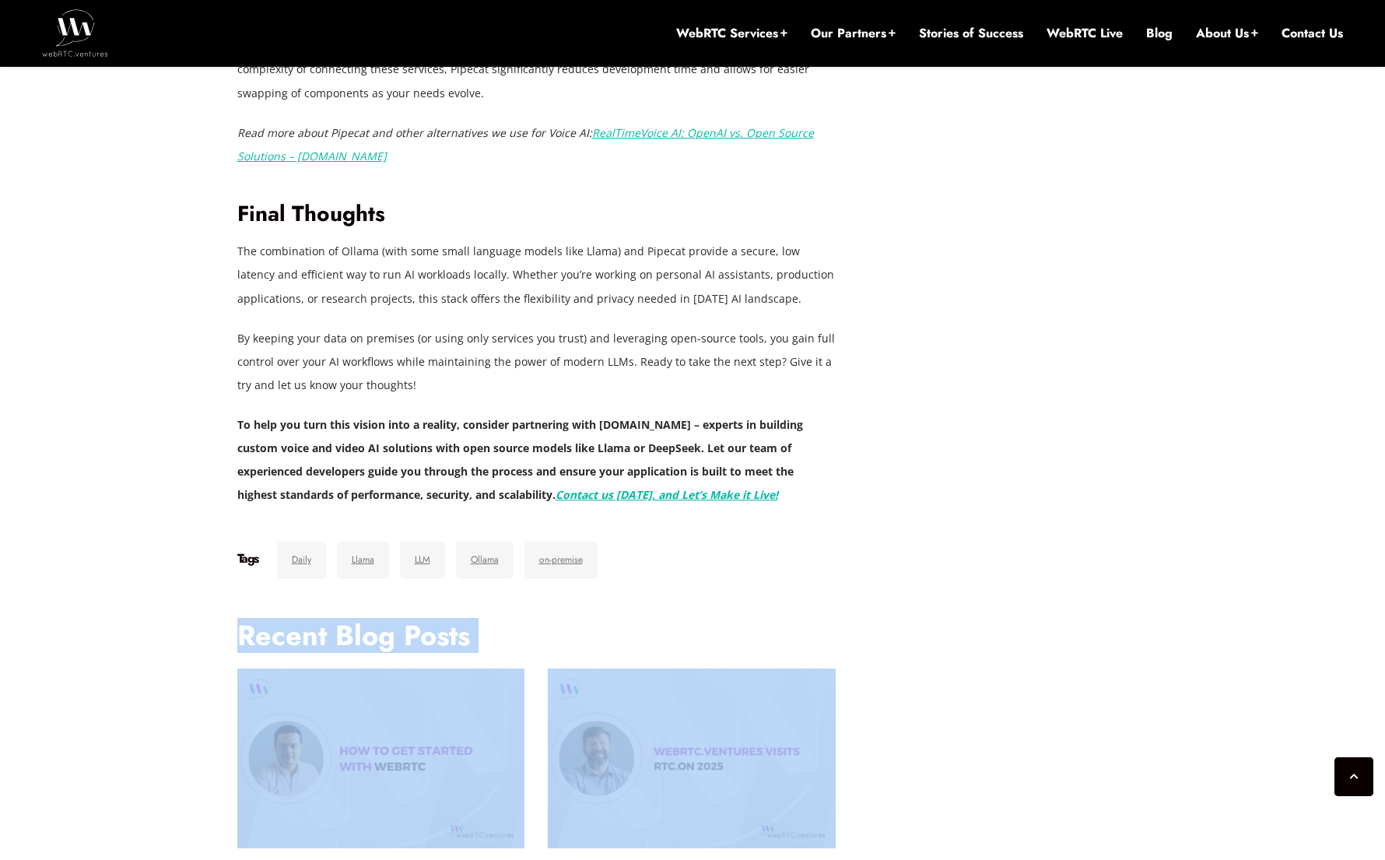
scroll to position [3892, 0]
